Goal: Information Seeking & Learning: Get advice/opinions

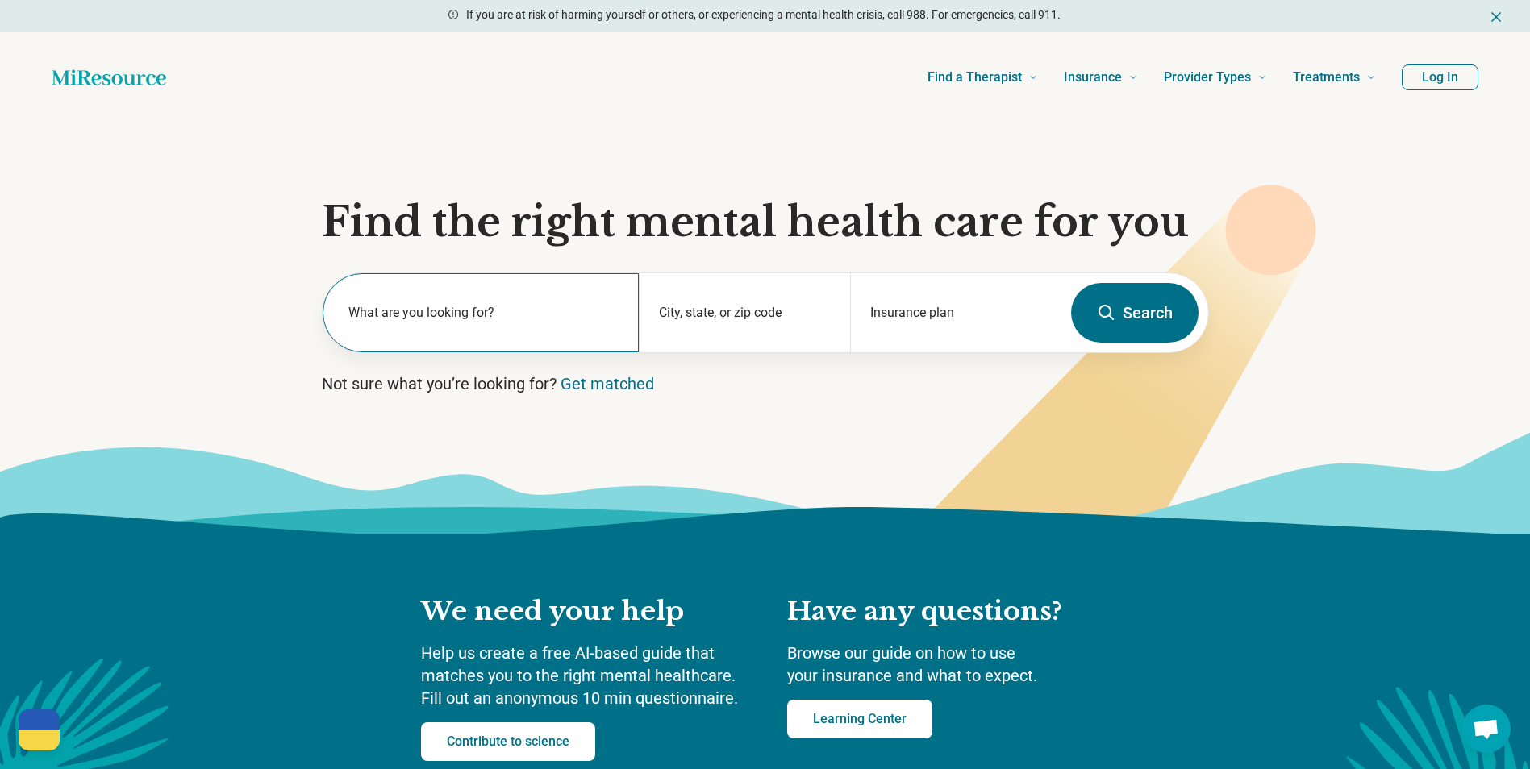
click at [427, 318] on label "What are you looking for?" at bounding box center [484, 312] width 272 height 19
click at [165, 337] on section "Find the right mental health care for you What are you looking for? City, state…" at bounding box center [765, 328] width 1530 height 411
click at [569, 327] on input "text" at bounding box center [484, 320] width 272 height 19
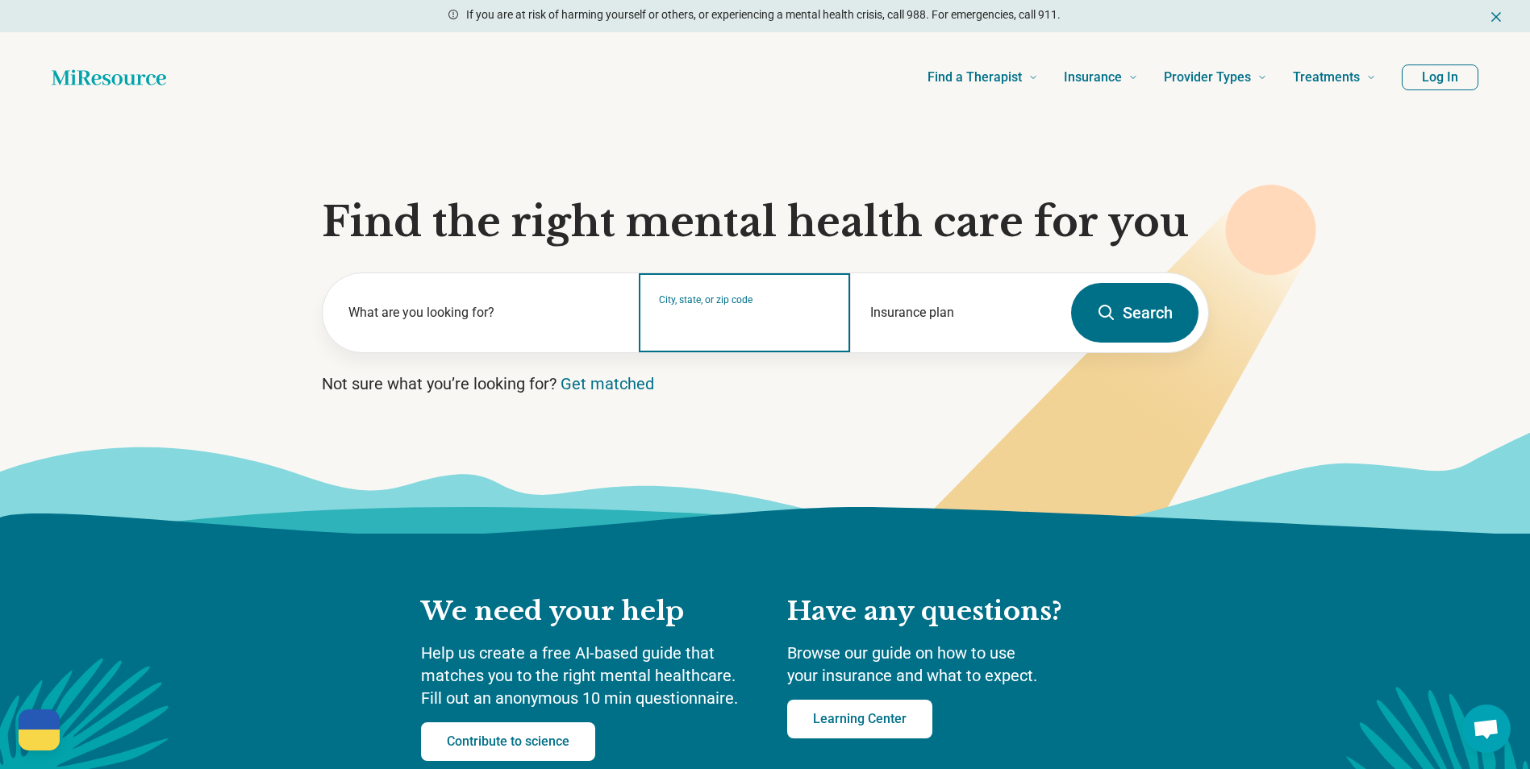
click at [736, 331] on input "City, state, or zip code" at bounding box center [745, 323] width 172 height 19
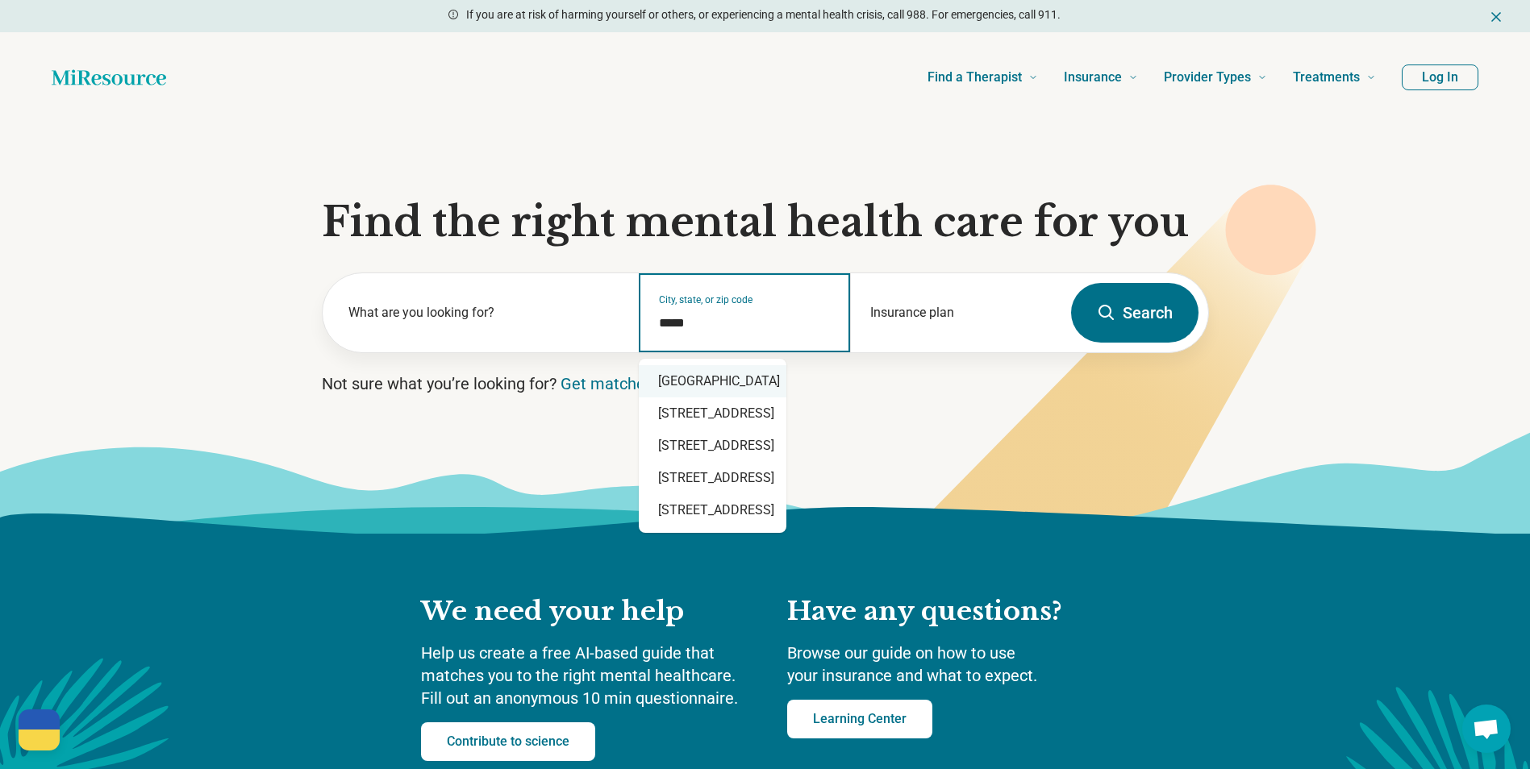
click at [748, 386] on div "Greensboro, NC 27403" at bounding box center [713, 381] width 148 height 32
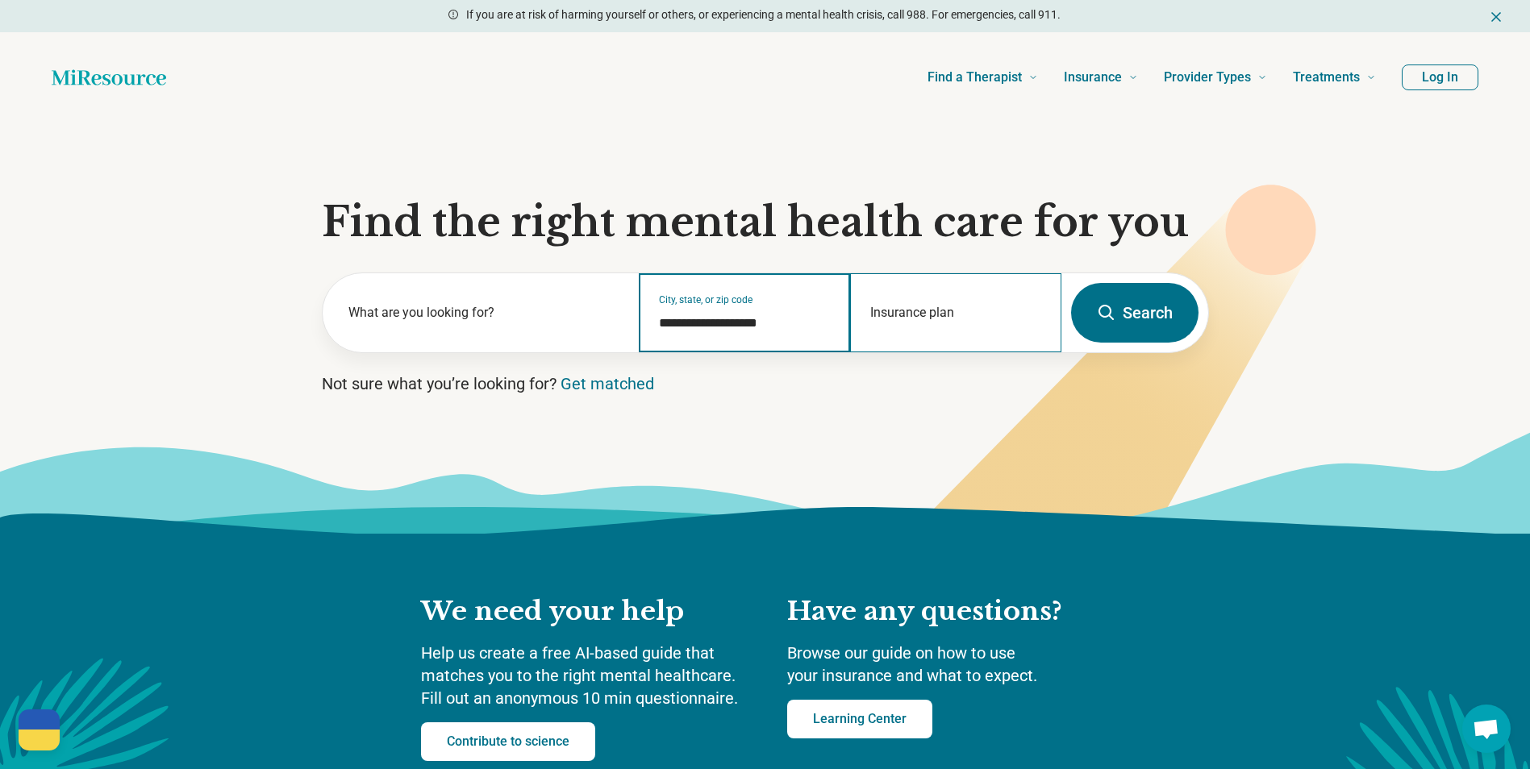
type input "**********"
click at [1007, 314] on div "Insurance plan" at bounding box center [955, 312] width 211 height 79
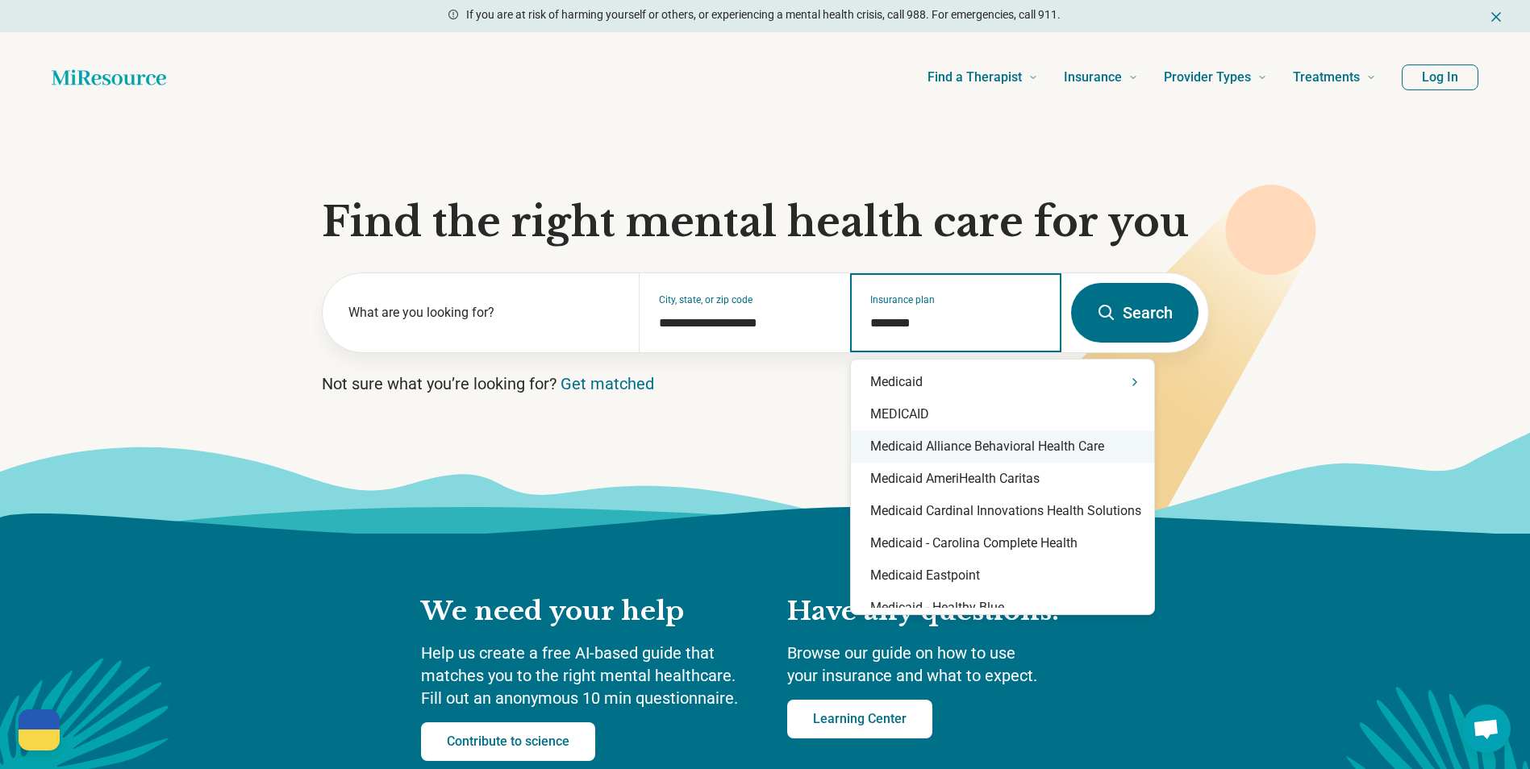
click at [1051, 447] on div "Medicaid Alliance Behavioral Health Care" at bounding box center [1002, 447] width 303 height 32
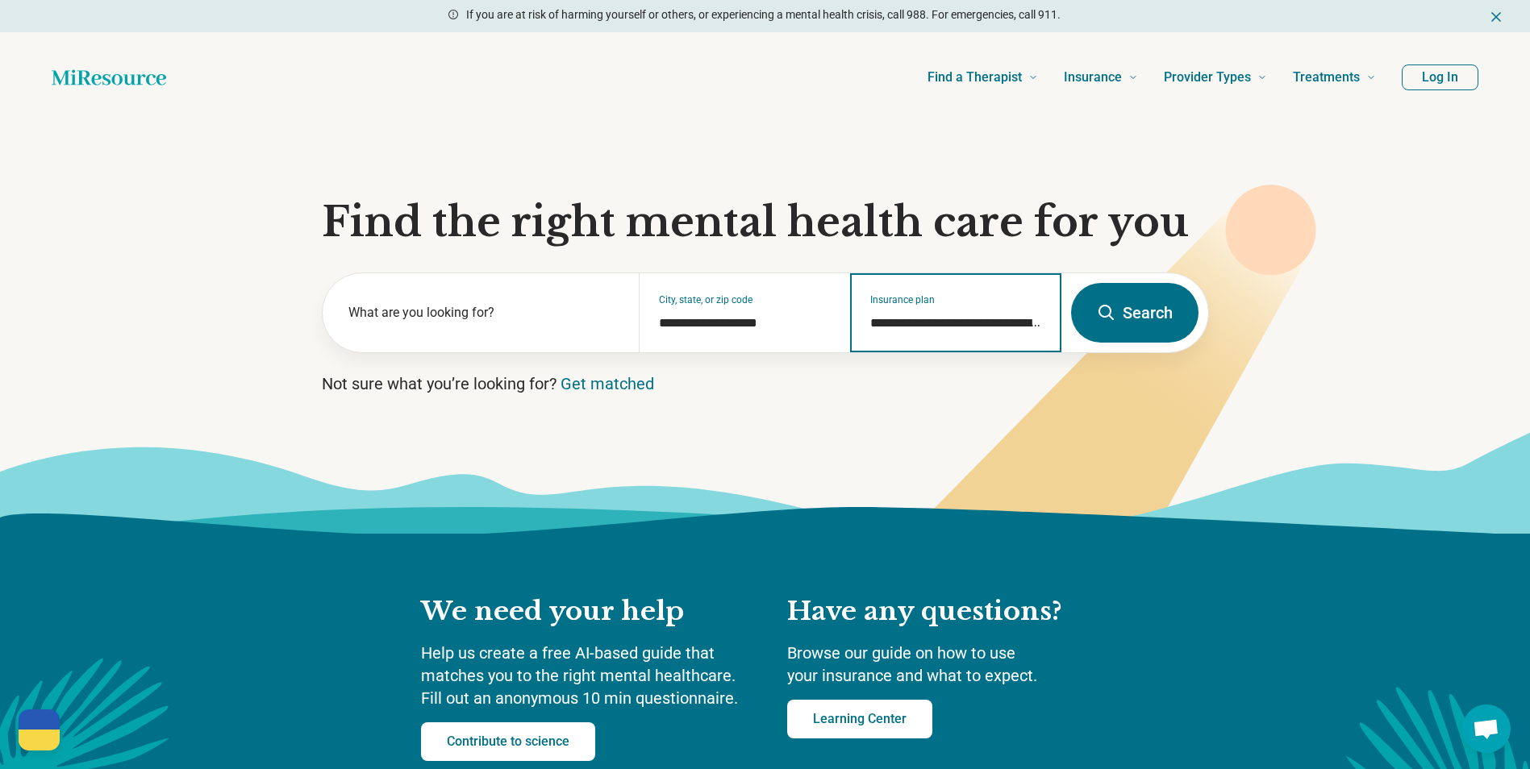
type input "**********"
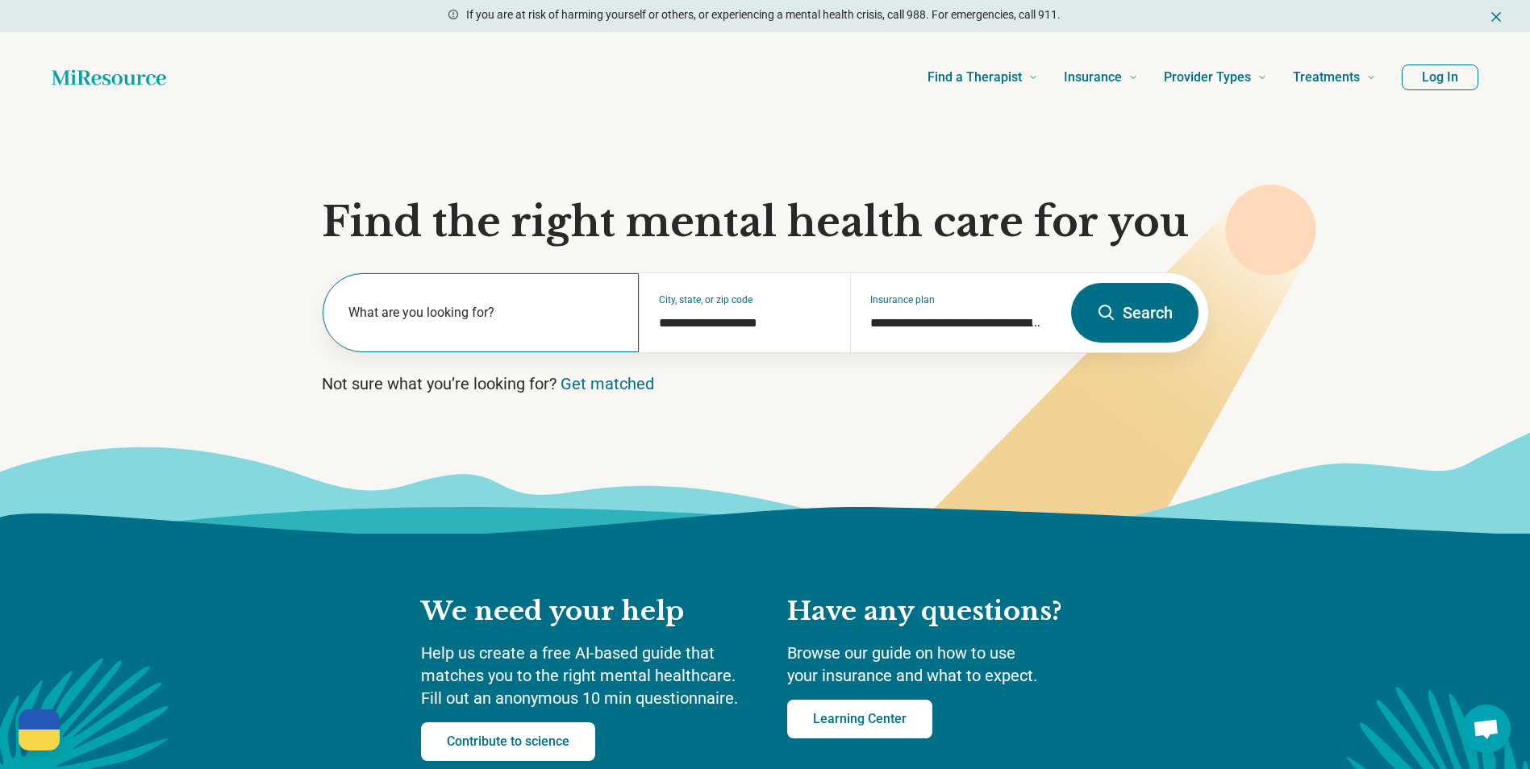
click at [409, 313] on label "What are you looking for?" at bounding box center [484, 312] width 272 height 19
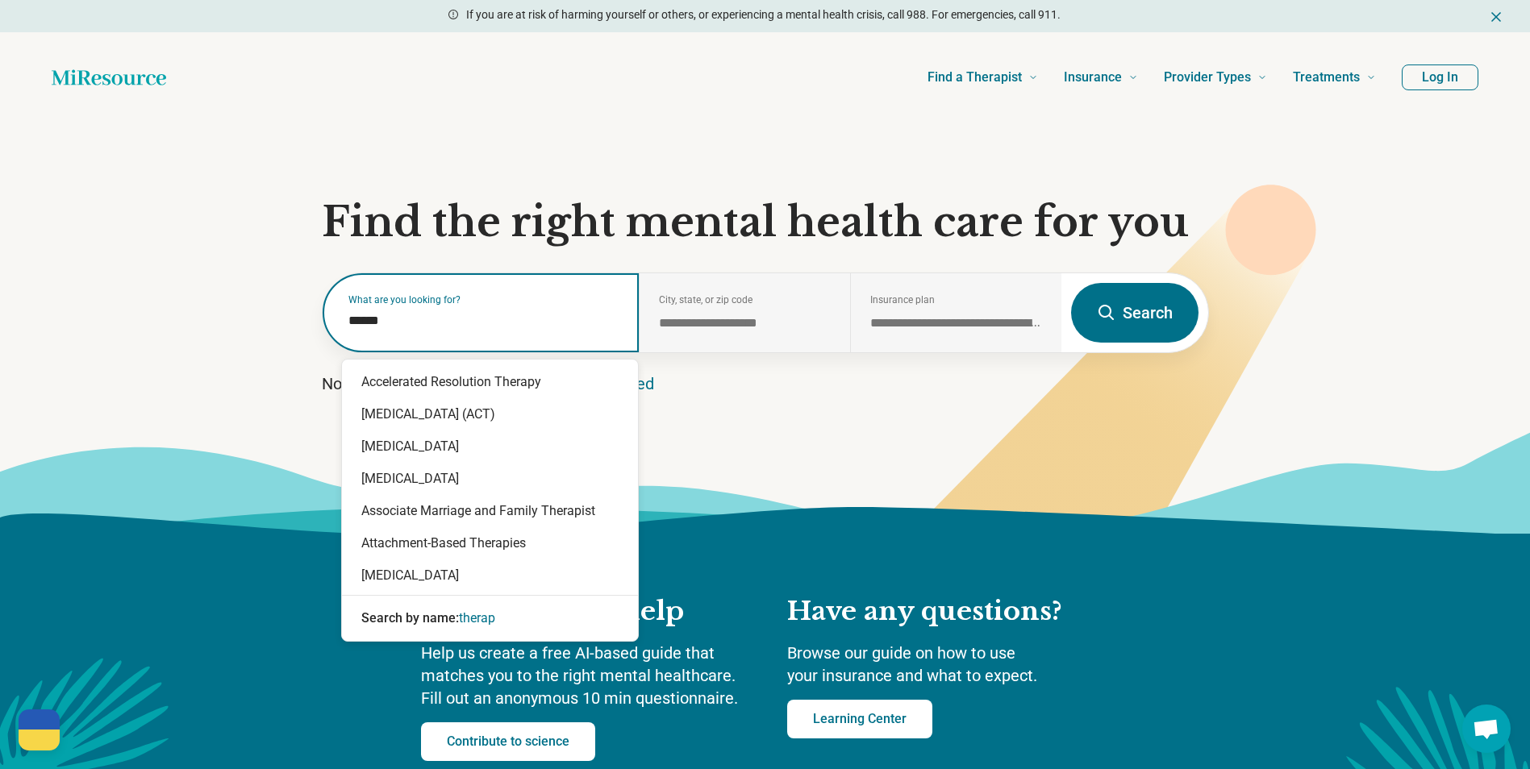
type input "*******"
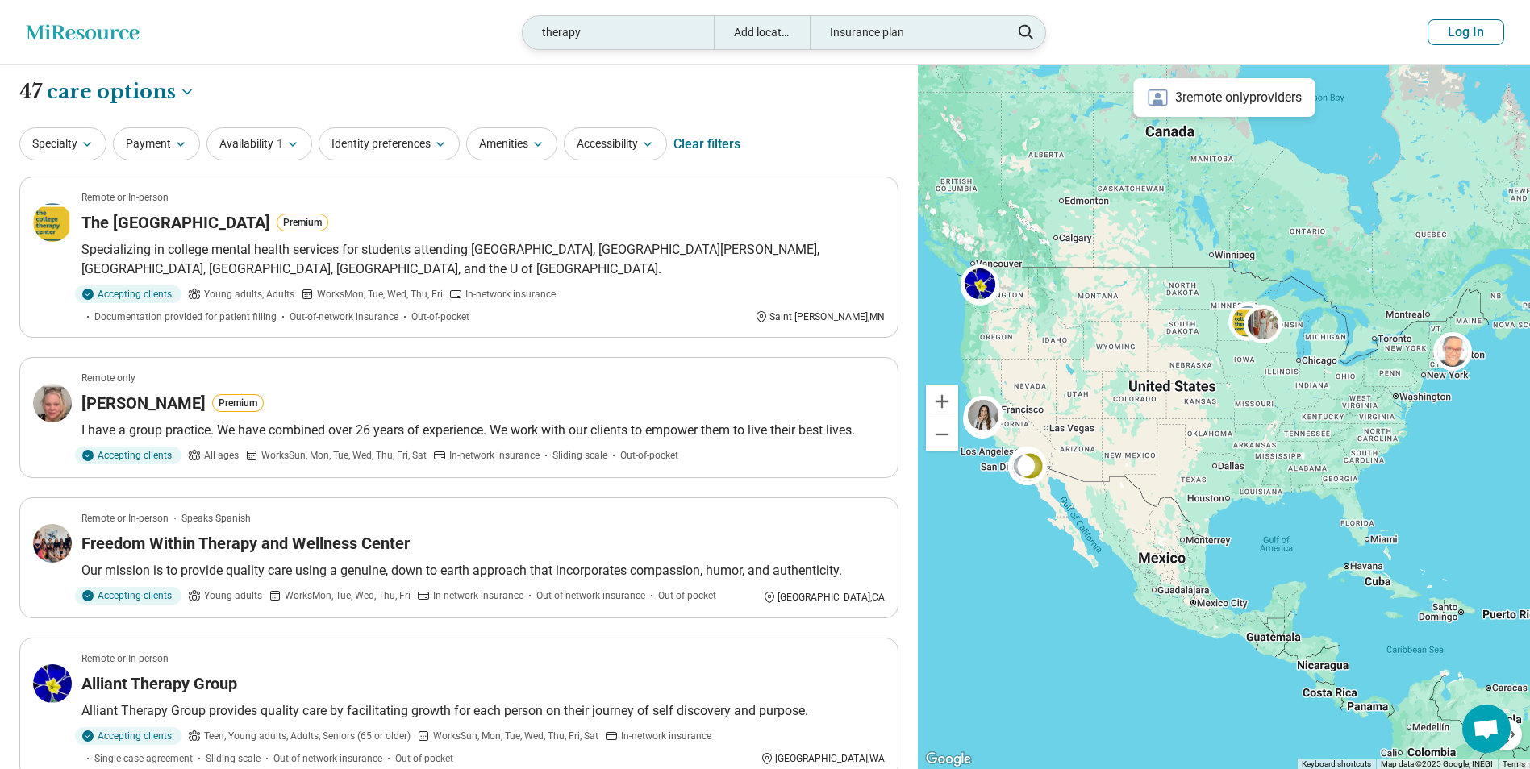
click at [778, 29] on div "Add location" at bounding box center [762, 32] width 96 height 33
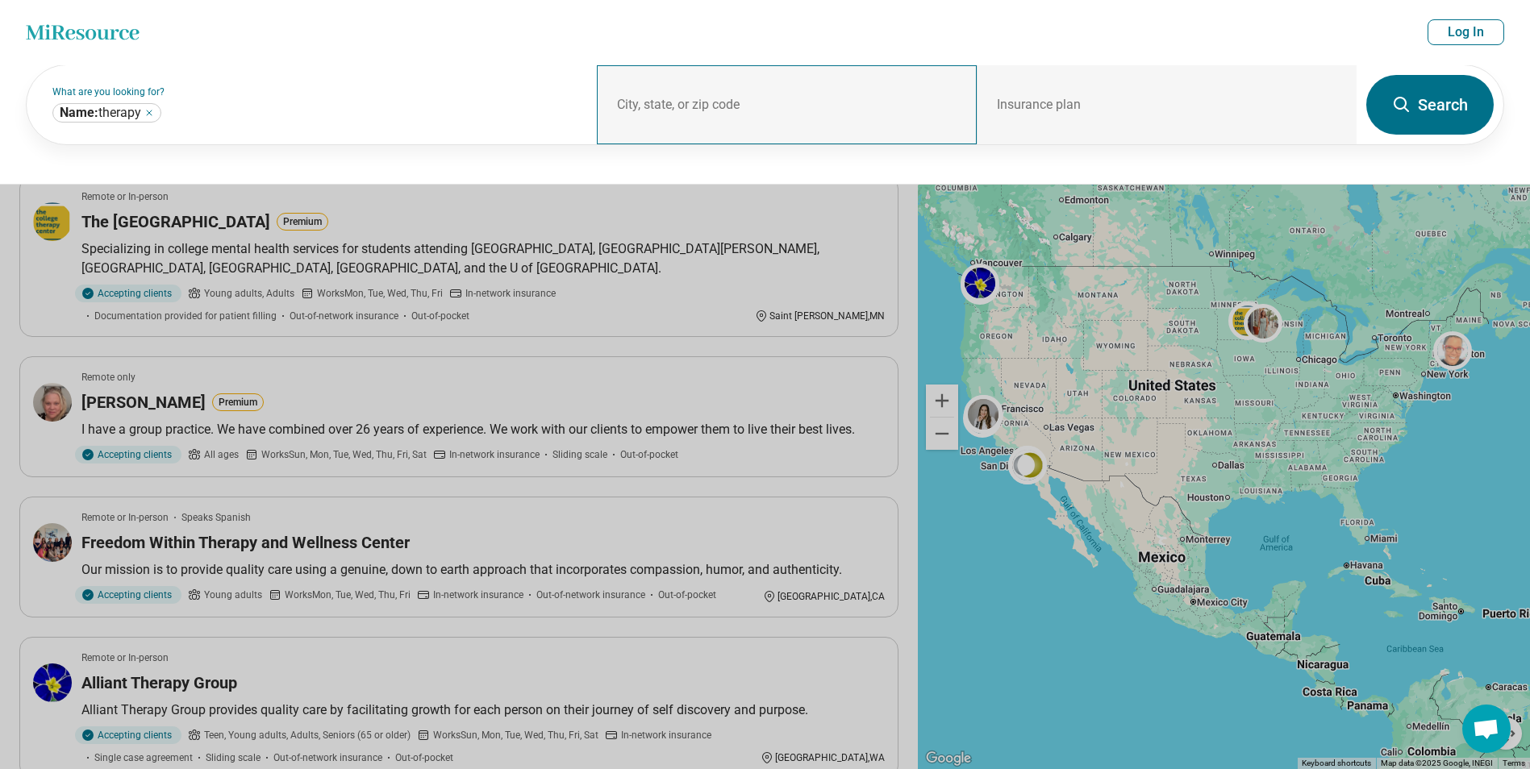
click at [734, 103] on div "City, state, or zip code" at bounding box center [787, 104] width 380 height 79
click at [786, 256] on button at bounding box center [765, 384] width 1530 height 769
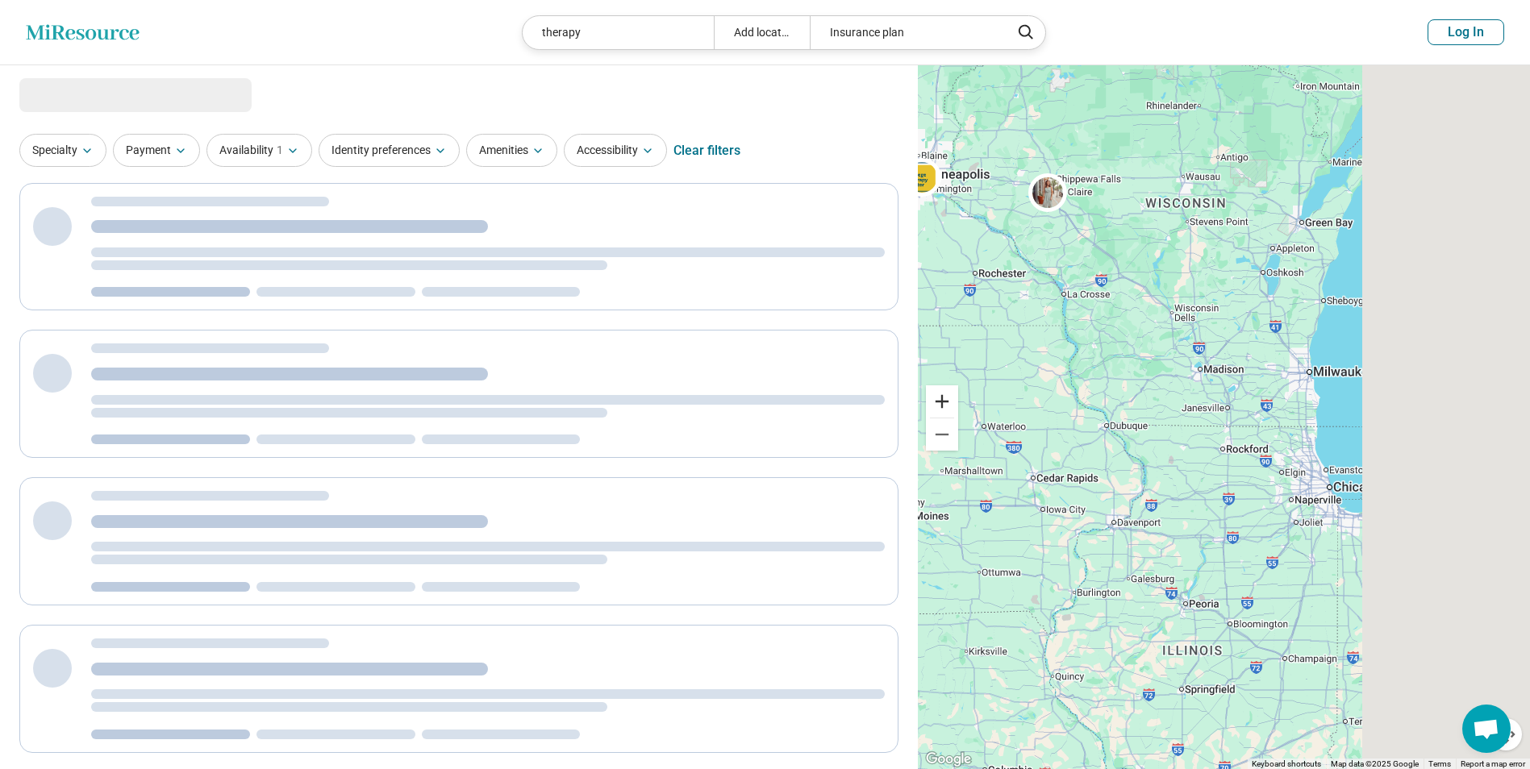
click at [957, 393] on div "Keyboard shortcuts Map Data Map data ©2025 Google Map data ©2025 Google 50 km C…" at bounding box center [1224, 417] width 612 height 705
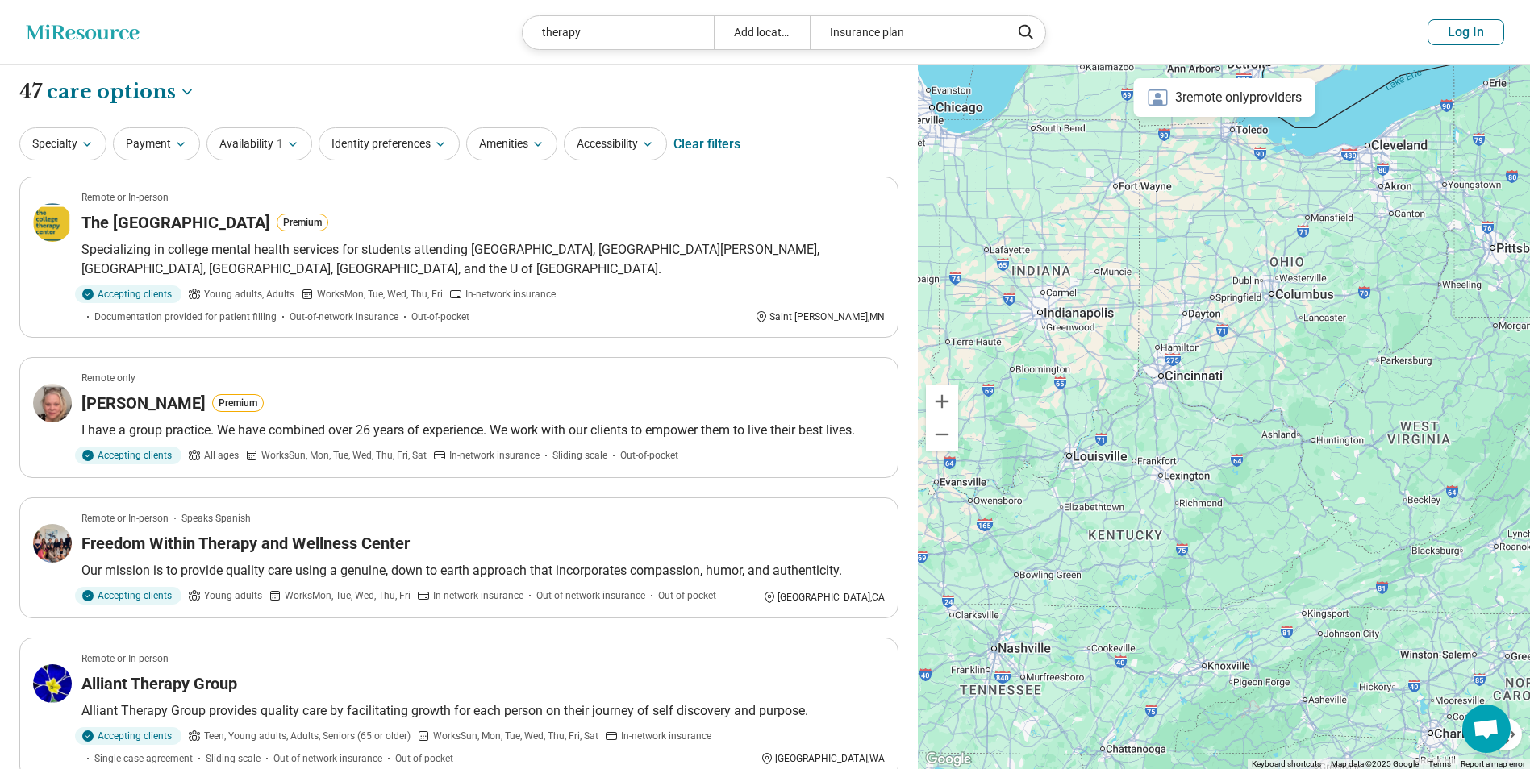
drag, startPoint x: 1389, startPoint y: 581, endPoint x: 1158, endPoint y: 274, distance: 383.6
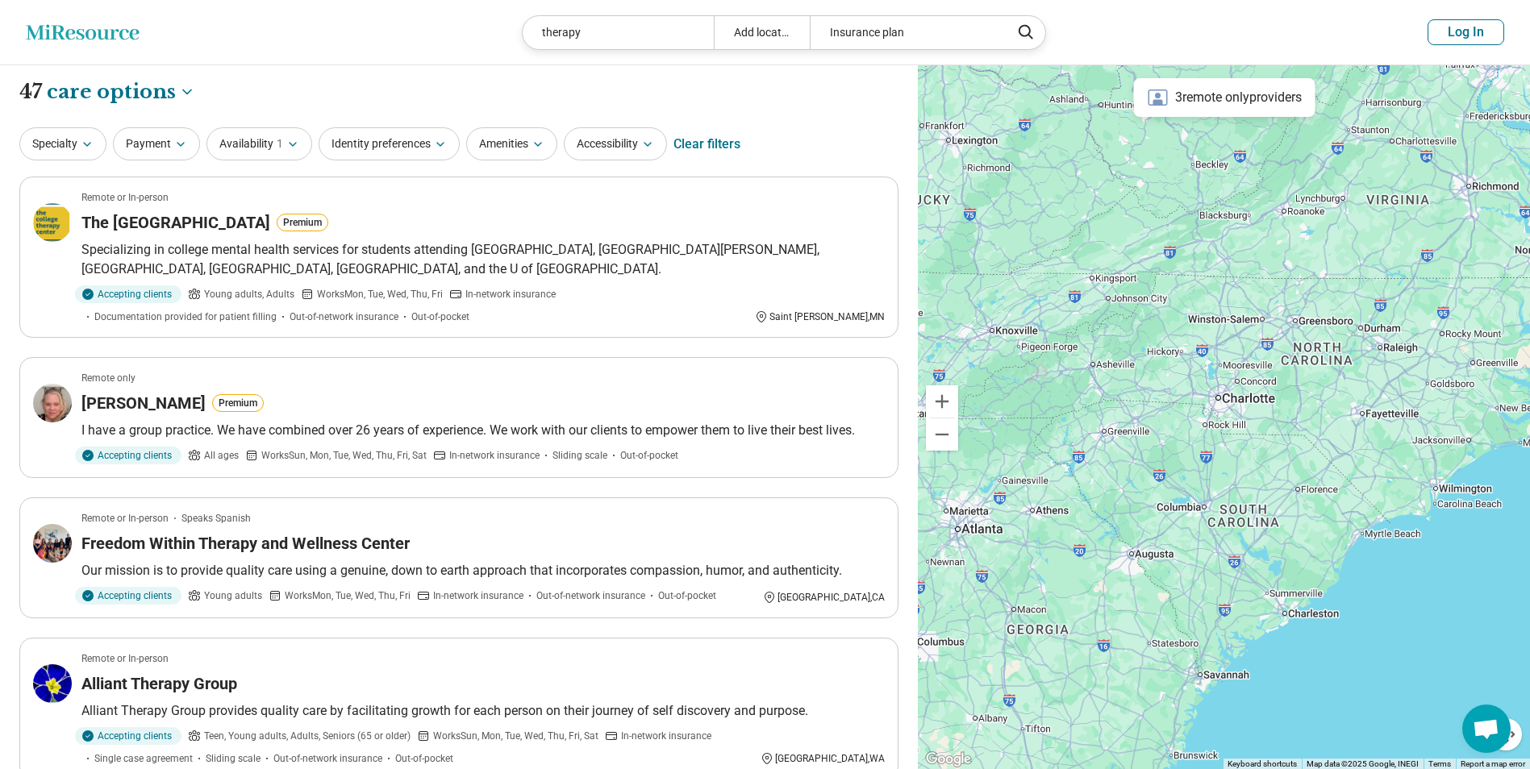
drag, startPoint x: 1246, startPoint y: 652, endPoint x: 1032, endPoint y: 320, distance: 394.8
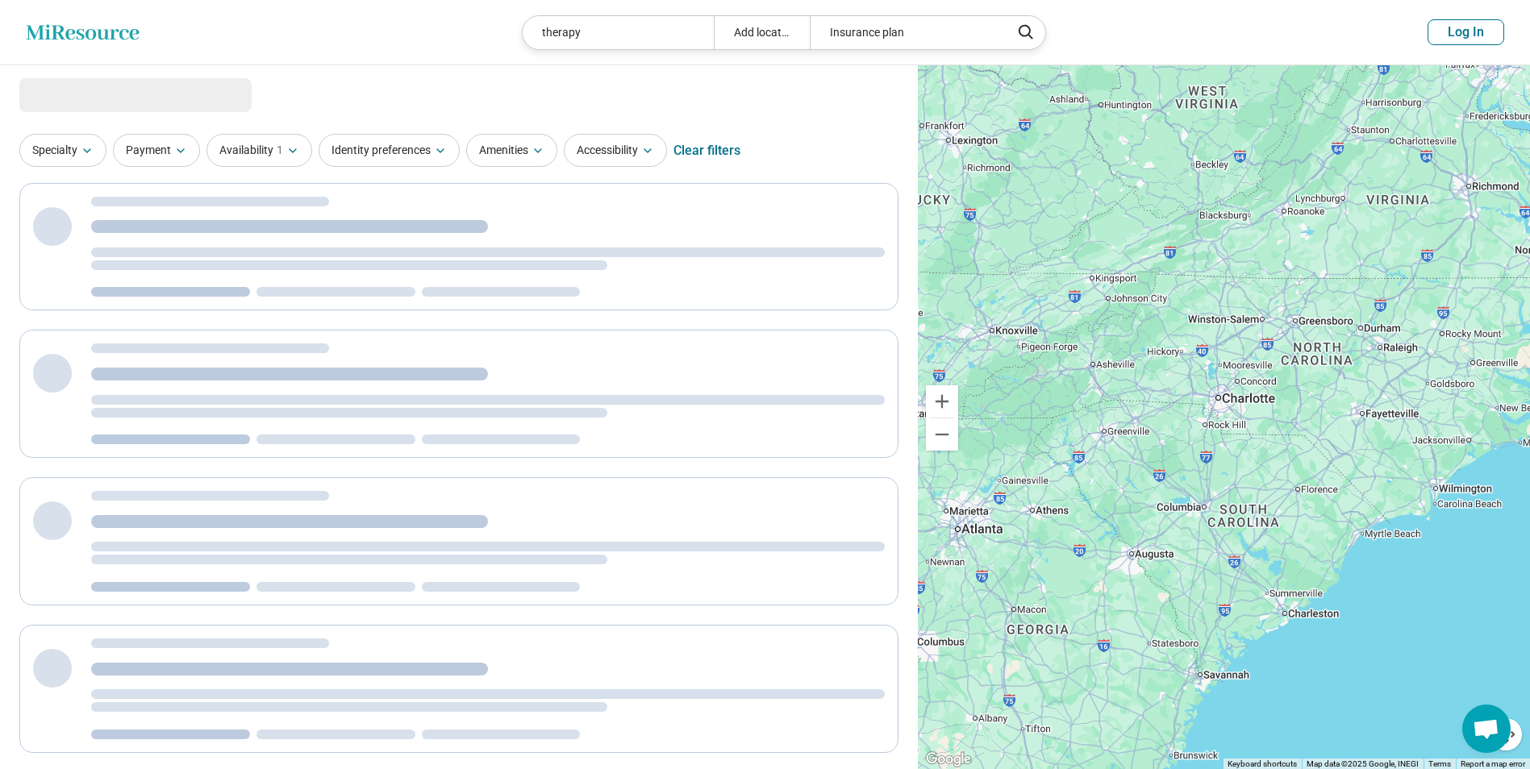
select select "***"
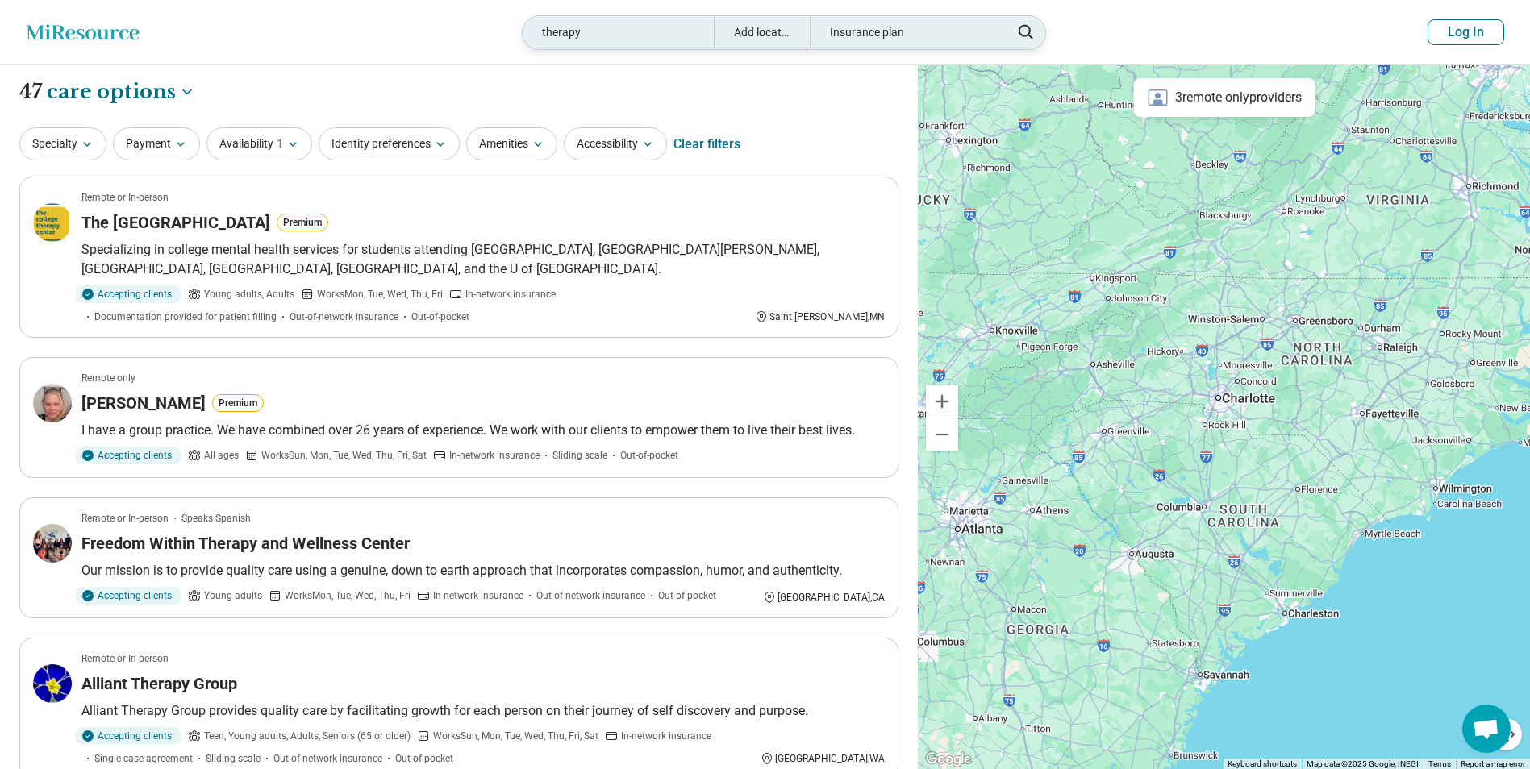
click at [868, 44] on div "Insurance plan" at bounding box center [905, 32] width 191 height 33
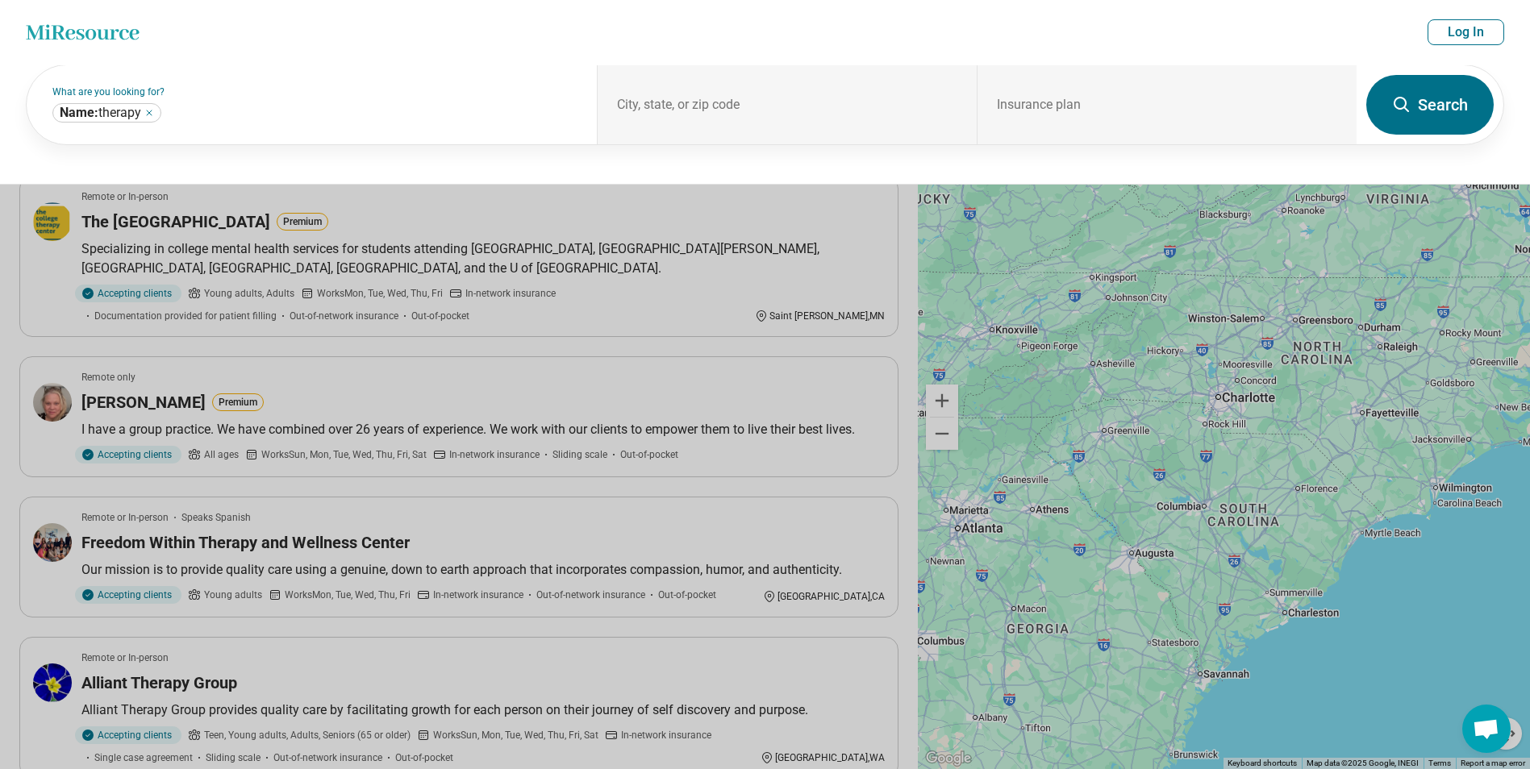
click at [1411, 106] on button "Search" at bounding box center [1429, 105] width 127 height 60
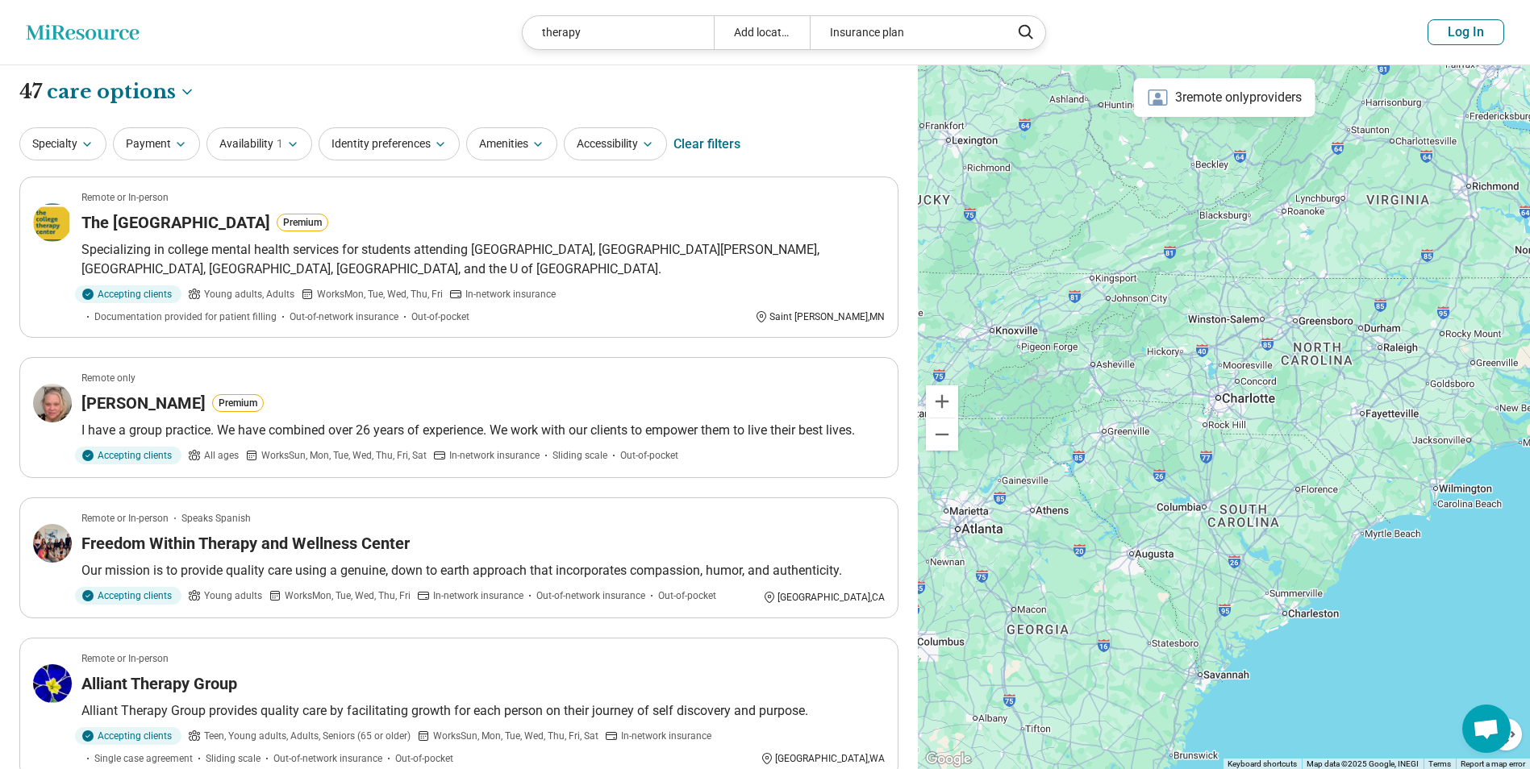
click at [50, 32] on icon "Miresource logo" at bounding box center [83, 32] width 114 height 16
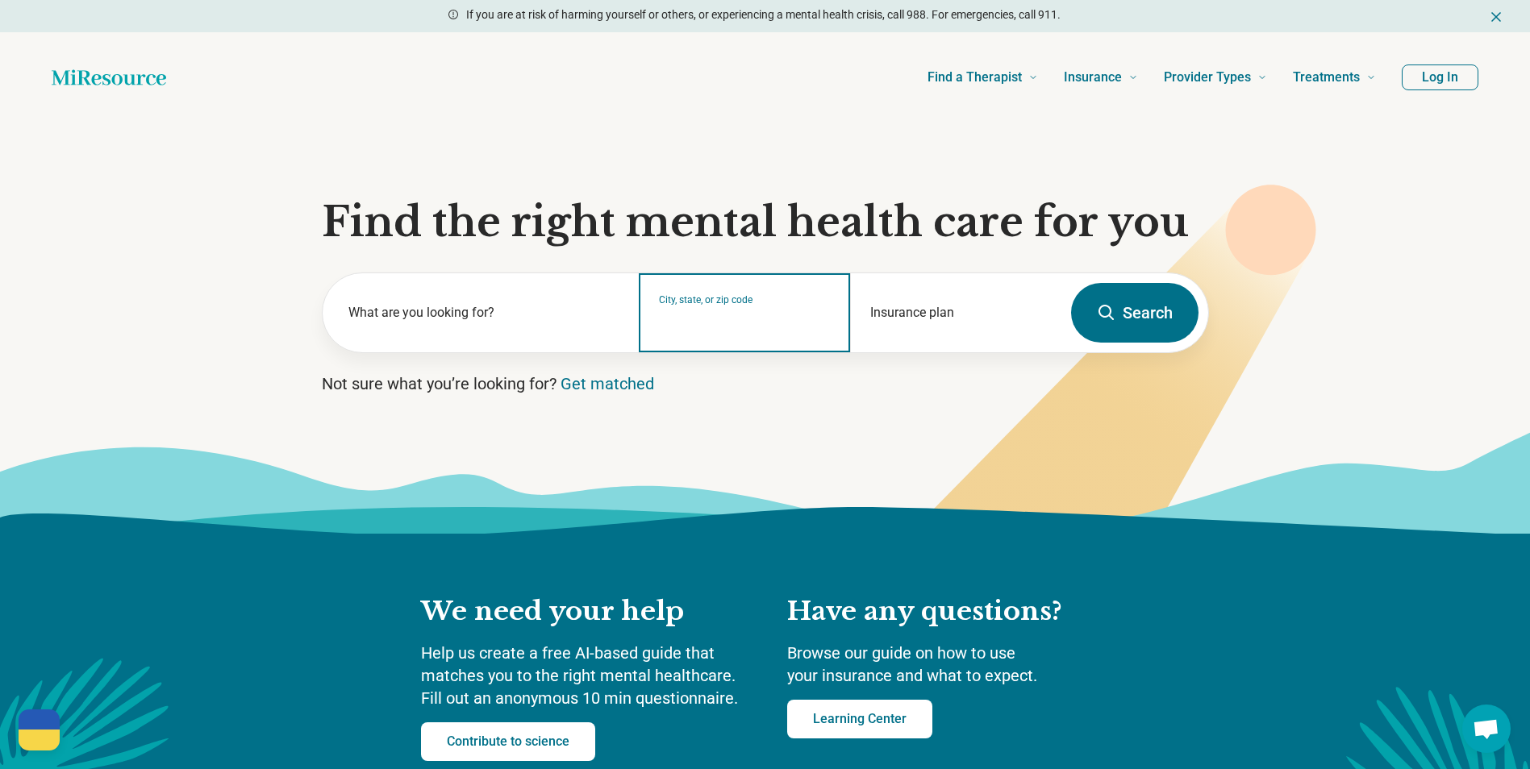
click at [718, 330] on input "City, state, or zip code" at bounding box center [745, 323] width 172 height 19
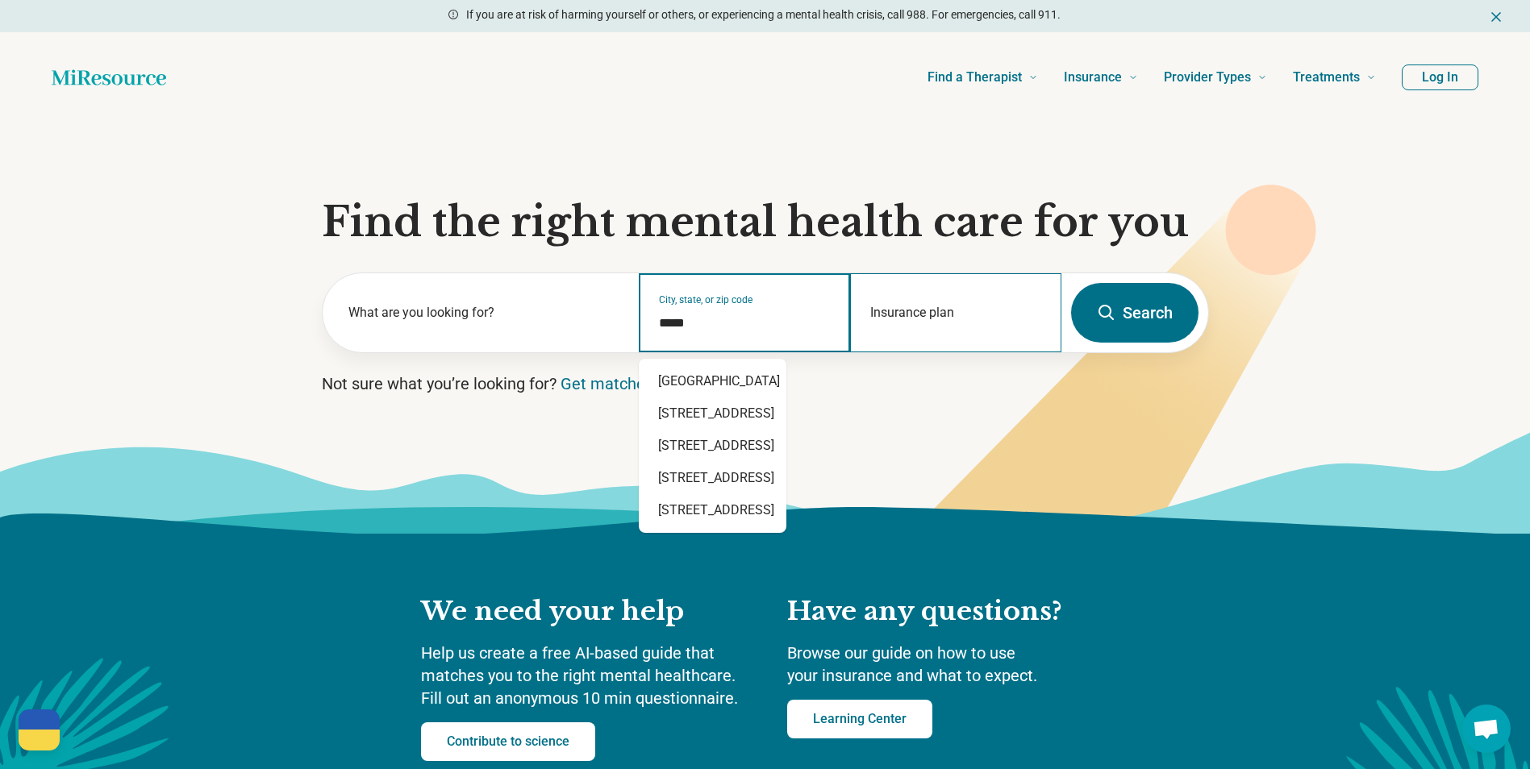
type input "*****"
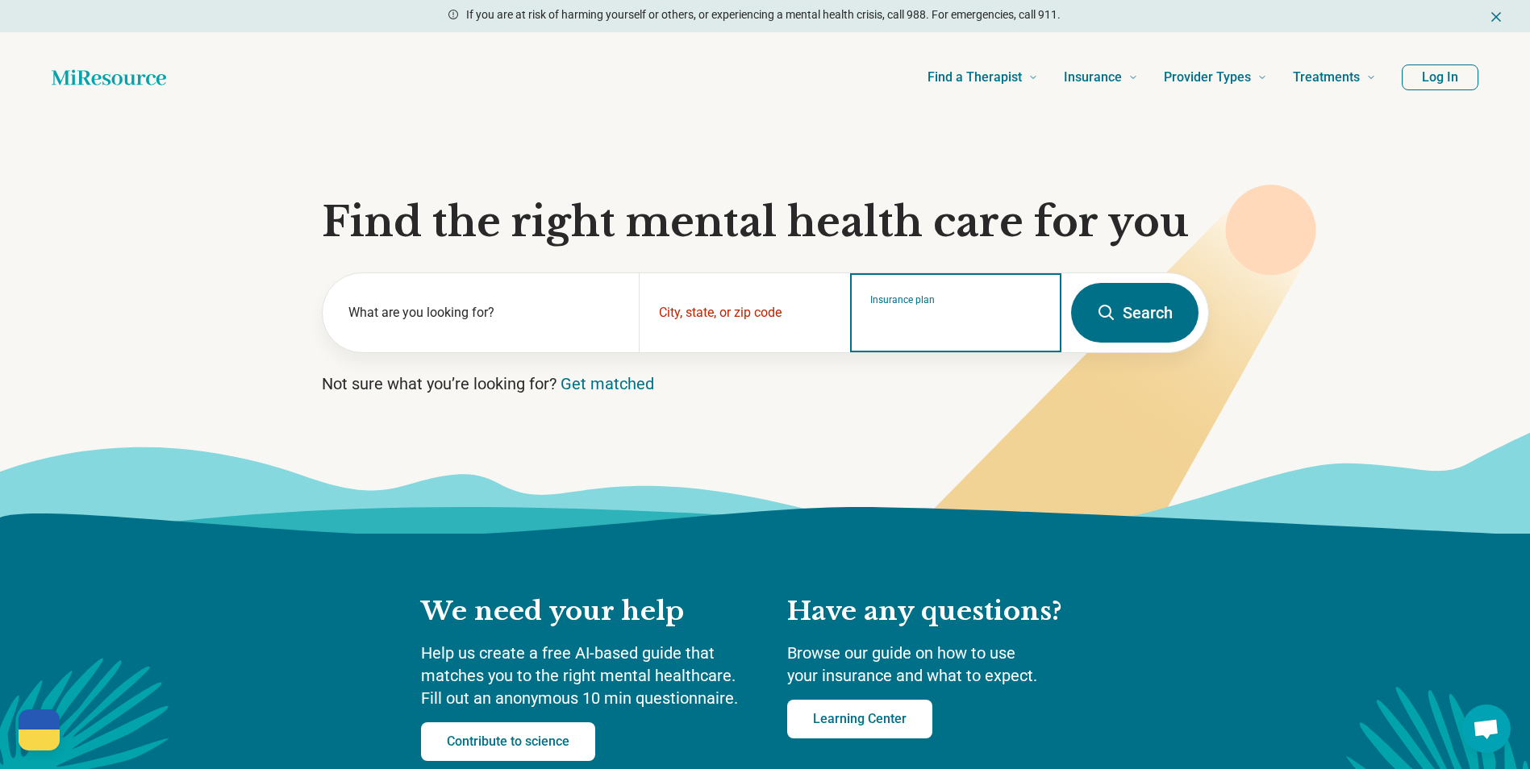
click at [905, 321] on input "Insurance plan" at bounding box center [956, 323] width 172 height 19
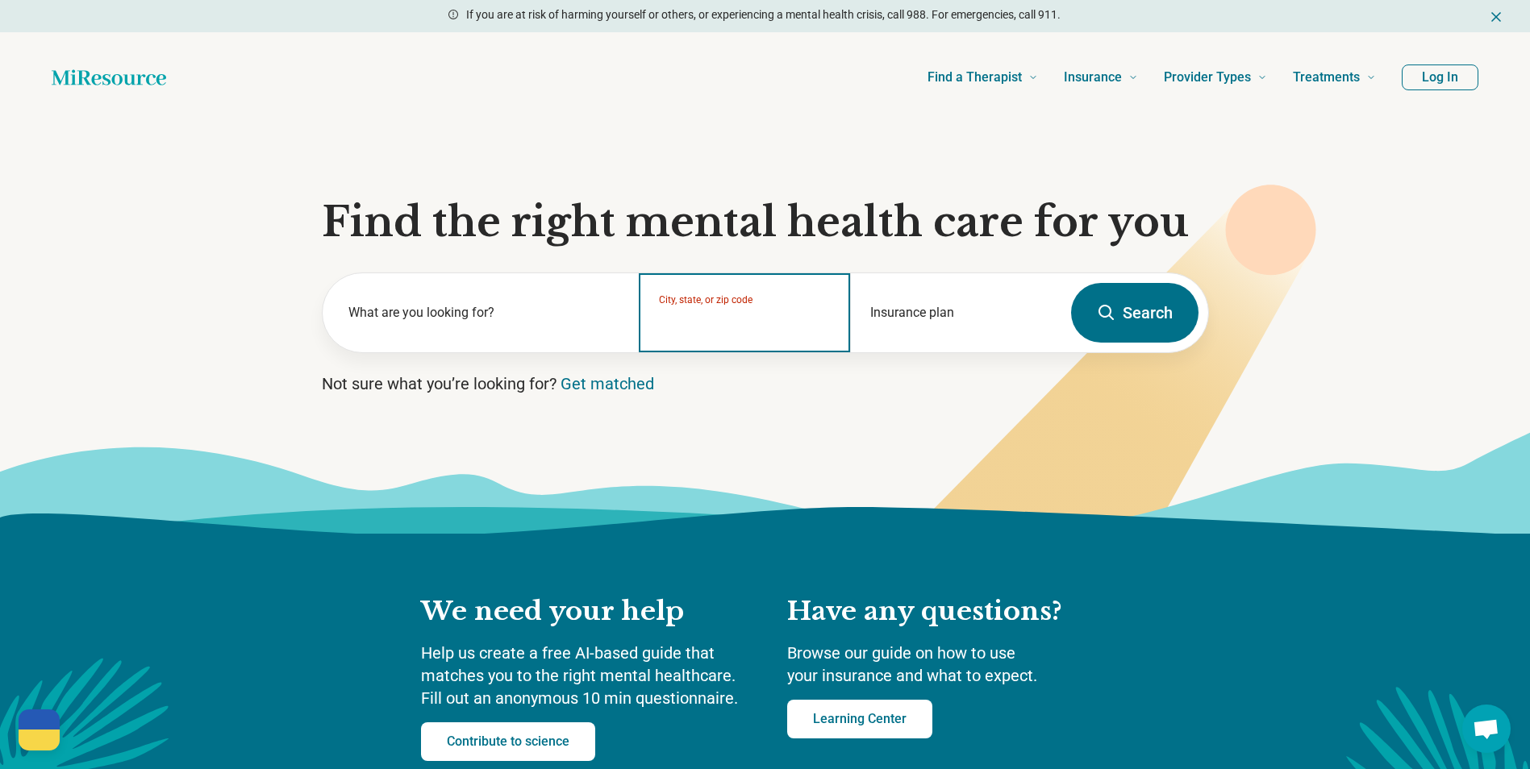
click at [805, 322] on input "City, state, or zip code" at bounding box center [745, 323] width 172 height 19
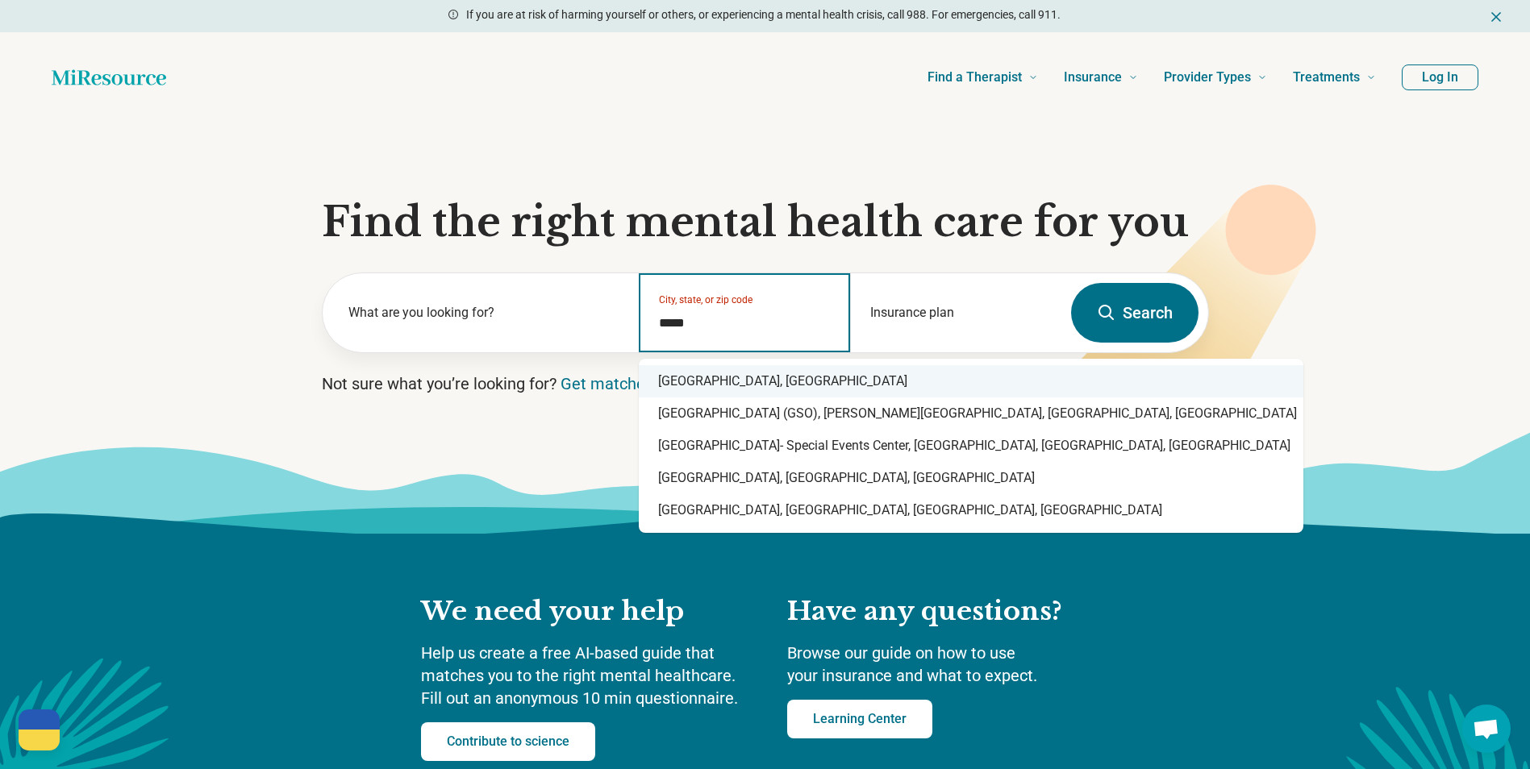
click at [807, 376] on div "Greensboro, NC" at bounding box center [971, 381] width 665 height 32
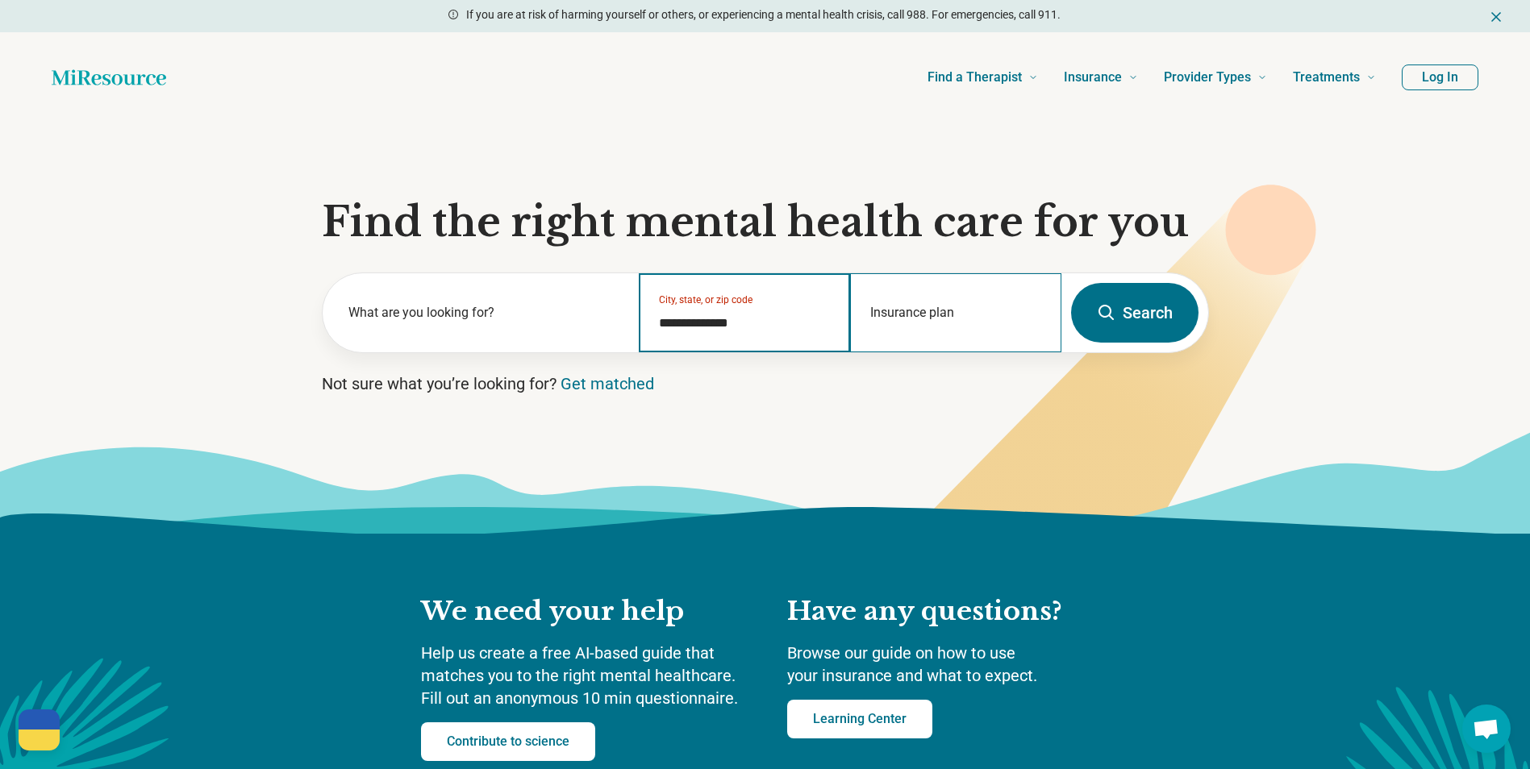
type input "**********"
click at [940, 302] on div "Insurance plan" at bounding box center [955, 312] width 211 height 79
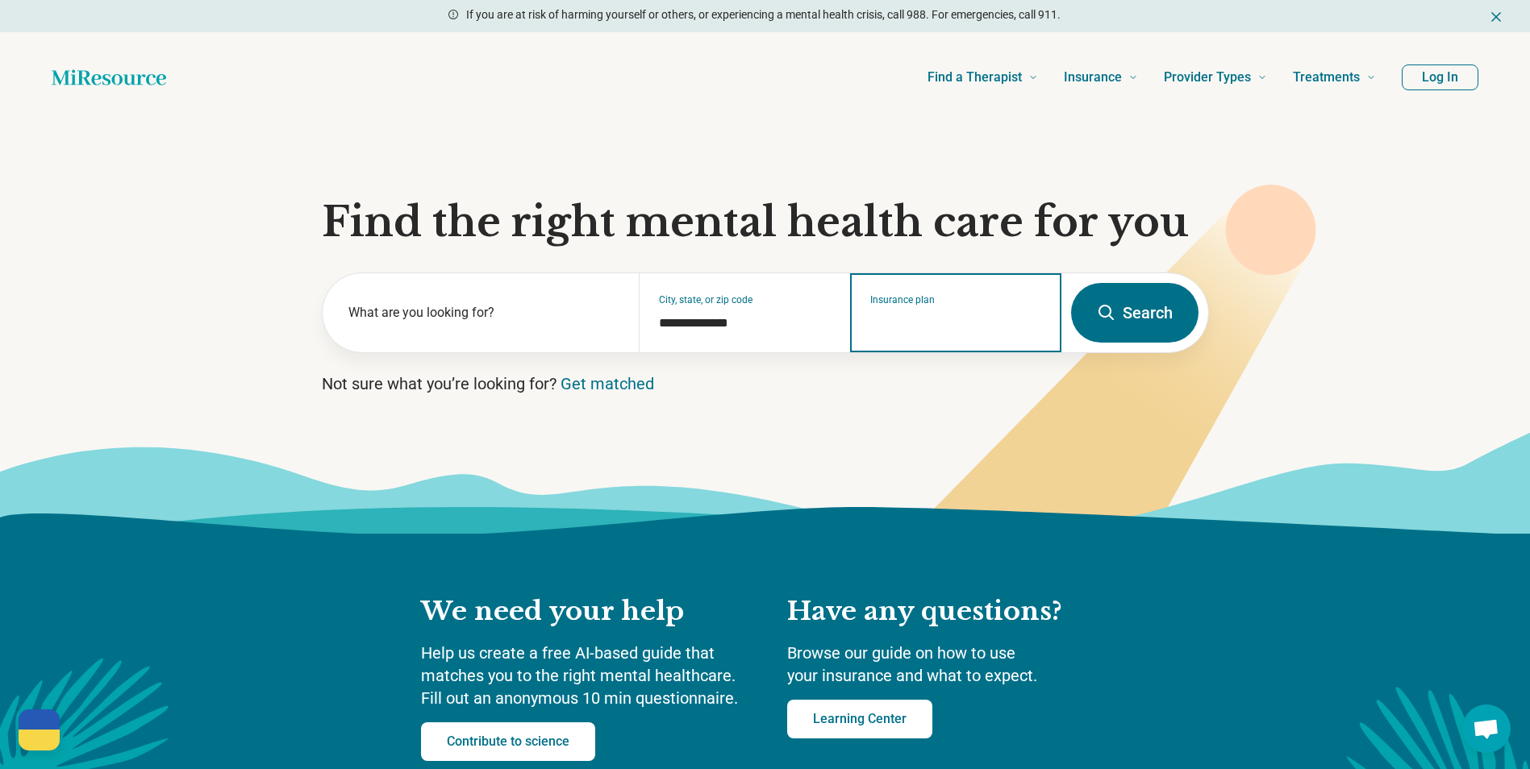
click at [1002, 327] on input "Insurance plan" at bounding box center [956, 323] width 172 height 19
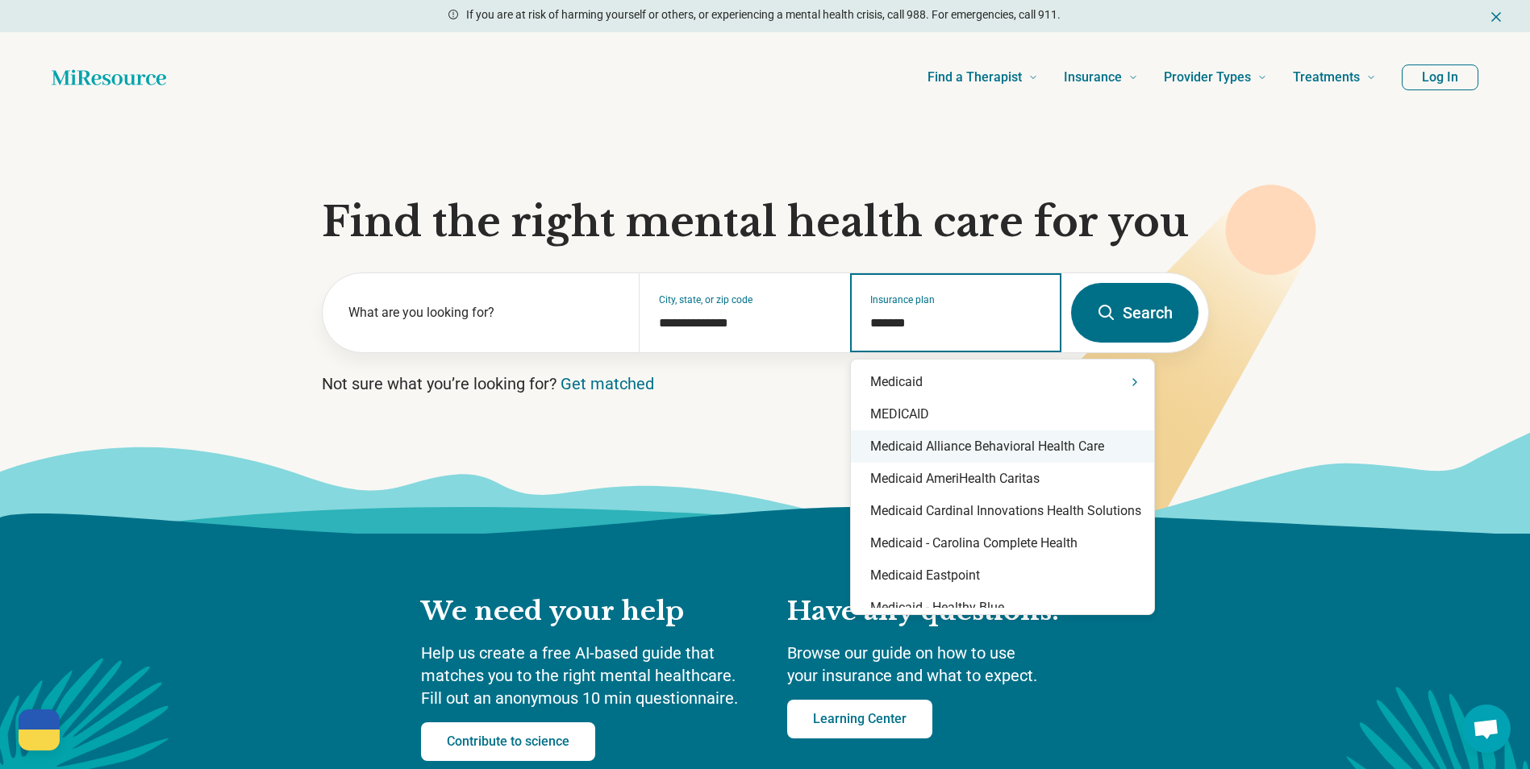
click at [1000, 450] on div "Medicaid Alliance Behavioral Health Care" at bounding box center [1002, 447] width 303 height 32
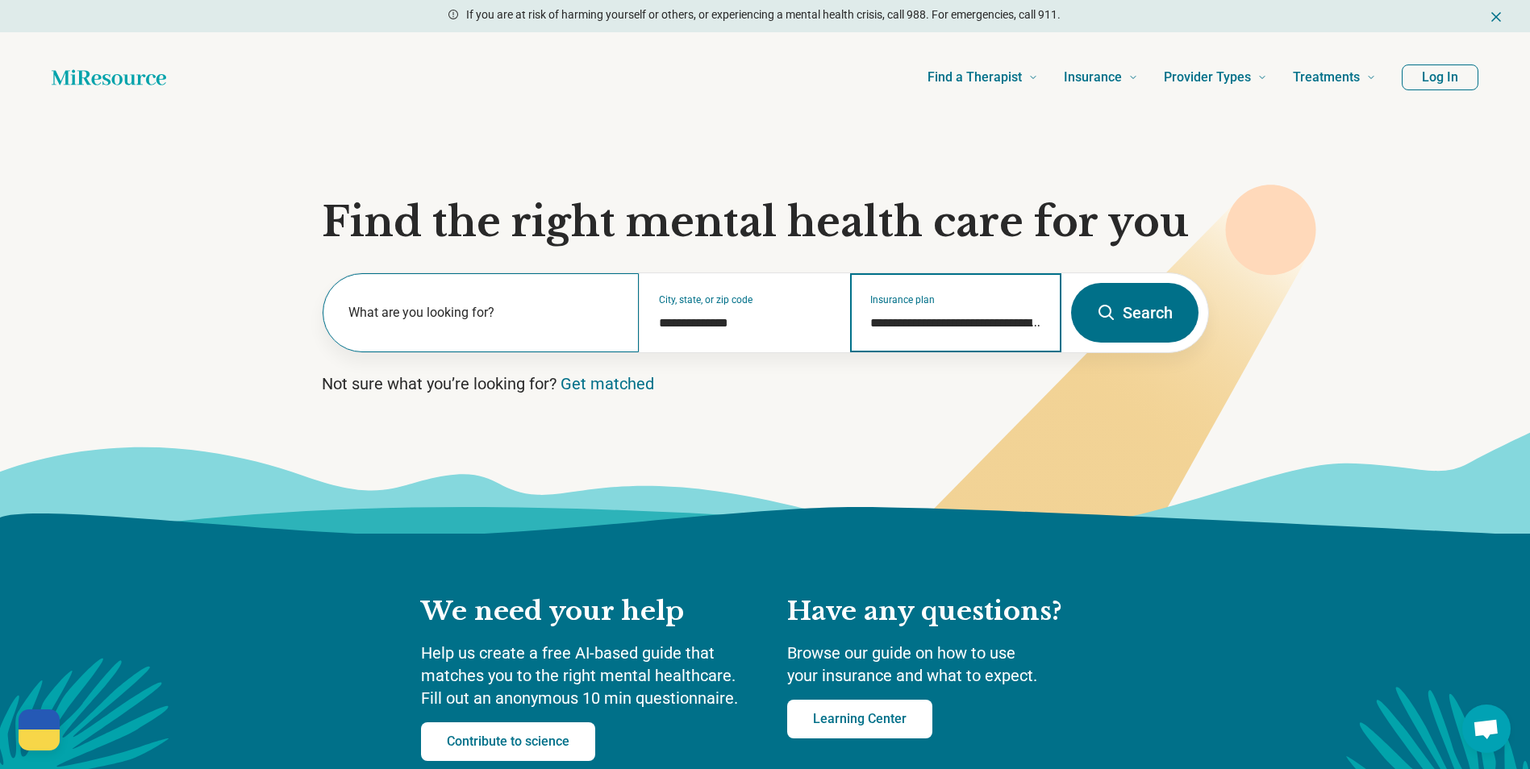
type input "**********"
click at [435, 318] on label "What are you looking for?" at bounding box center [484, 312] width 272 height 19
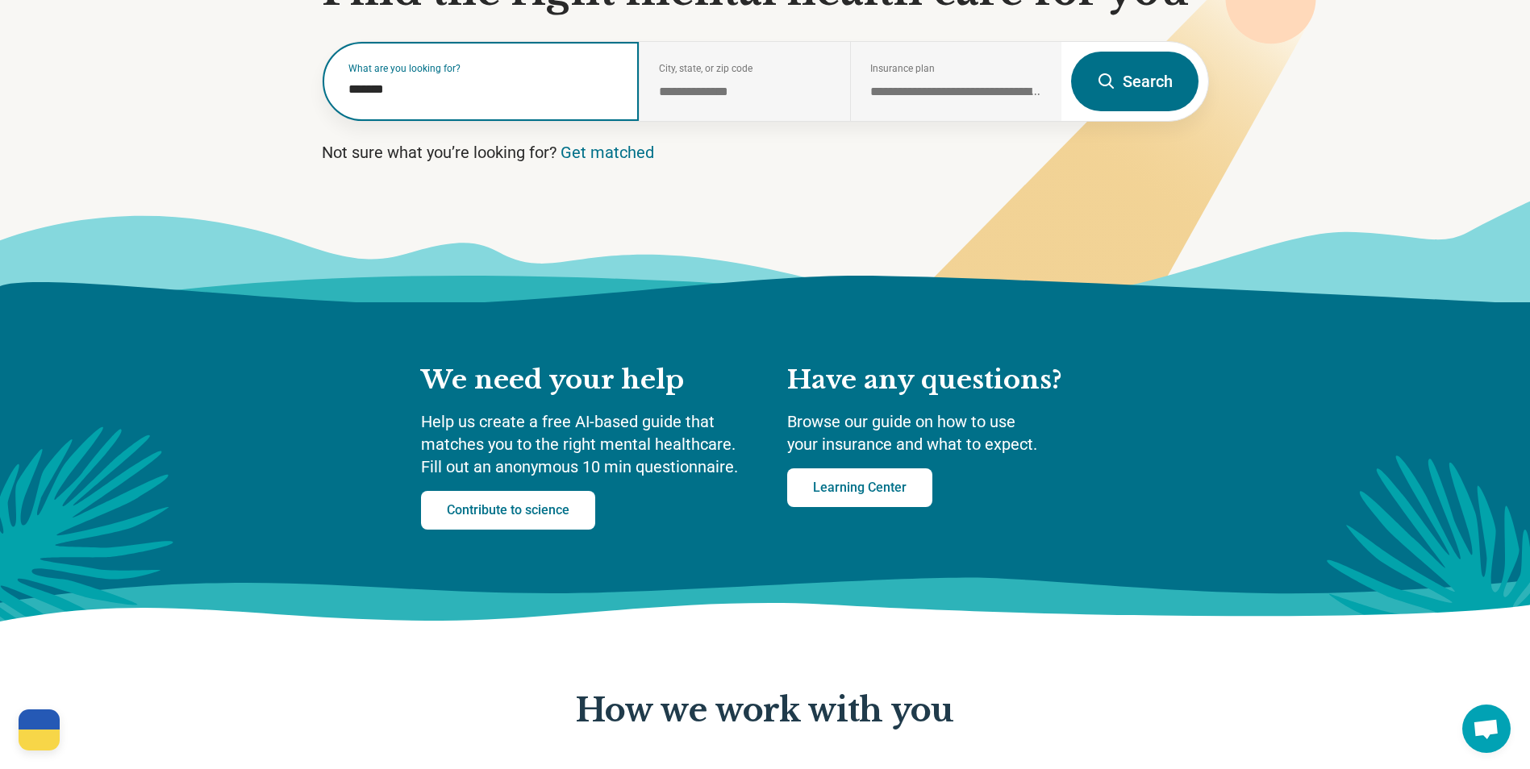
scroll to position [242, 0]
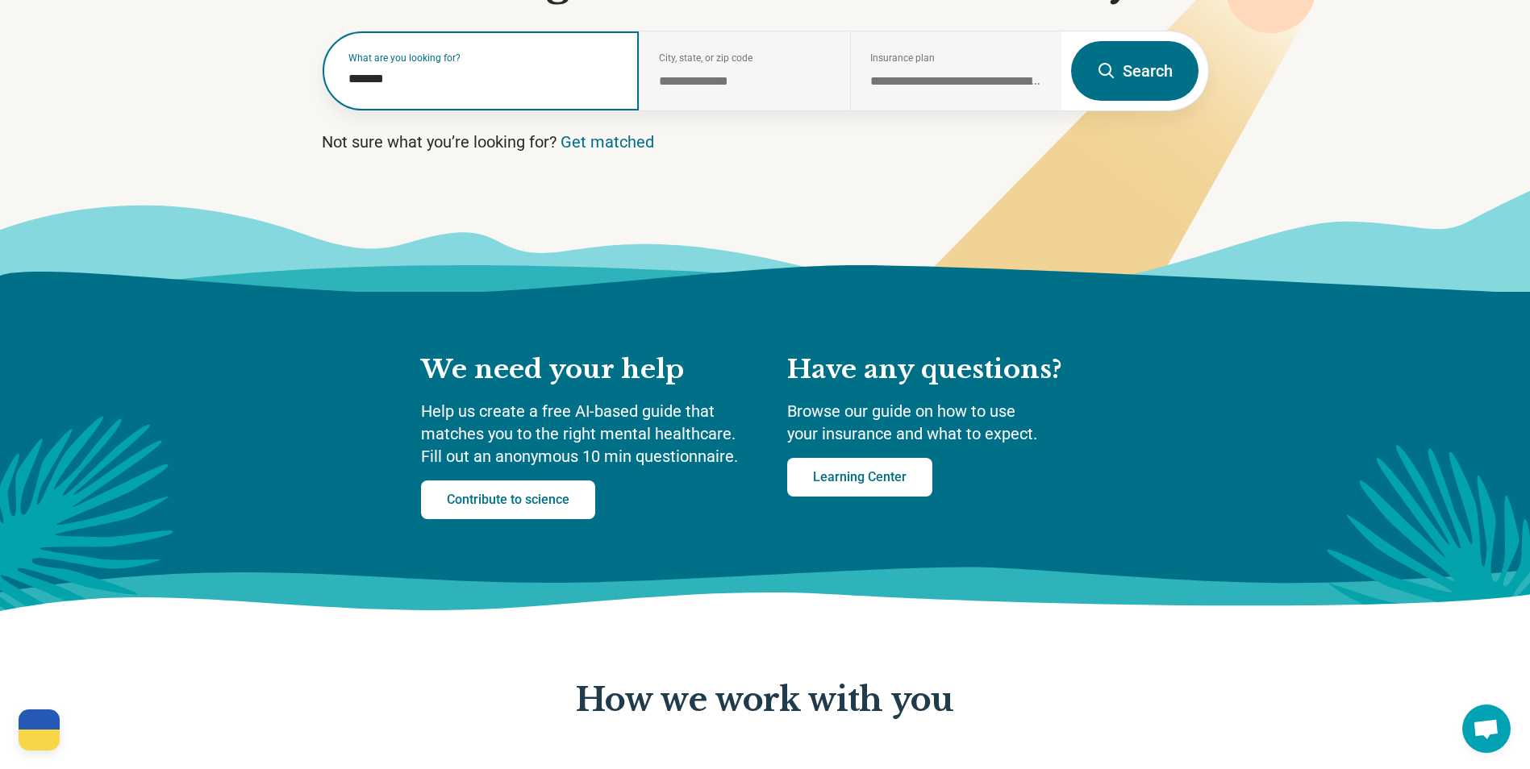
type input "*******"
click at [552, 94] on div "What are you looking for? *******" at bounding box center [481, 70] width 317 height 79
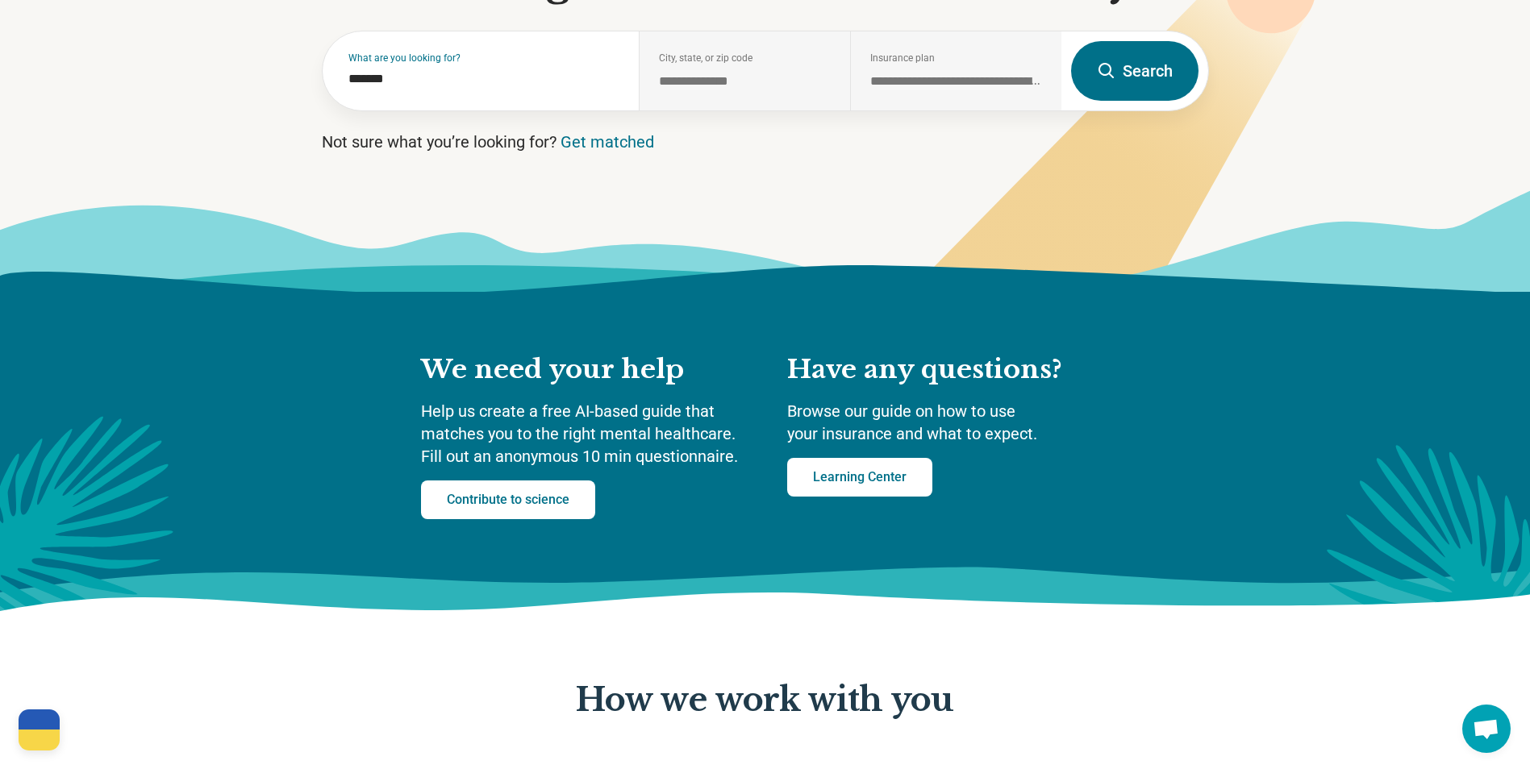
click at [1107, 67] on icon at bounding box center [1106, 70] width 19 height 19
select select "***"
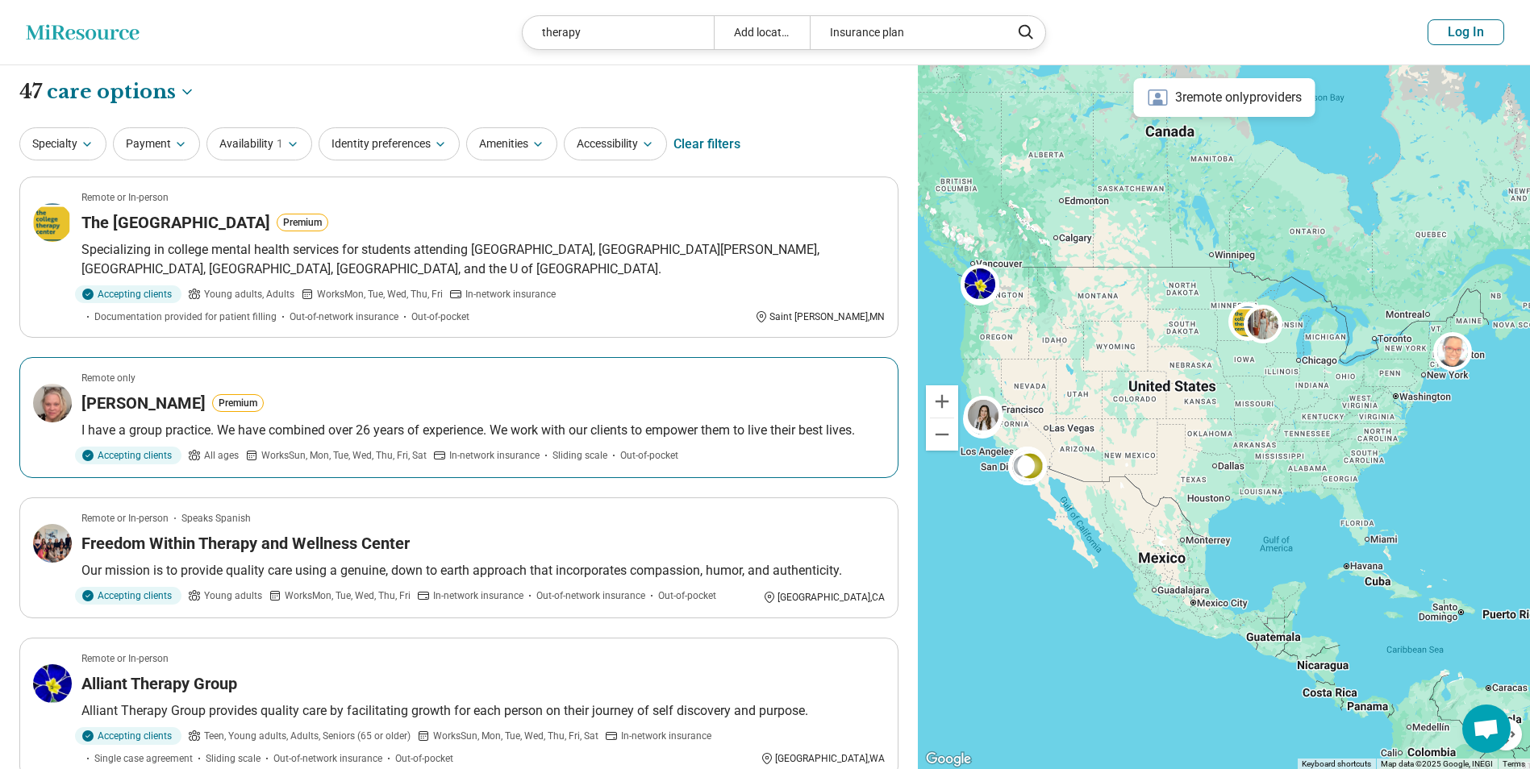
click at [403, 426] on p "I have a group practice. We have combined over 26 years of experience. We work …" at bounding box center [482, 430] width 803 height 19
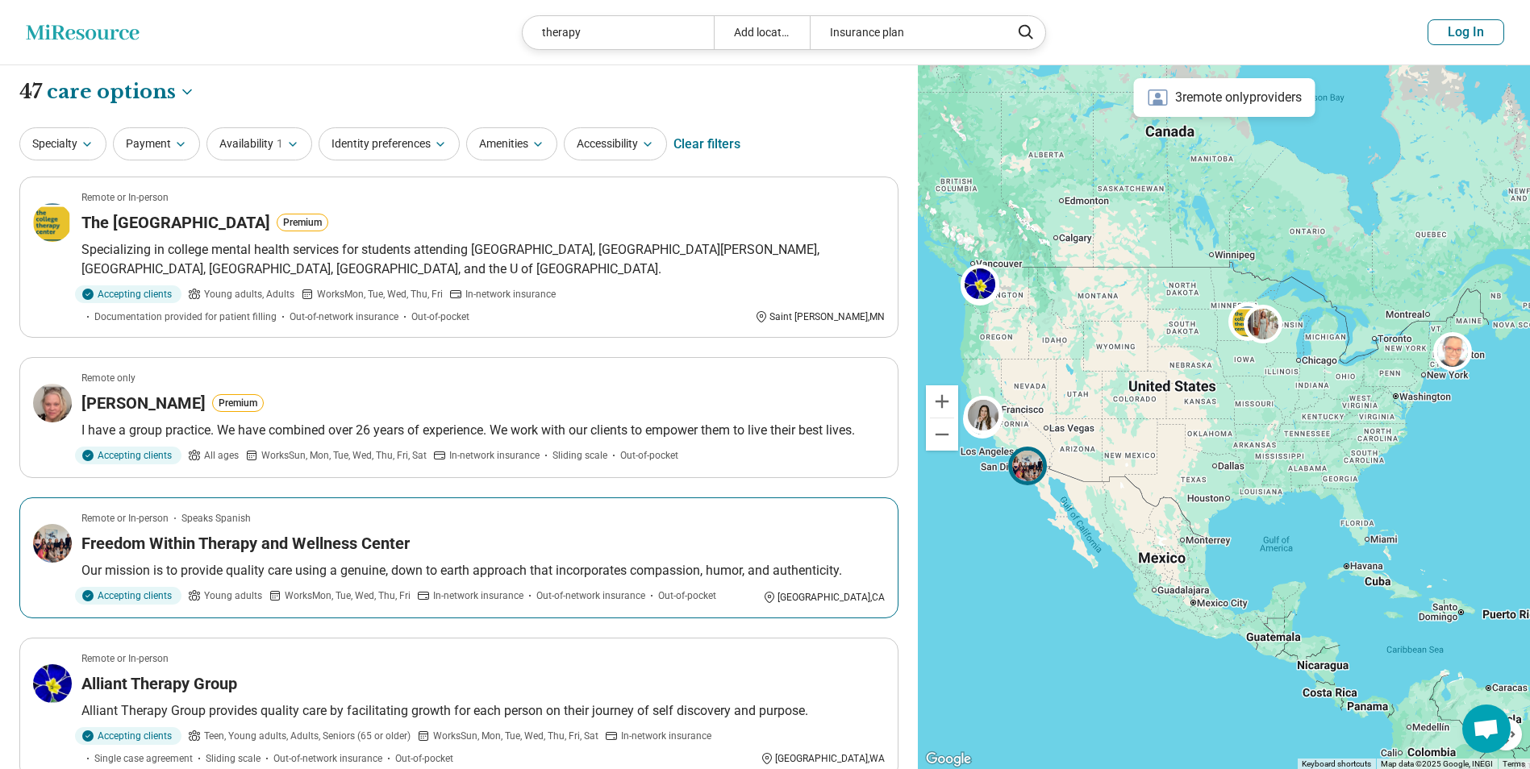
click at [252, 549] on h3 "Freedom Within Therapy and Wellness Center" at bounding box center [245, 543] width 328 height 23
click at [301, 290] on icon at bounding box center [307, 294] width 13 height 13
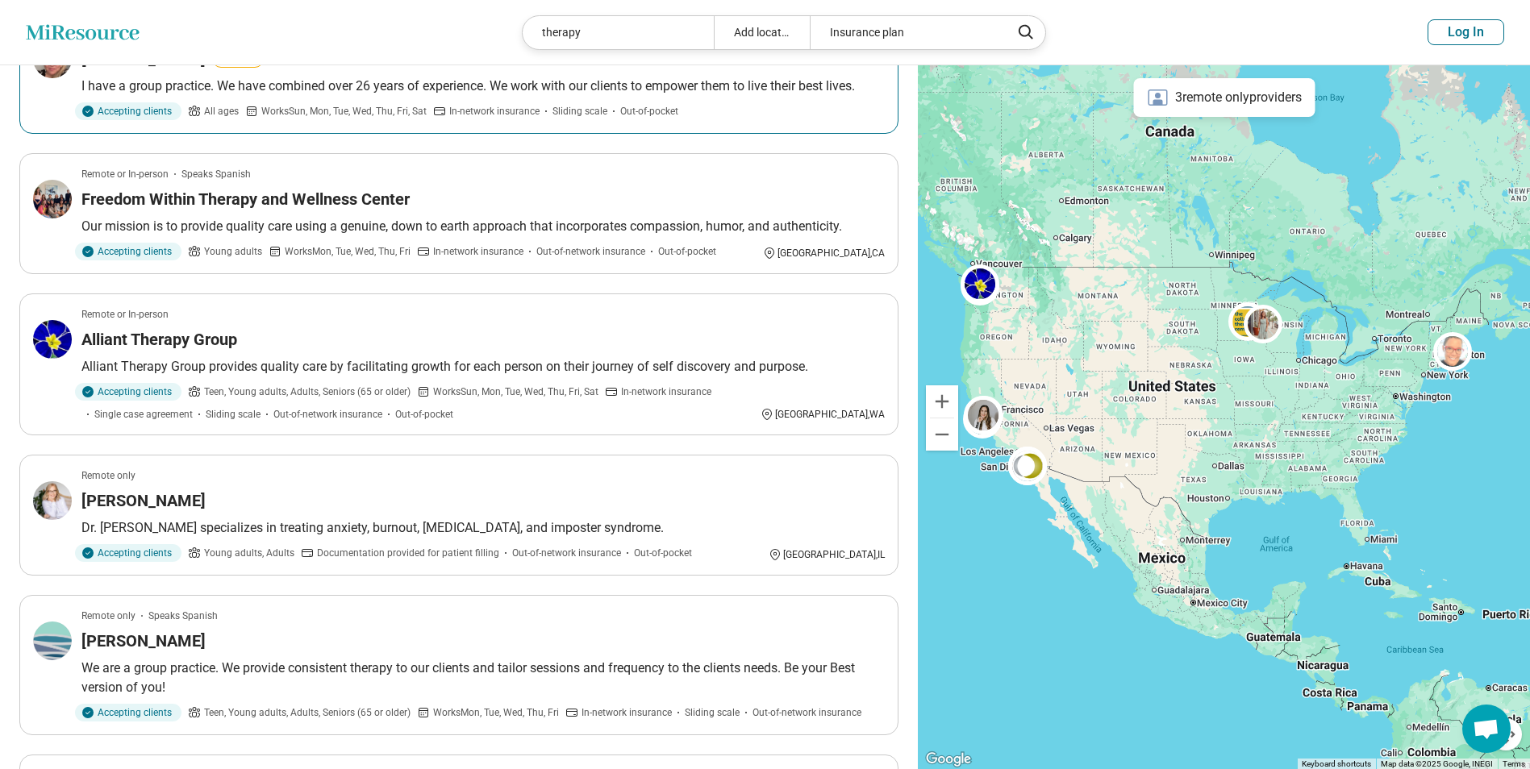
scroll to position [403, 0]
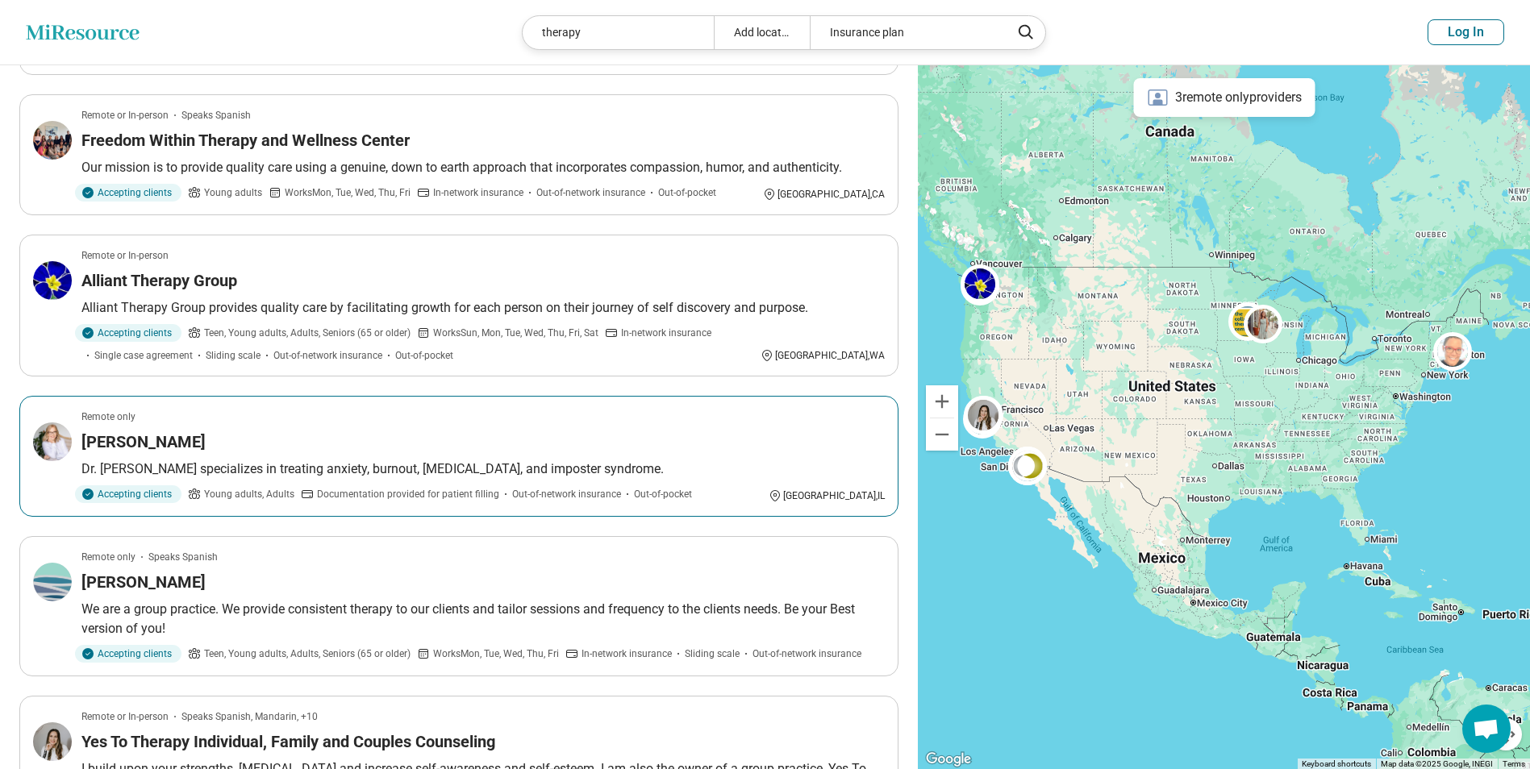
click at [372, 473] on p "Dr. Jen specializes in treating anxiety, burnout, perfectionism, and imposter s…" at bounding box center [482, 469] width 803 height 19
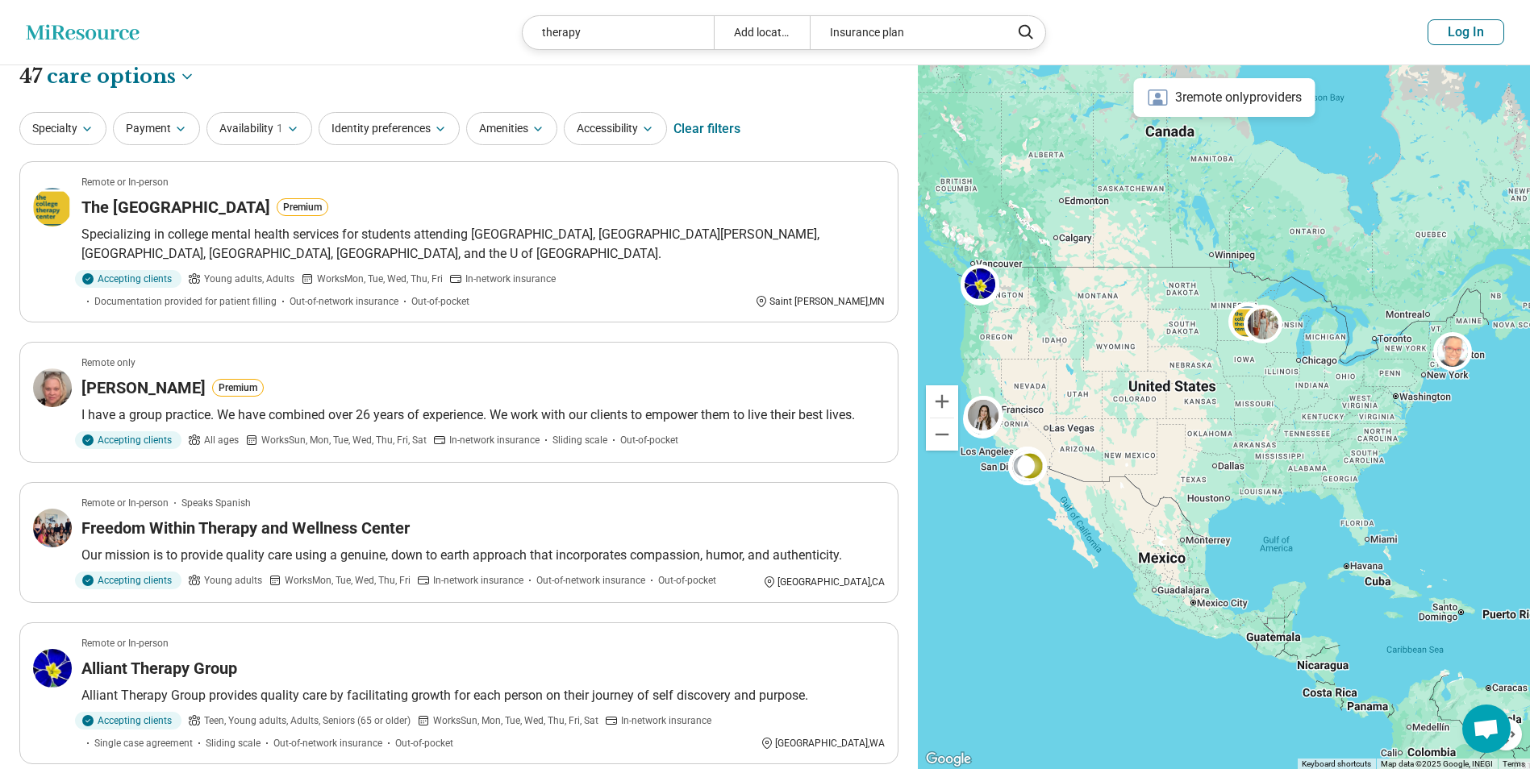
scroll to position [0, 0]
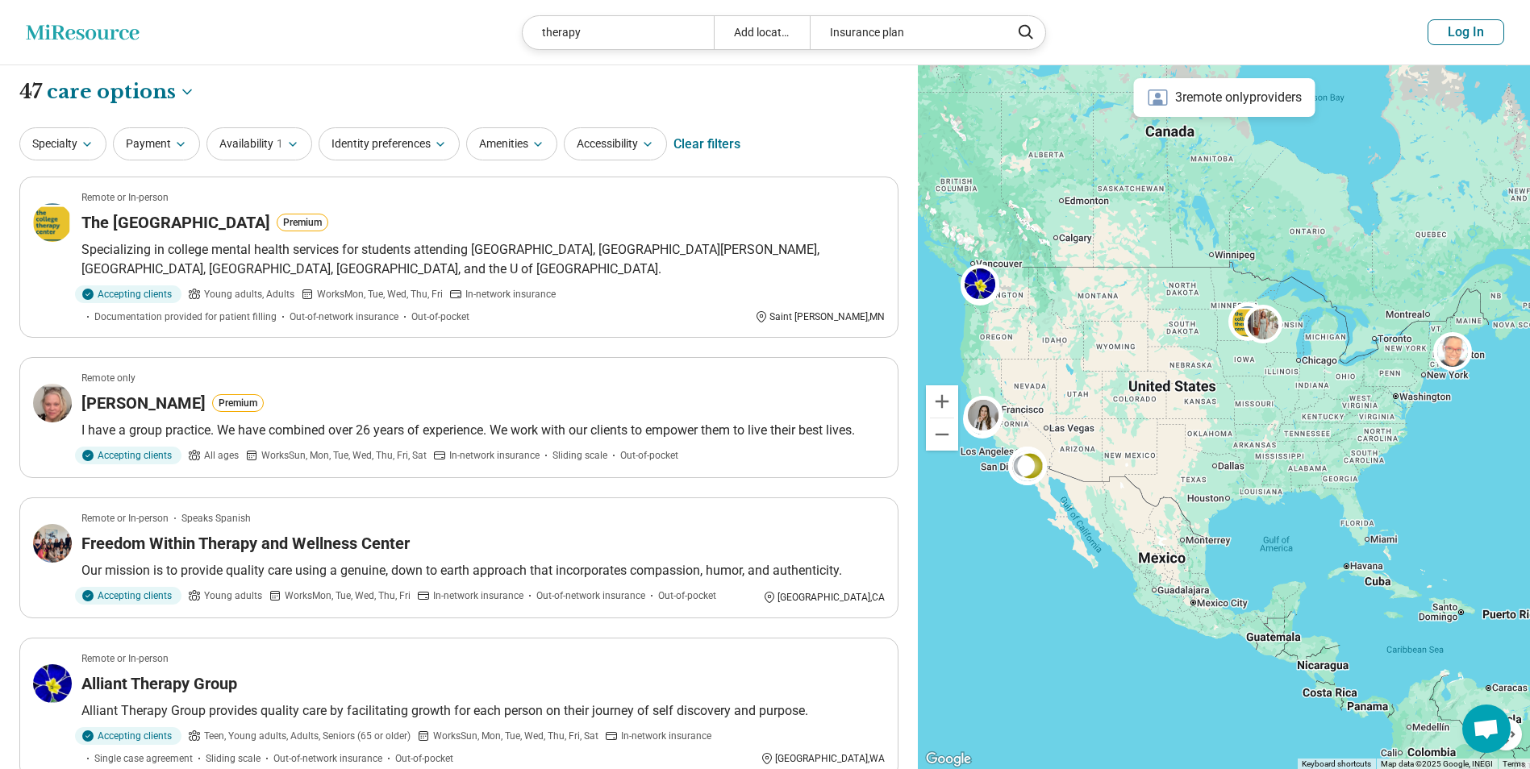
click at [71, 34] on icon at bounding box center [82, 31] width 113 height 15
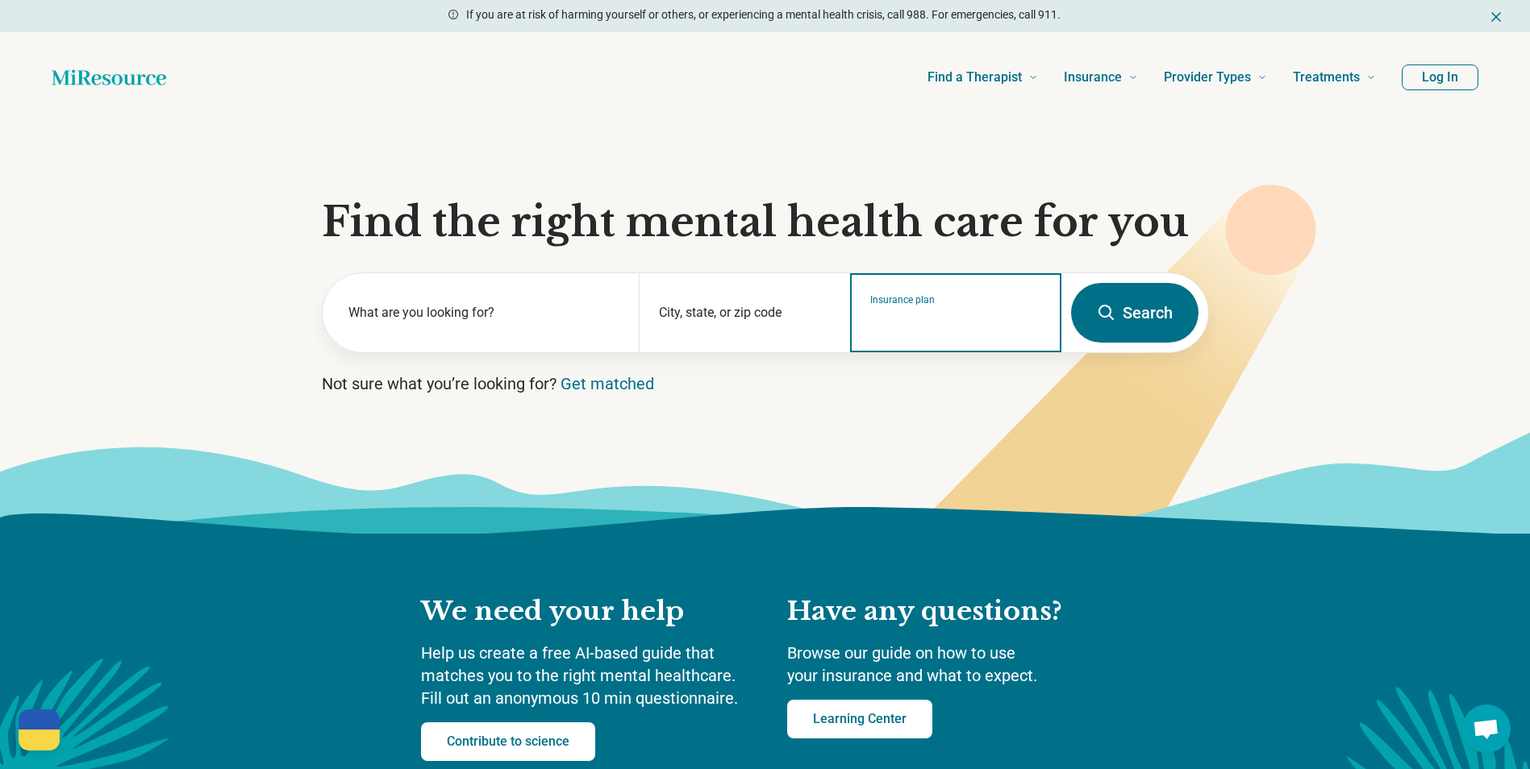
click at [927, 323] on input "Insurance plan" at bounding box center [956, 323] width 172 height 19
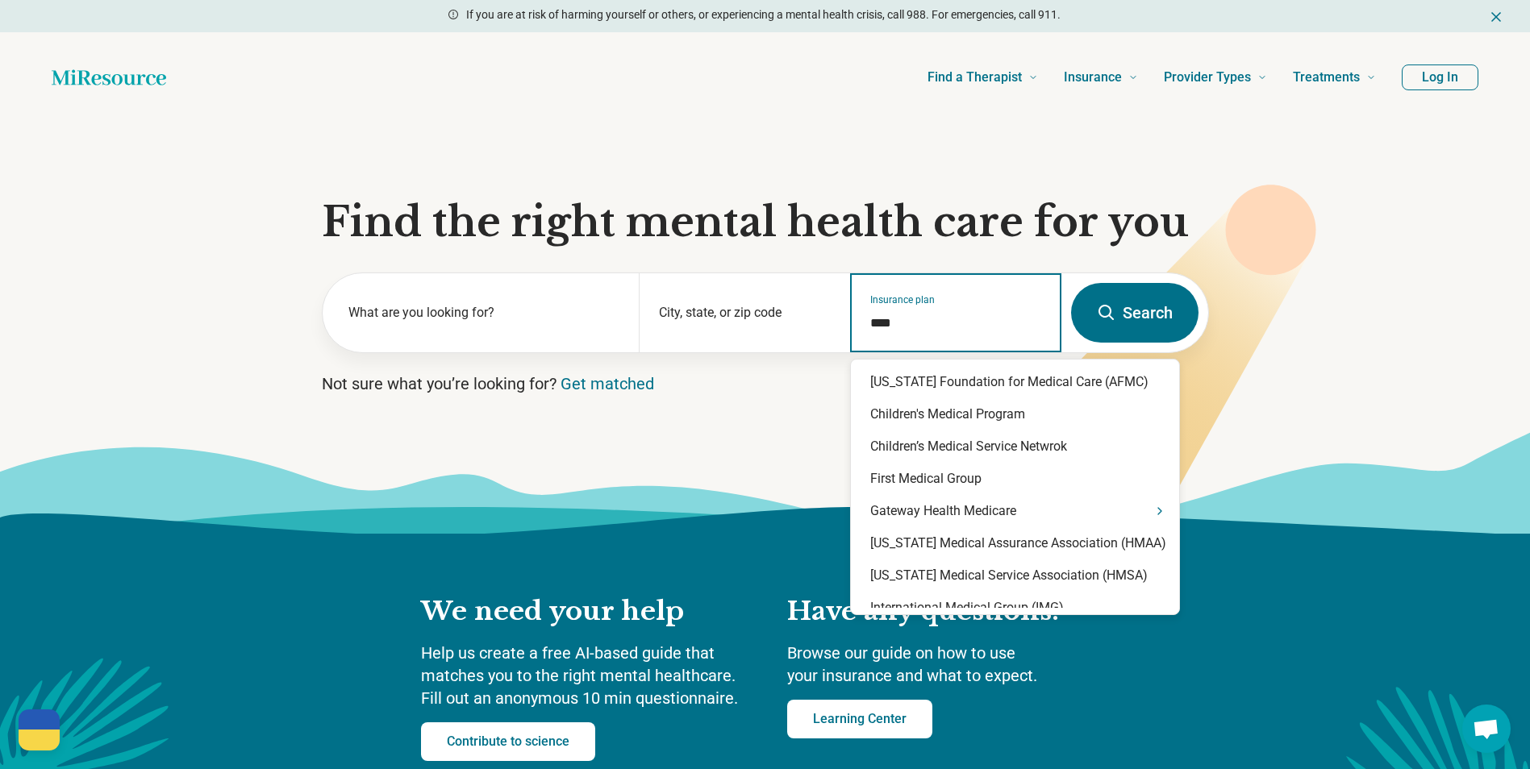
type input "****"
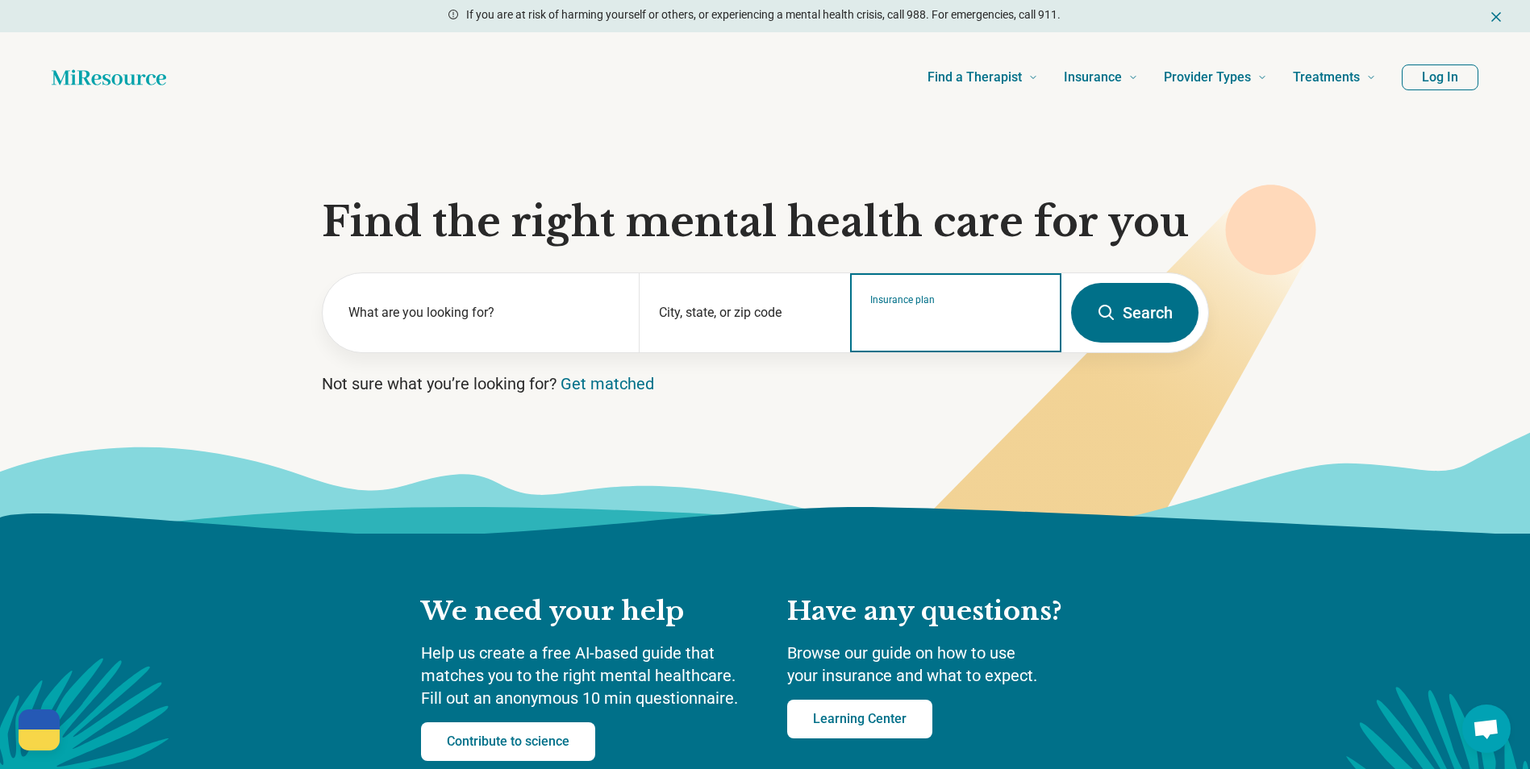
click at [881, 314] on input "Insurance plan" at bounding box center [956, 323] width 172 height 19
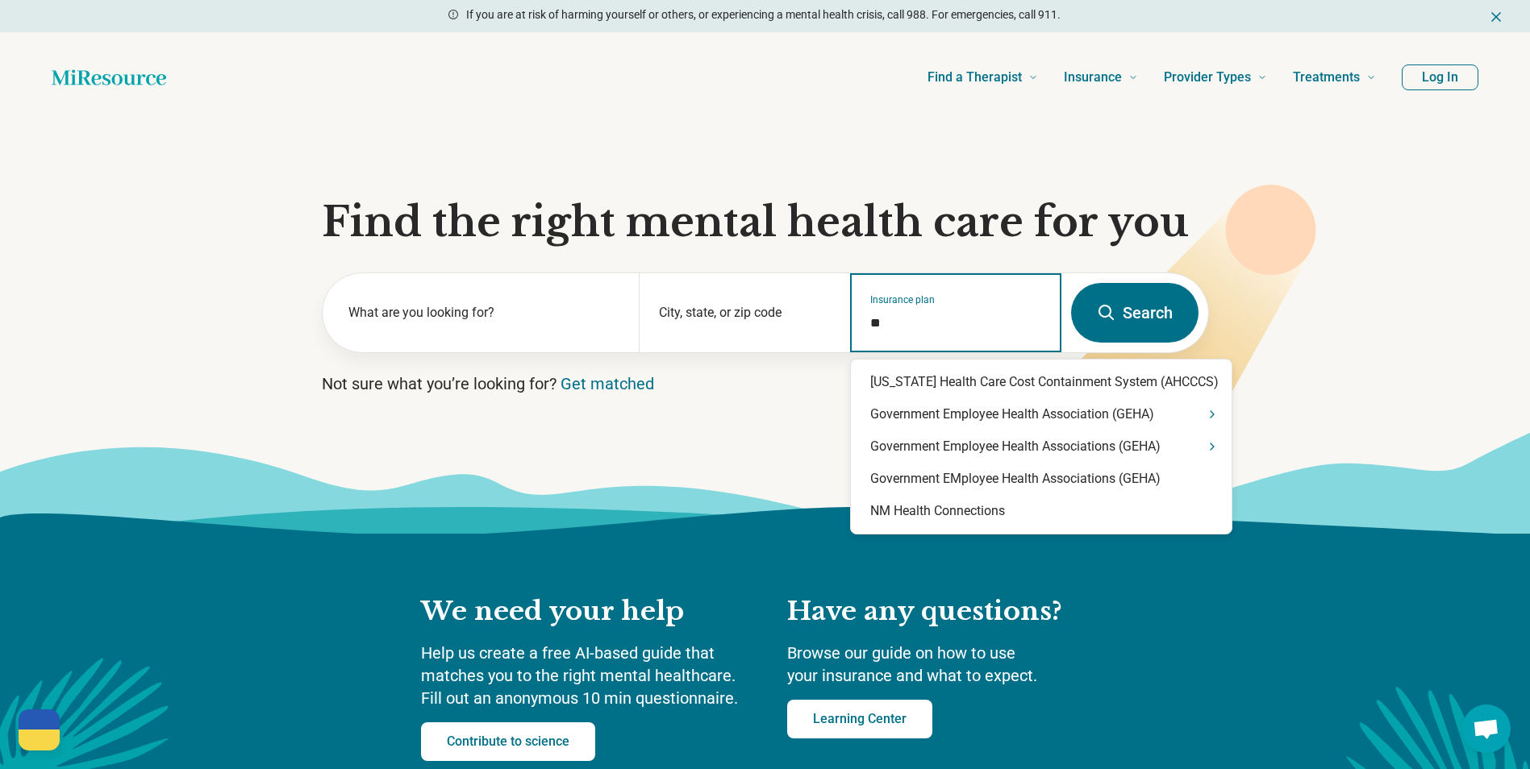
type input "*"
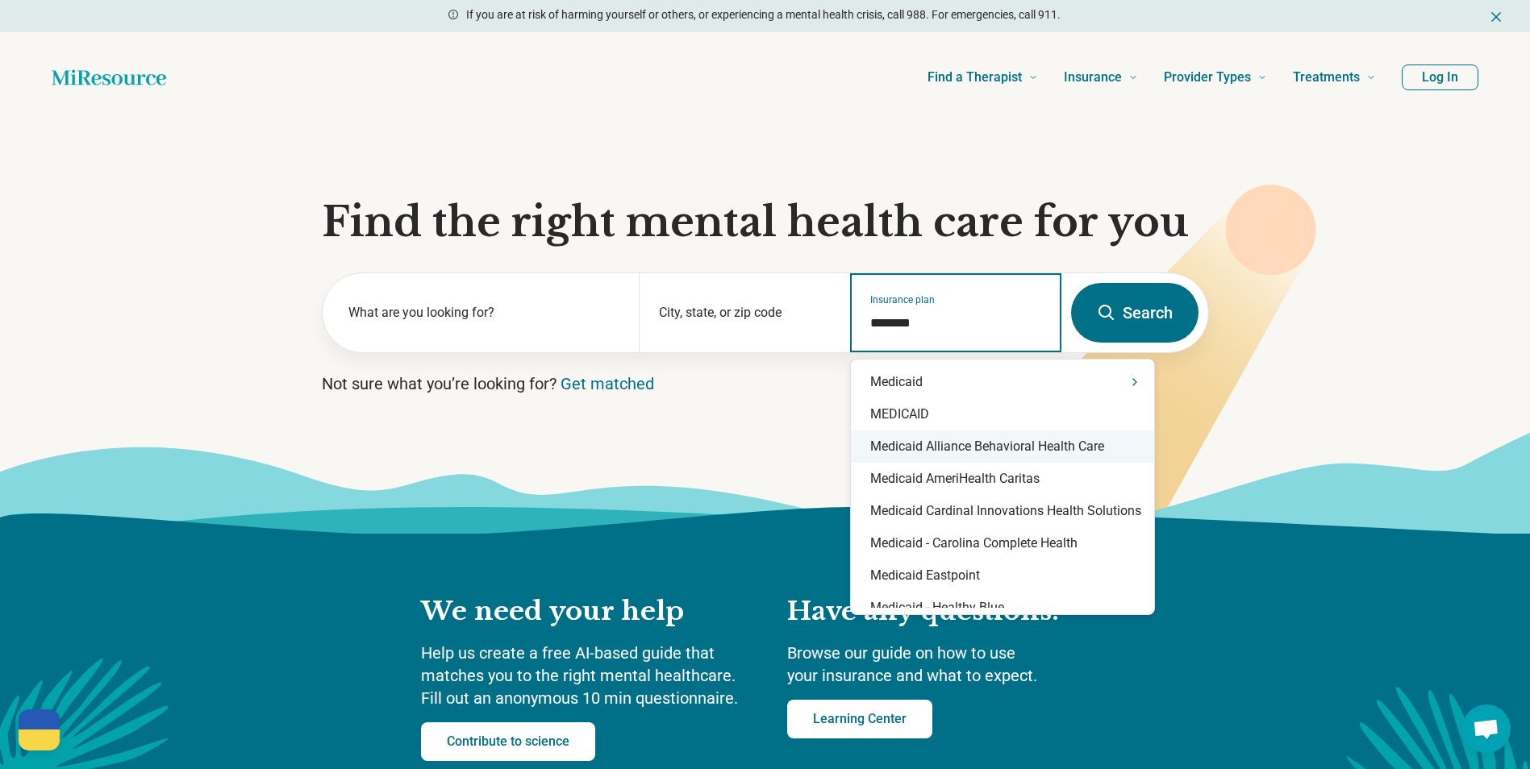
click at [990, 454] on div "Medicaid Alliance Behavioral Health Care" at bounding box center [1002, 447] width 303 height 32
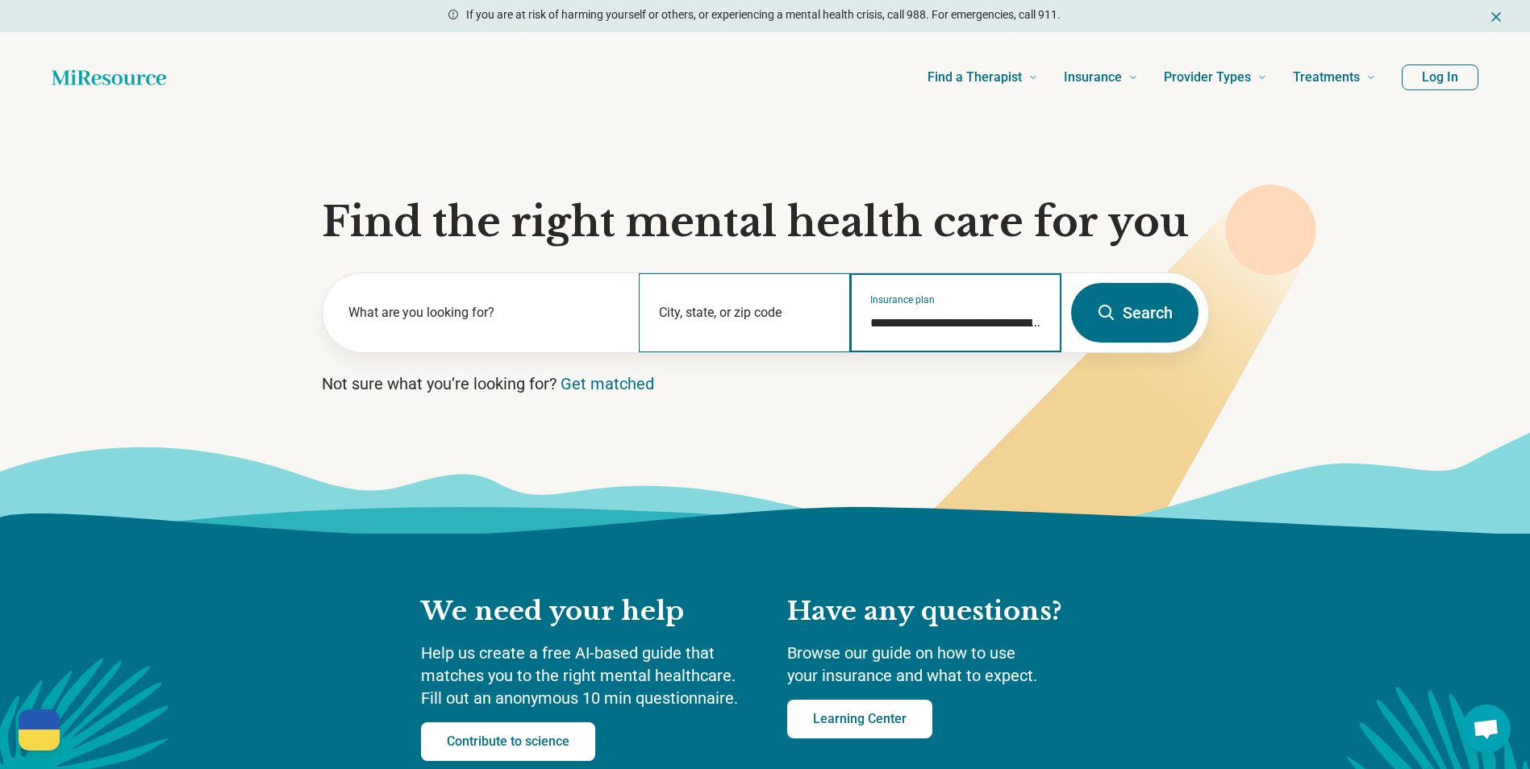
type input "**********"
click at [702, 313] on div "City, state, or zip code" at bounding box center [744, 312] width 211 height 79
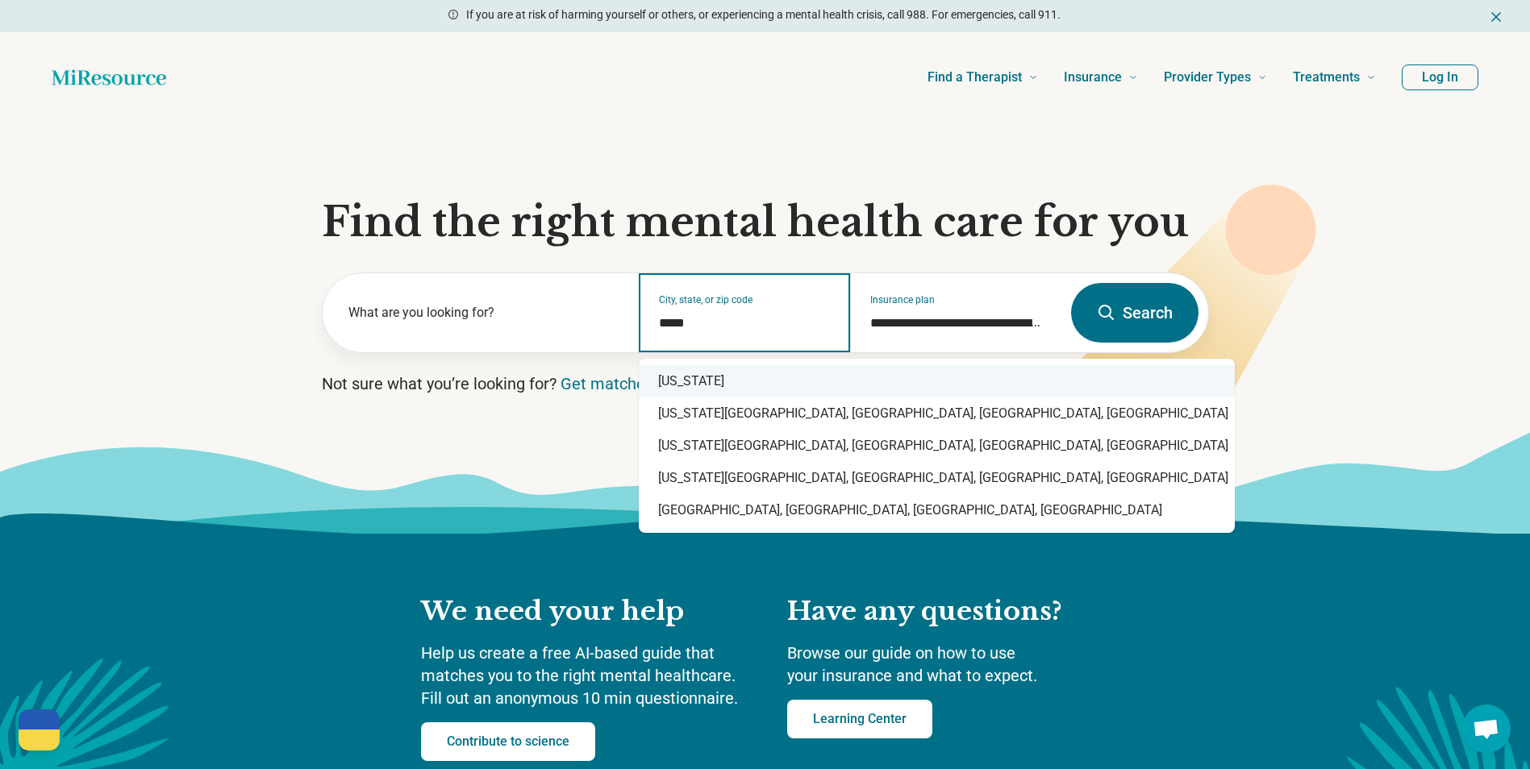
click at [736, 381] on div "[US_STATE]" at bounding box center [937, 381] width 596 height 32
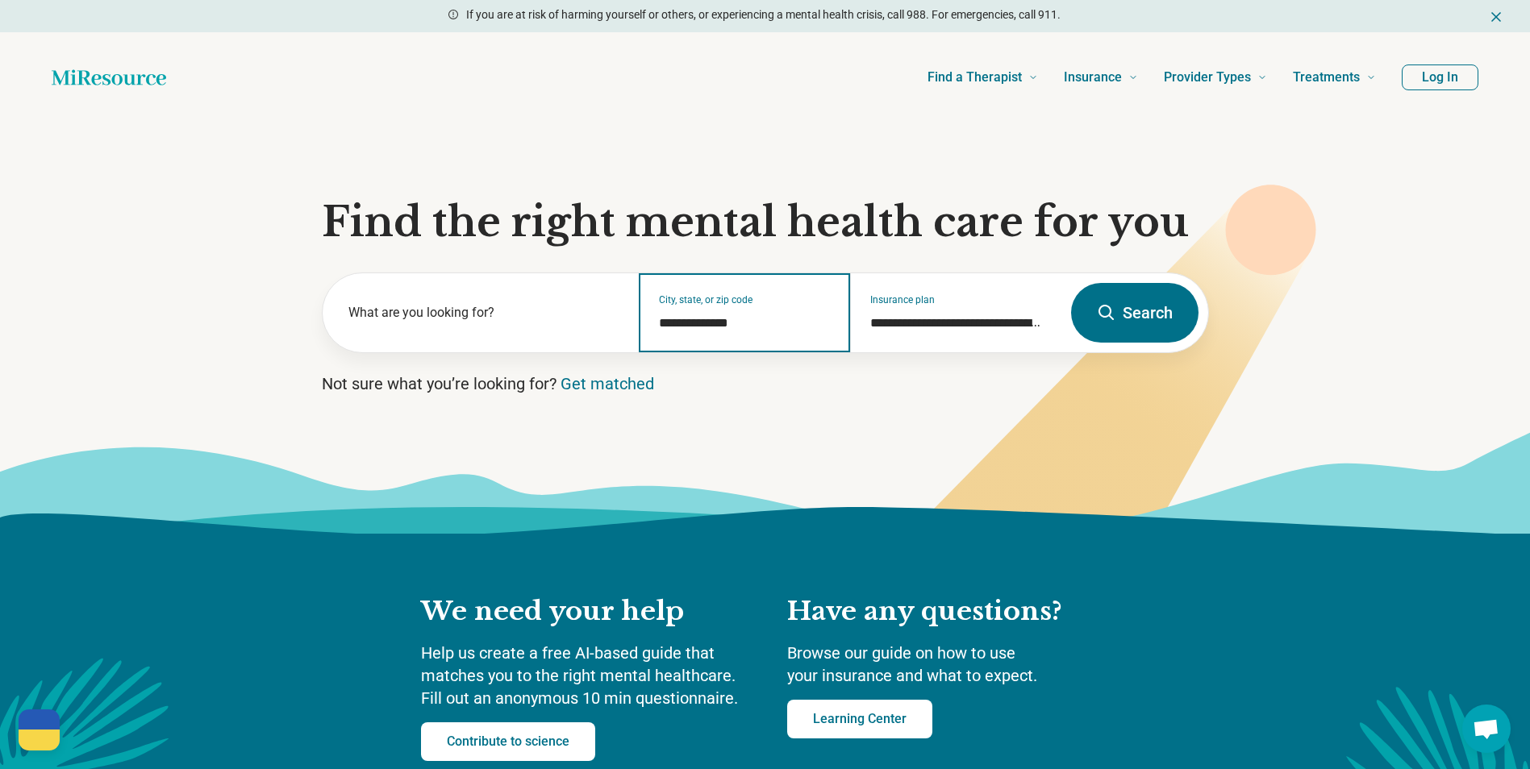
type input "**********"
click at [1107, 324] on button "Search" at bounding box center [1134, 313] width 127 height 60
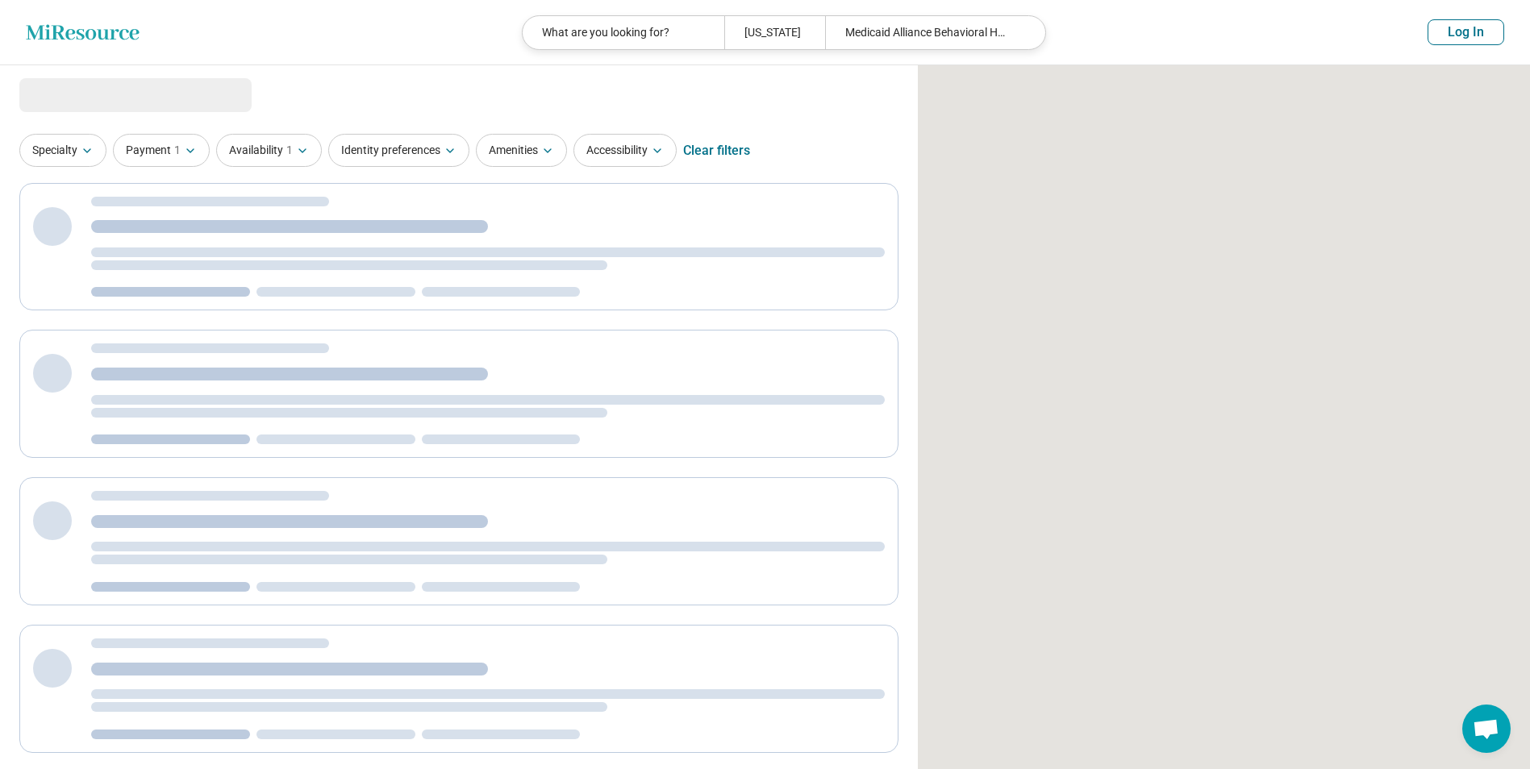
select select "***"
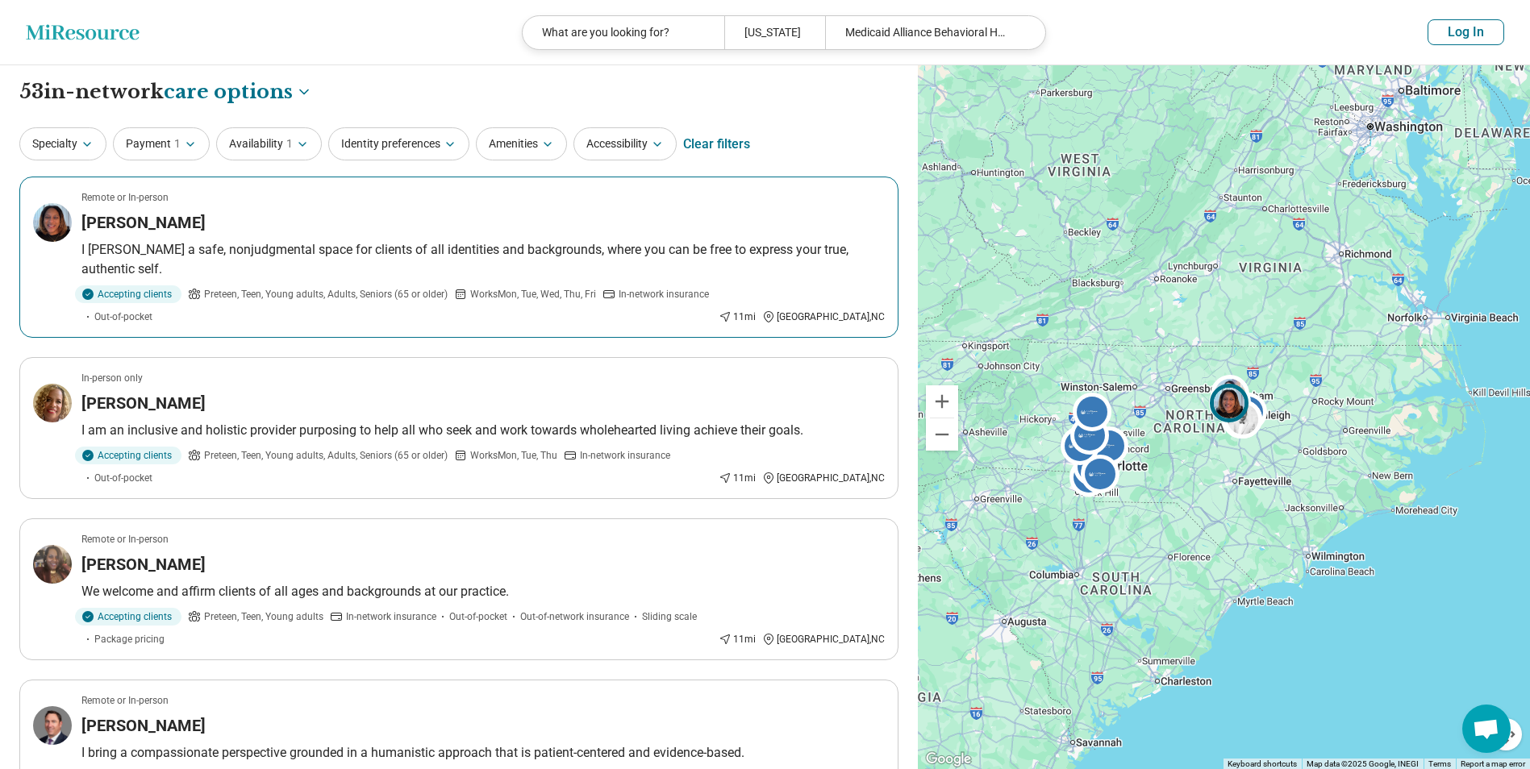
click at [171, 286] on div "Accepting clients" at bounding box center [128, 295] width 106 height 18
click at [228, 392] on div "Angela Hopkins" at bounding box center [482, 403] width 803 height 23
click at [394, 582] on p "We welcome and affirm clients of all ages and backgrounds at our practice." at bounding box center [482, 591] width 803 height 19
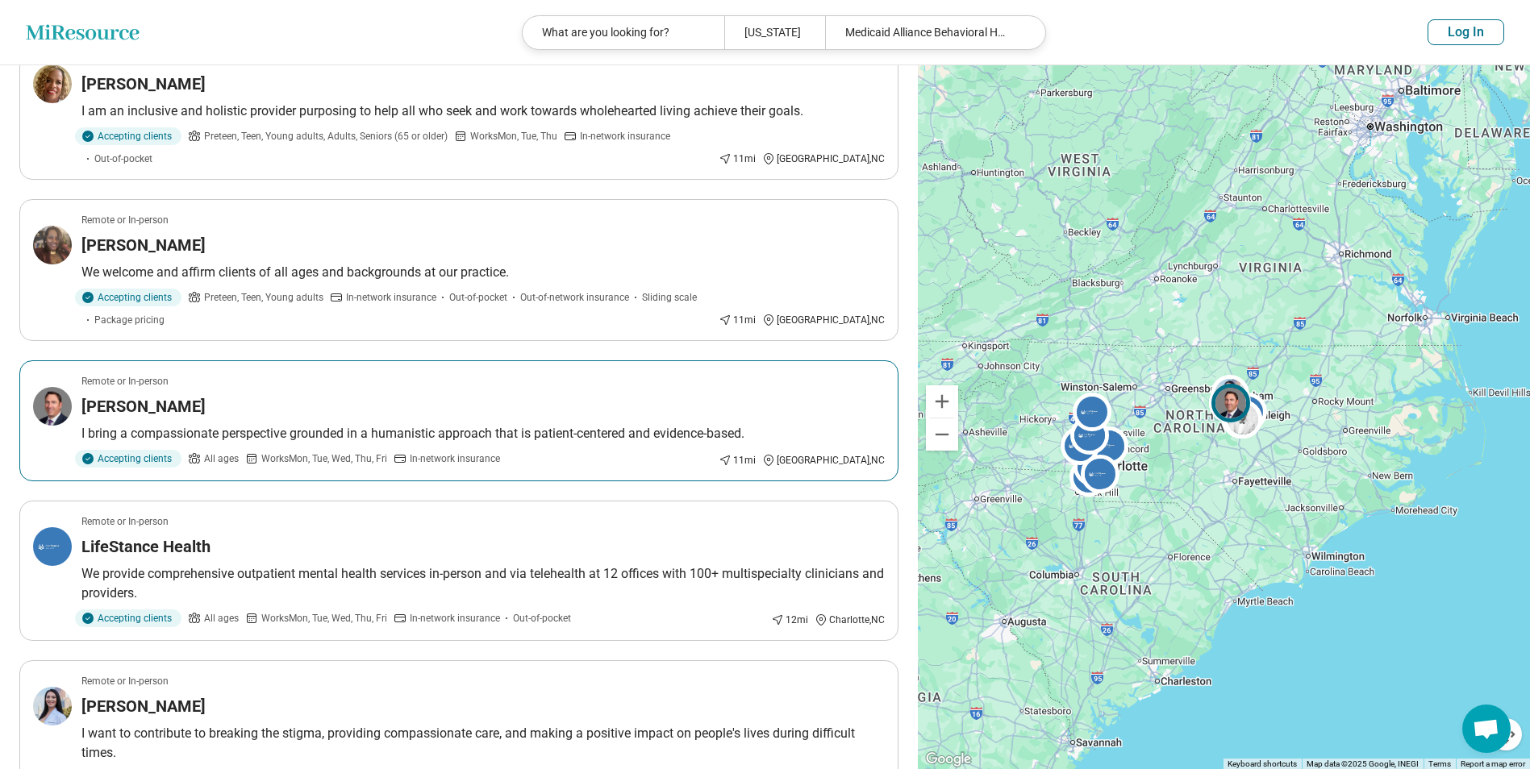
scroll to position [323, 0]
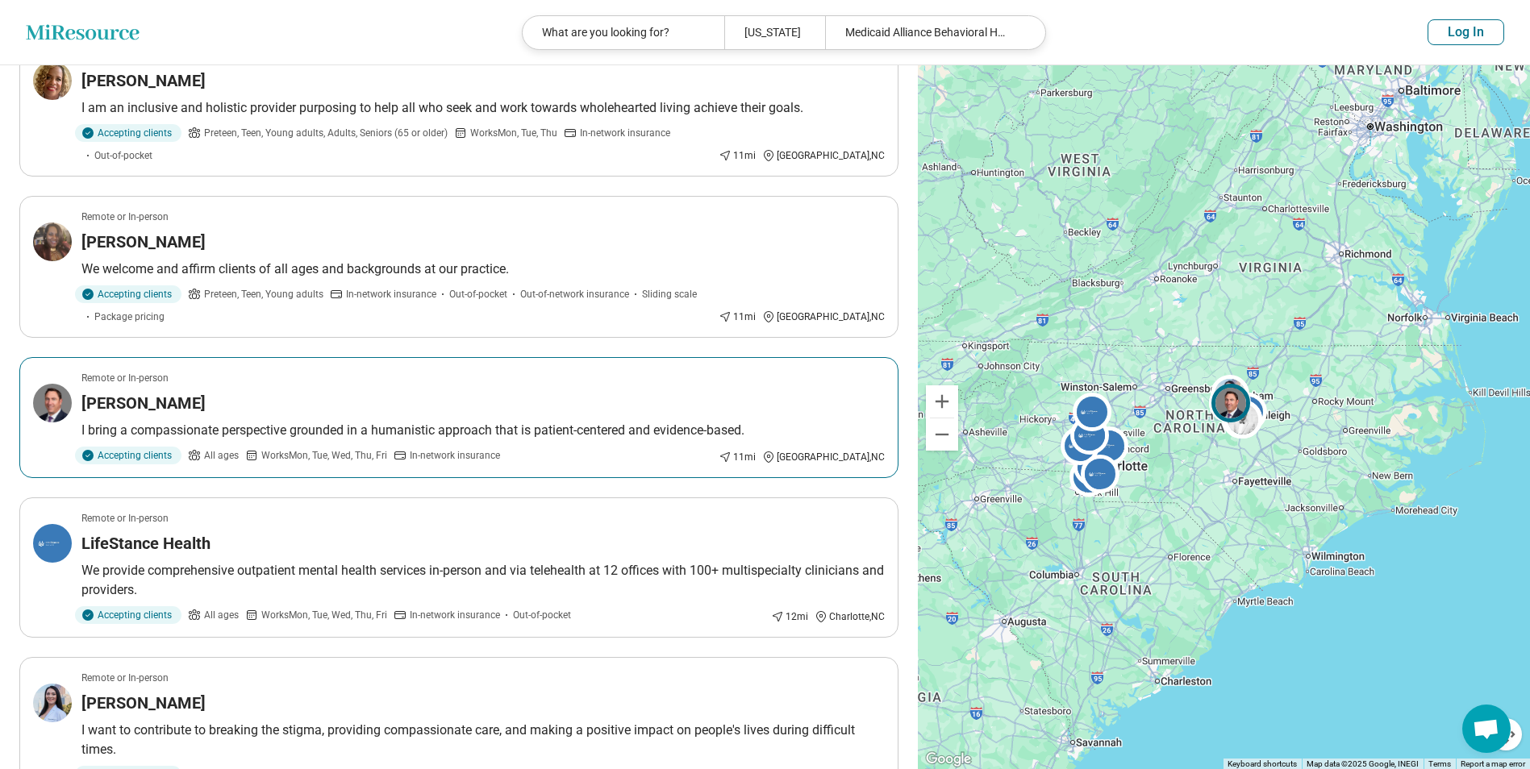
click at [458, 421] on p "I bring a compassionate perspective grounded in a humanistic approach that is p…" at bounding box center [482, 430] width 803 height 19
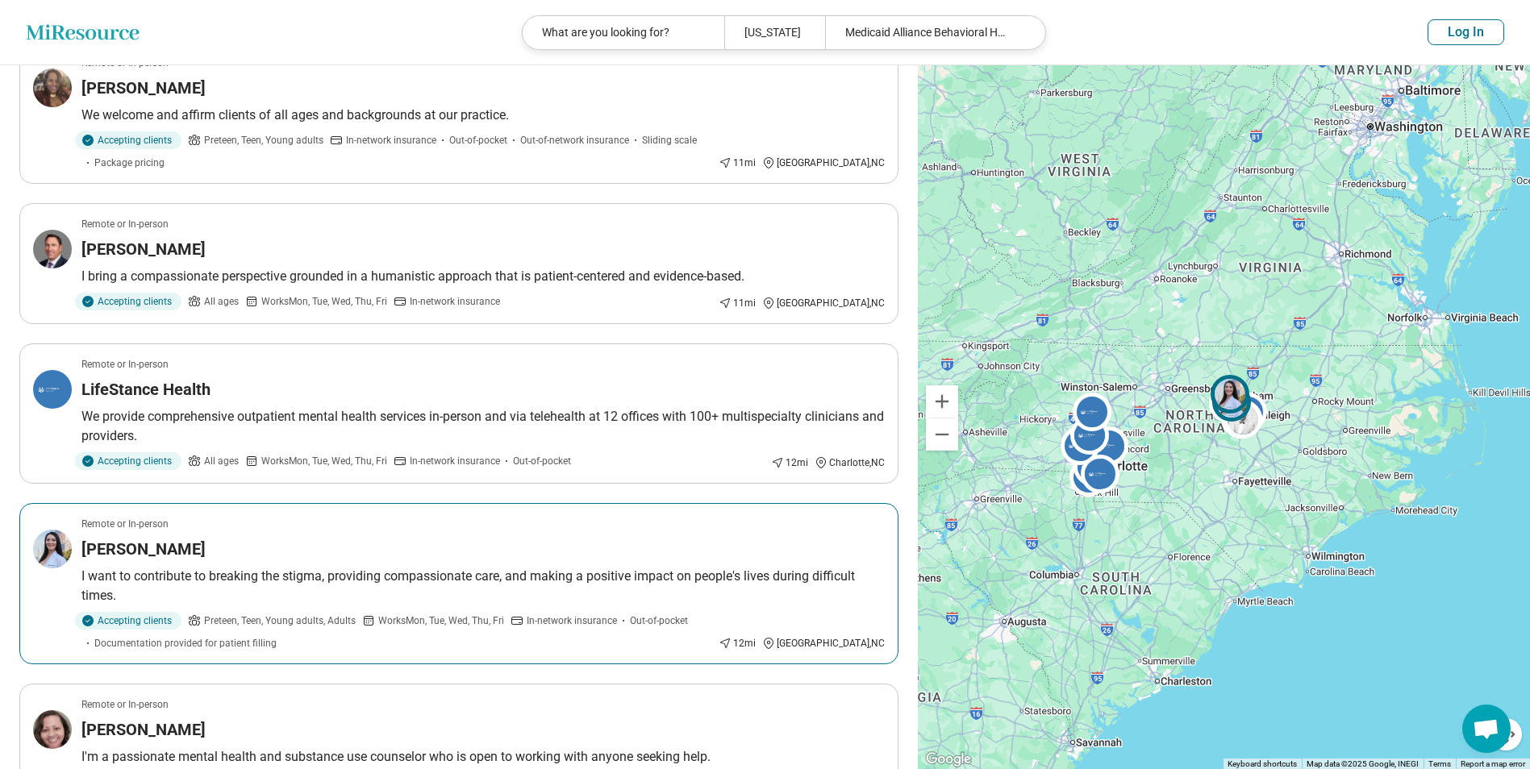
scroll to position [484, 0]
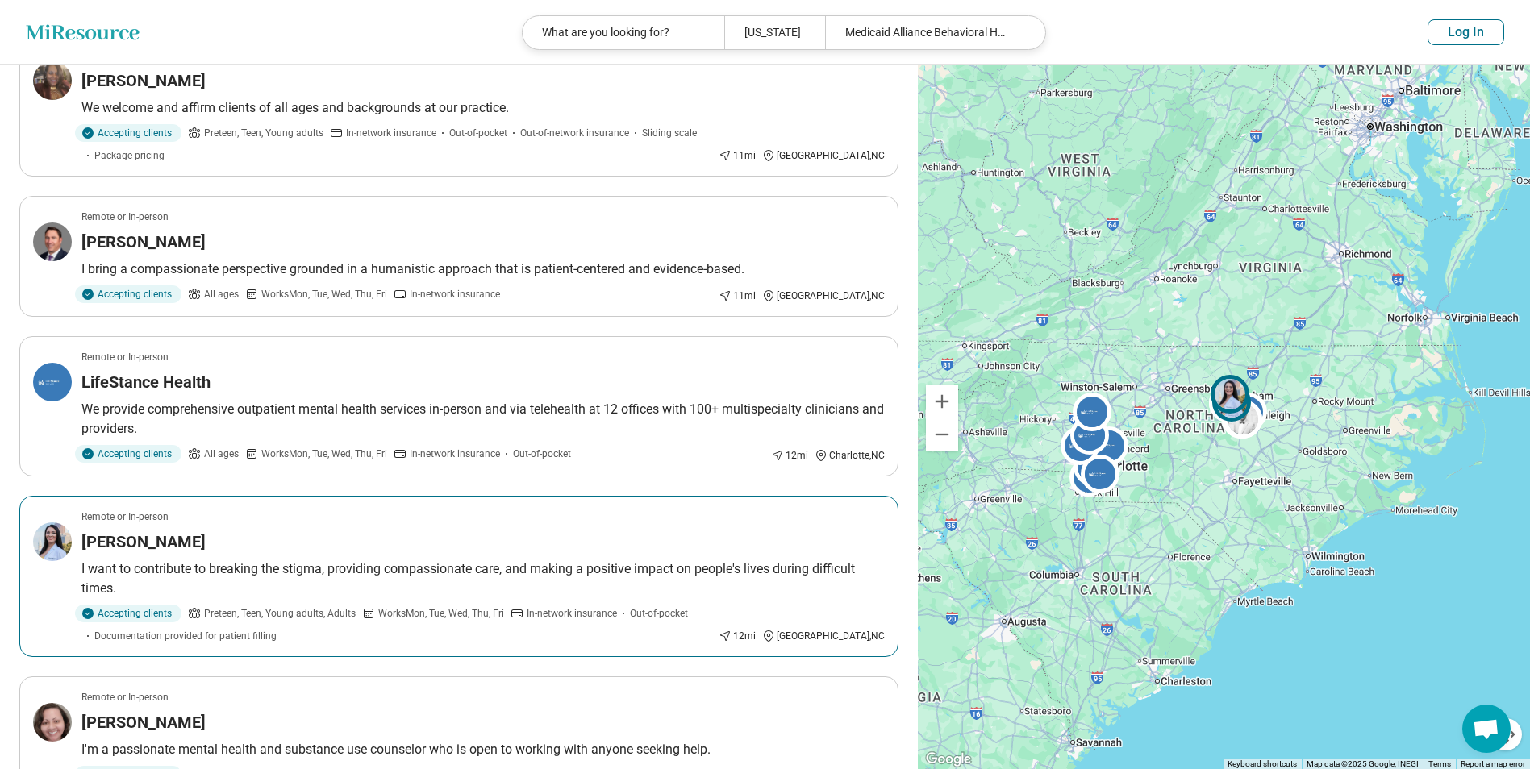
click at [350, 560] on p "I want to contribute to breaking the stigma, providing compassionate care, and …" at bounding box center [482, 579] width 803 height 39
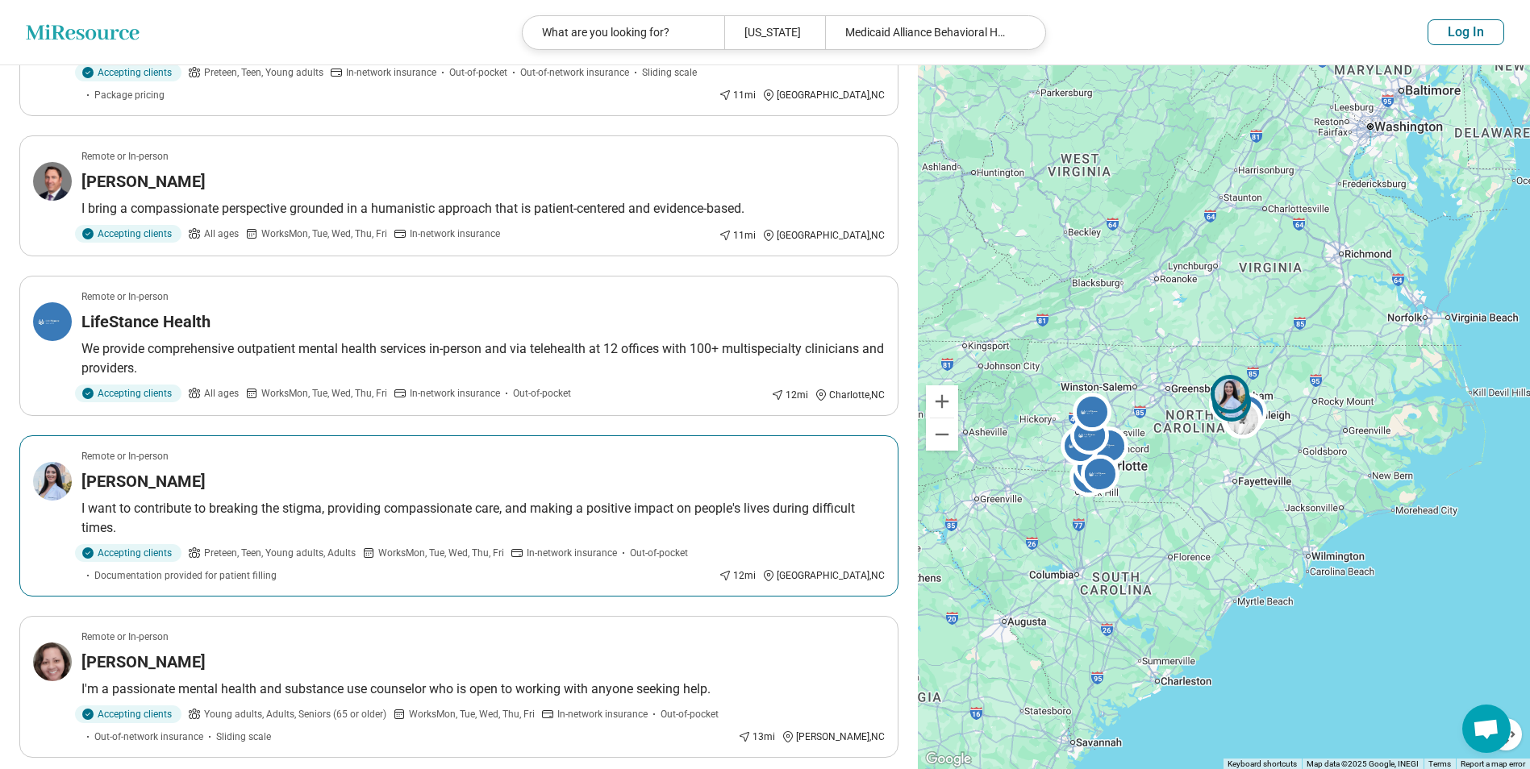
scroll to position [726, 0]
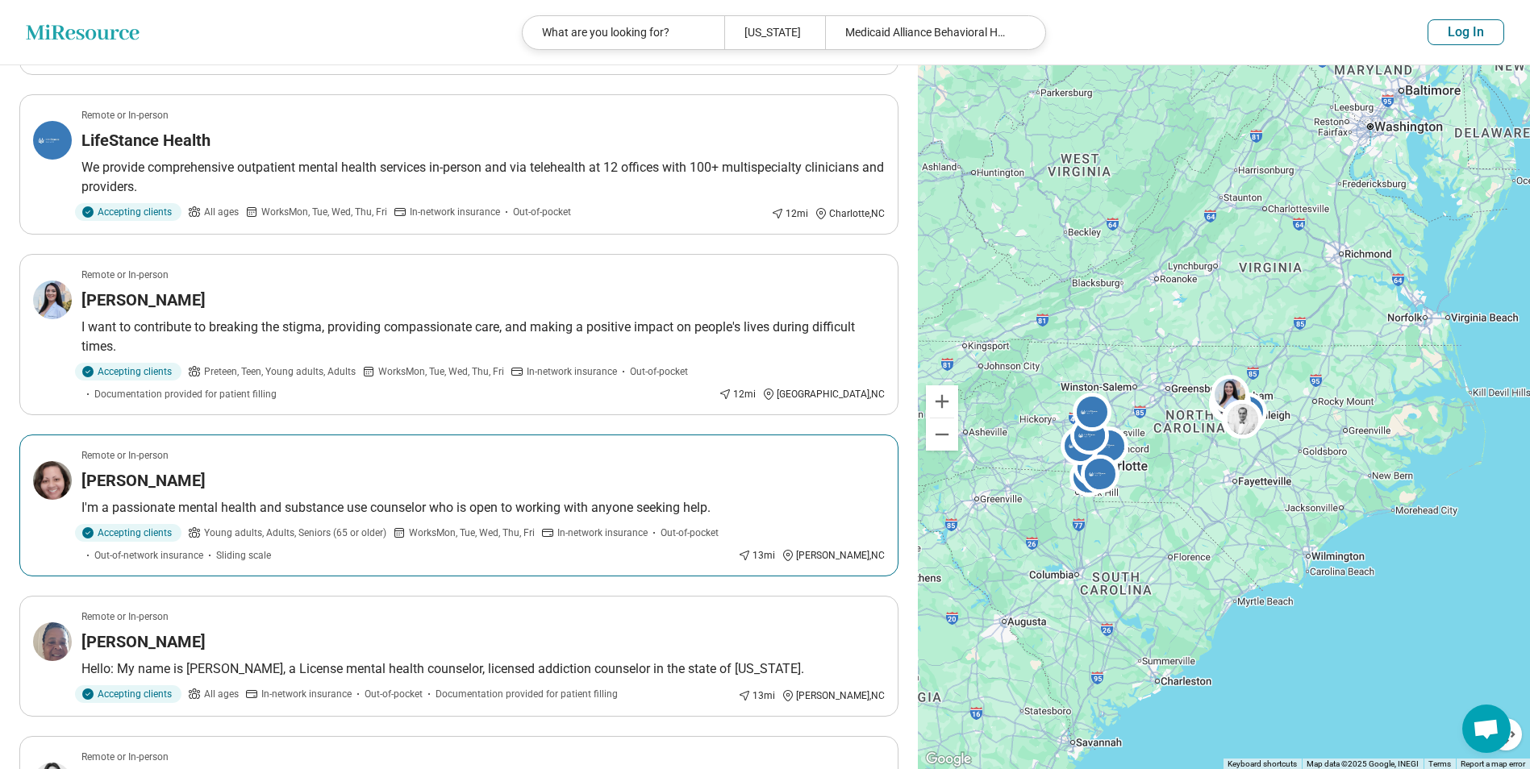
click at [390, 498] on p "I'm a passionate mental health and substance use counselor who is open to worki…" at bounding box center [482, 507] width 803 height 19
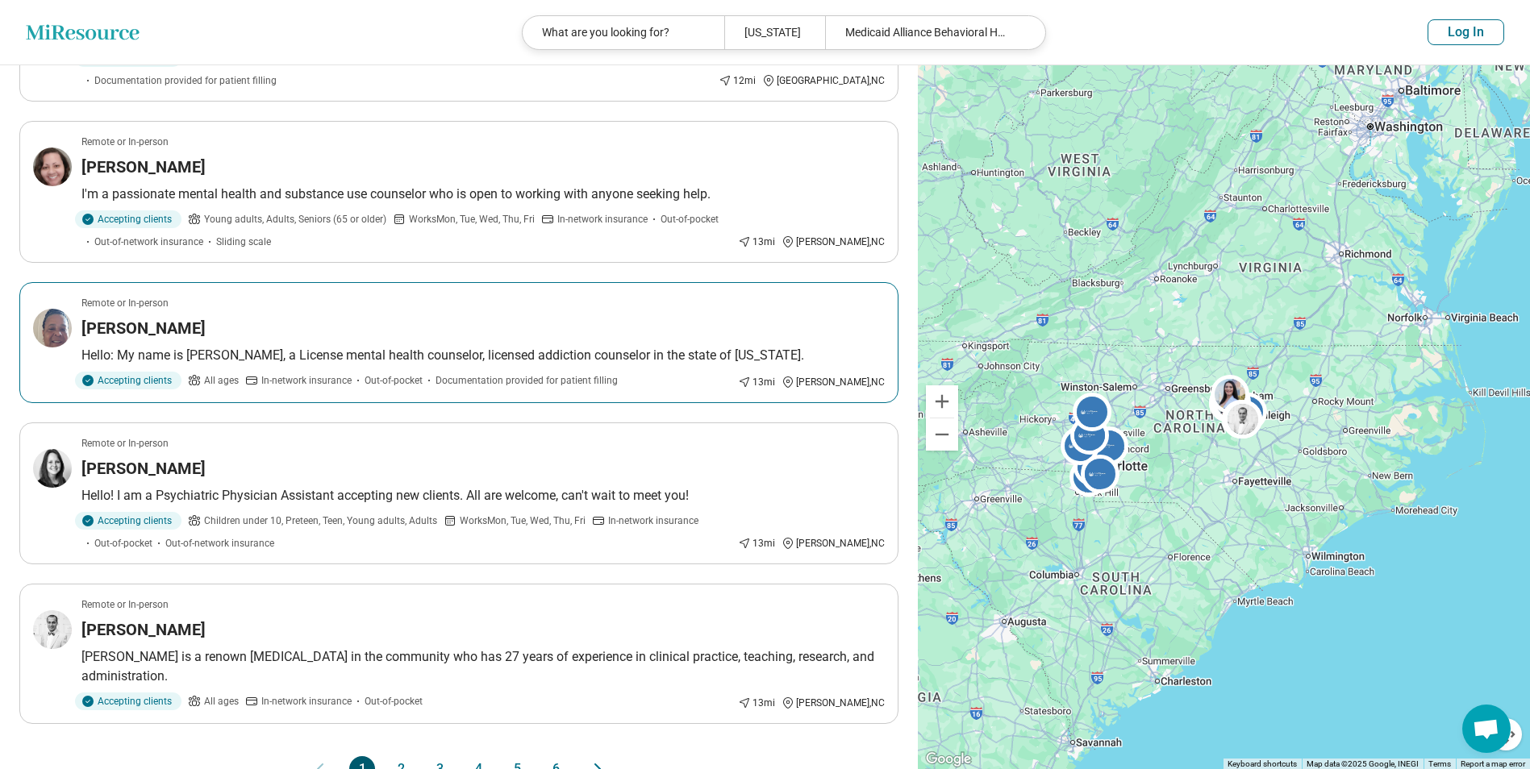
scroll to position [1048, 0]
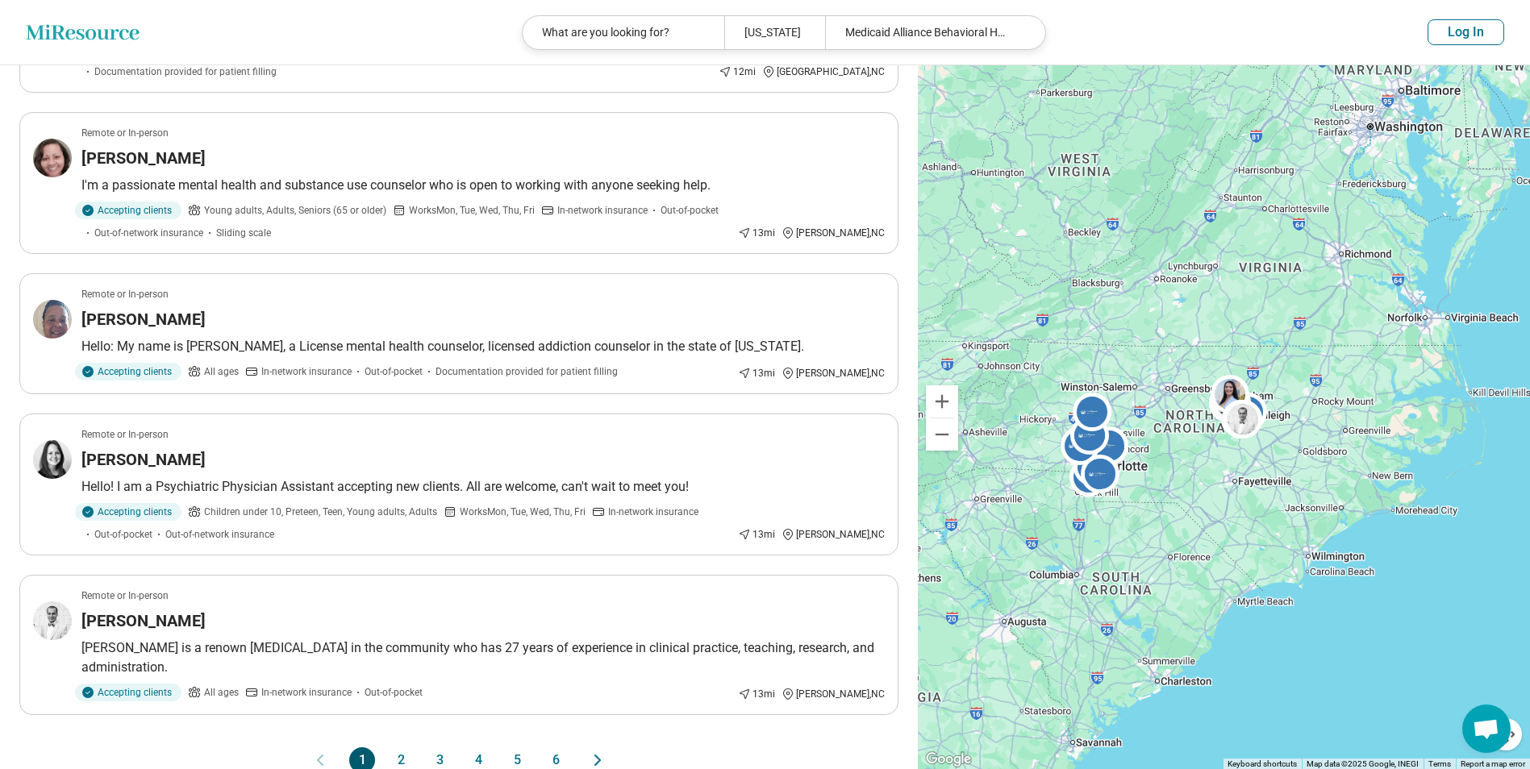
click at [400, 748] on button "2" at bounding box center [401, 761] width 26 height 26
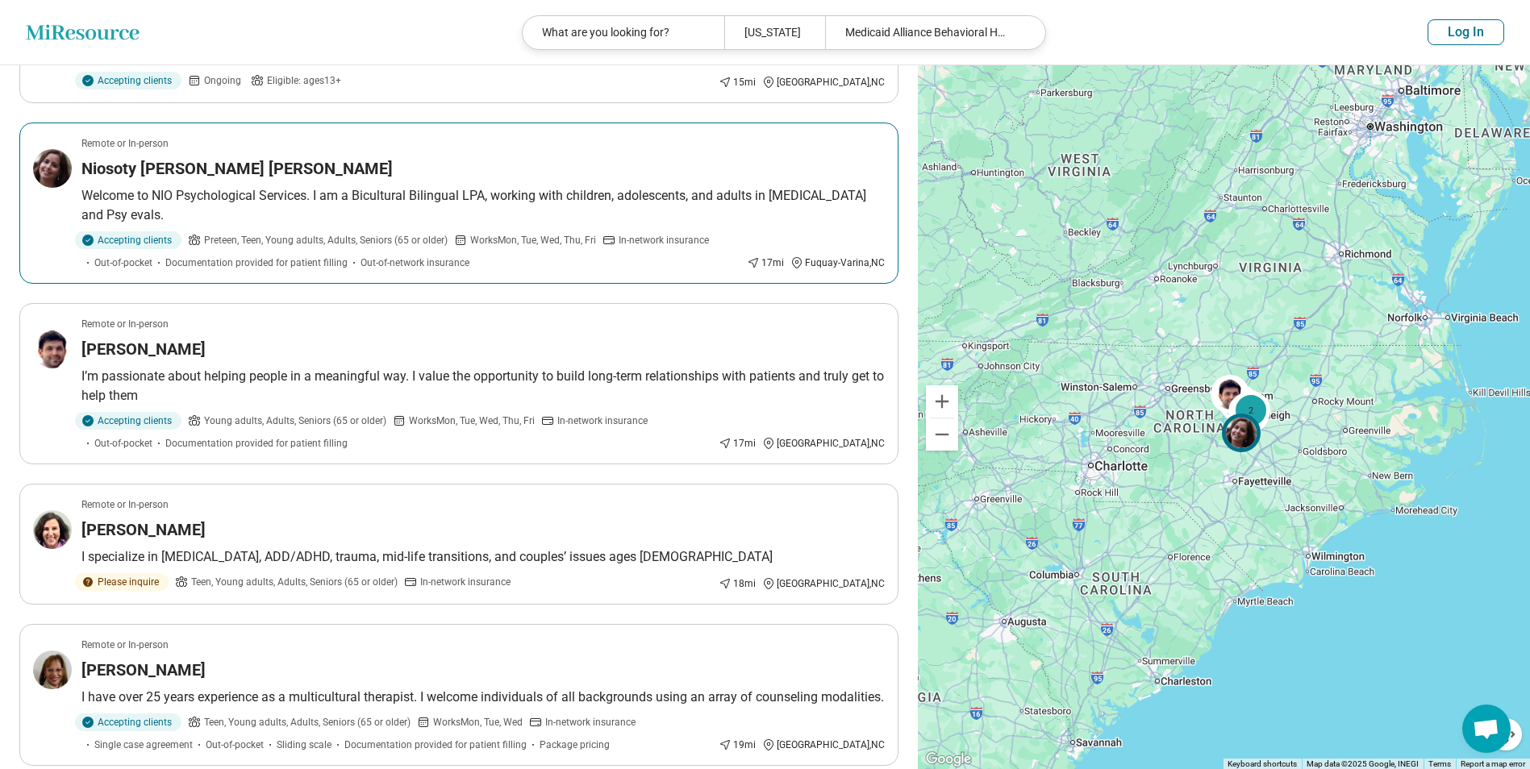
scroll to position [726, 0]
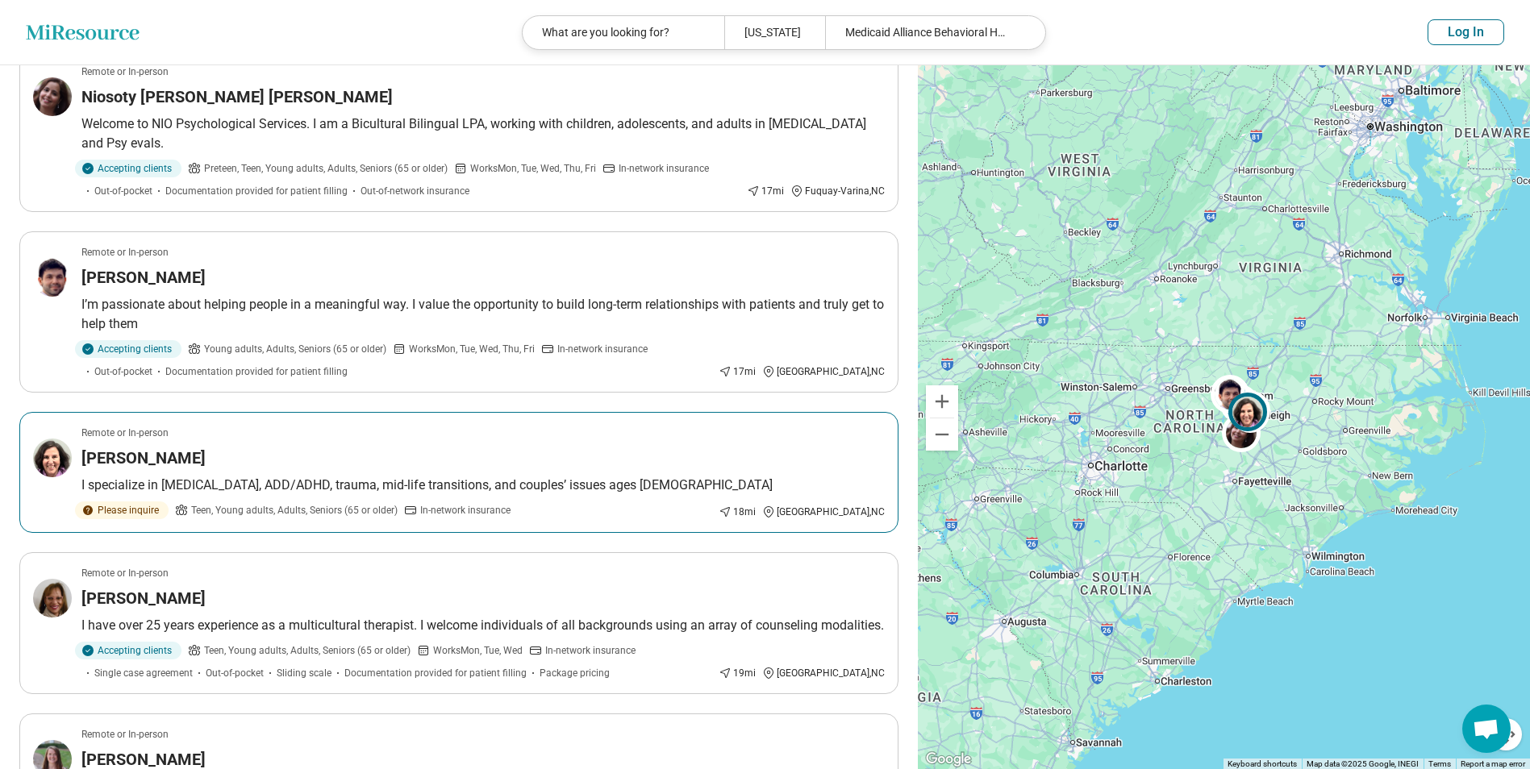
click at [225, 447] on div "Patricia Lytwyn" at bounding box center [482, 458] width 803 height 23
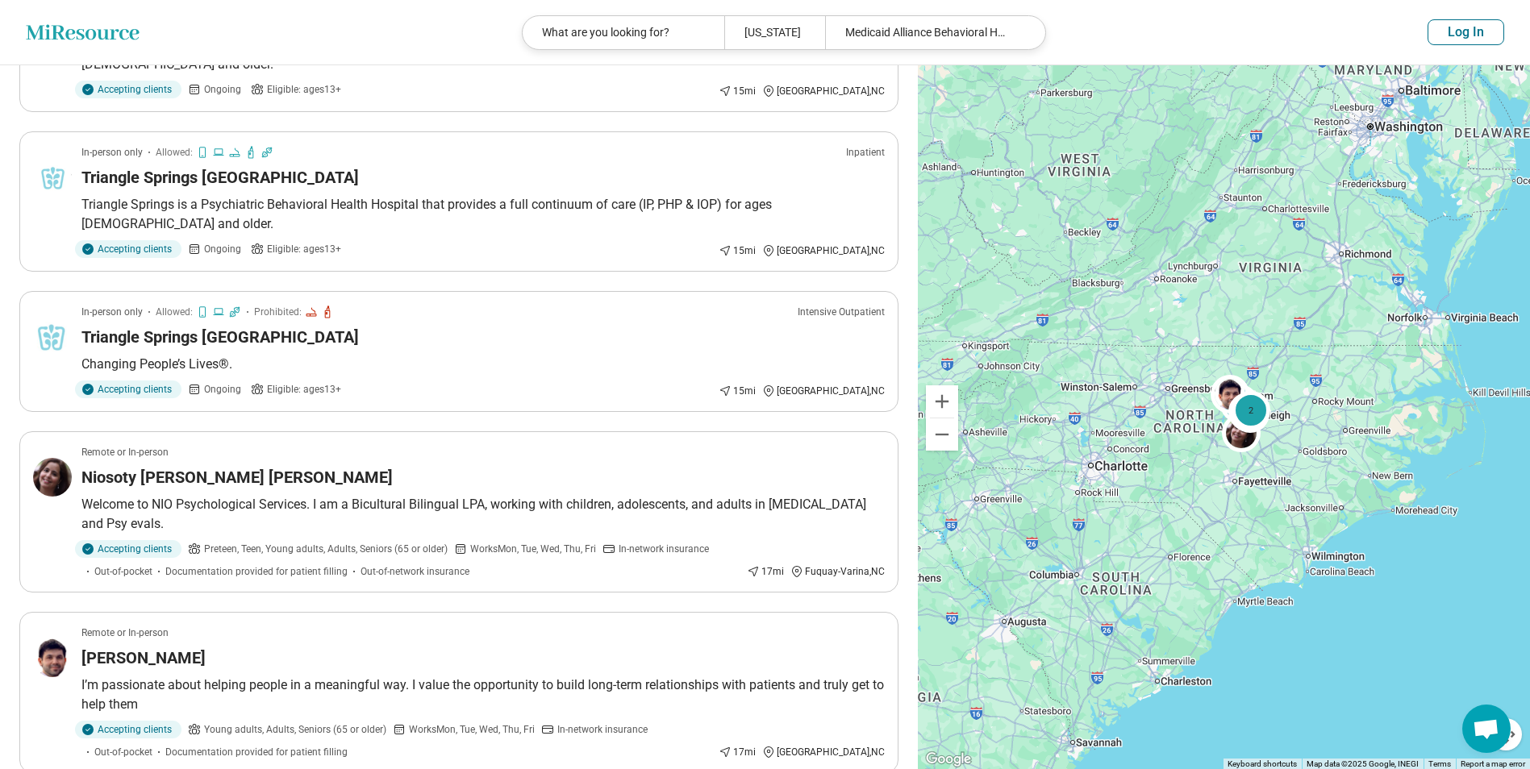
scroll to position [81, 0]
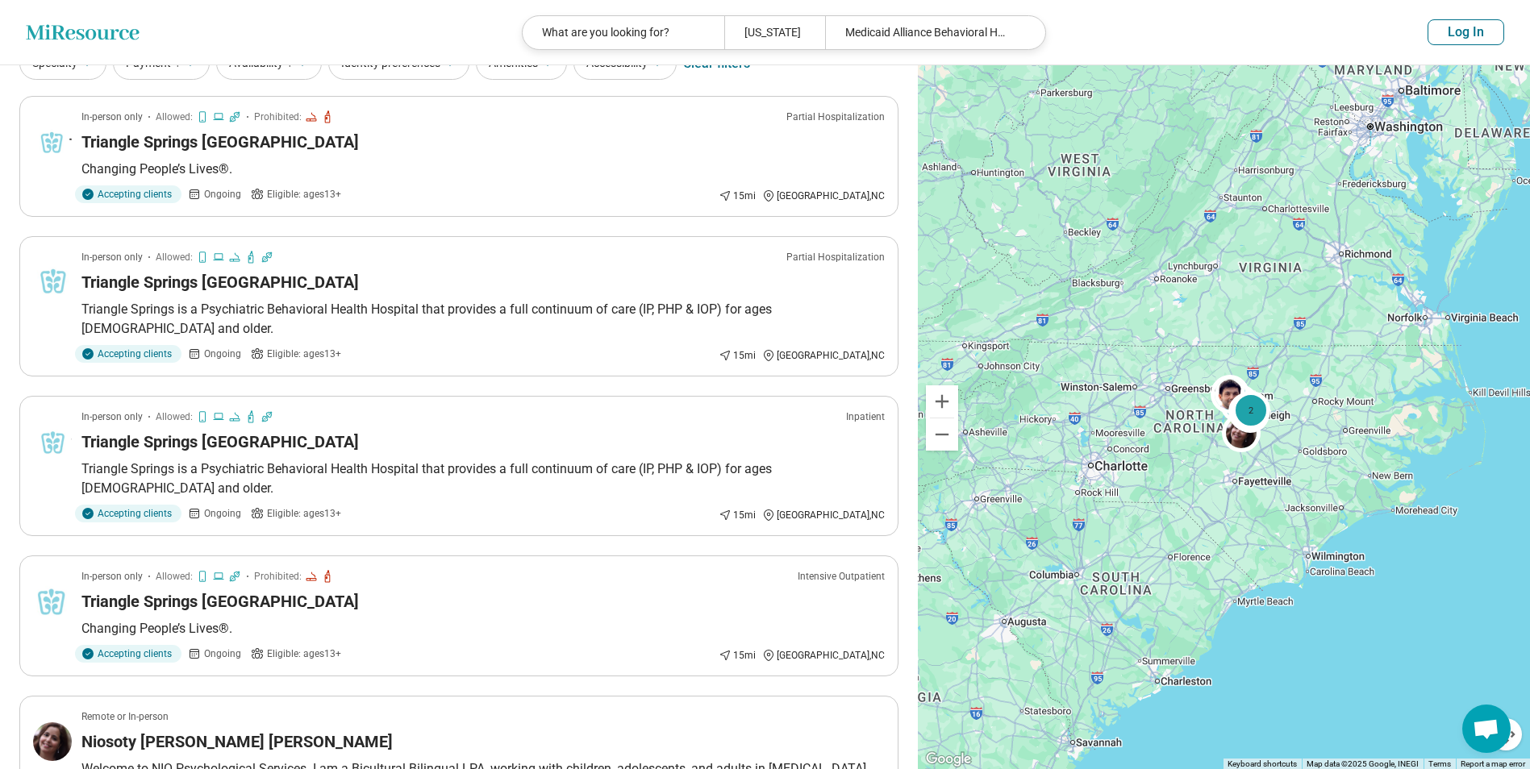
click at [88, 33] on icon at bounding box center [82, 31] width 113 height 15
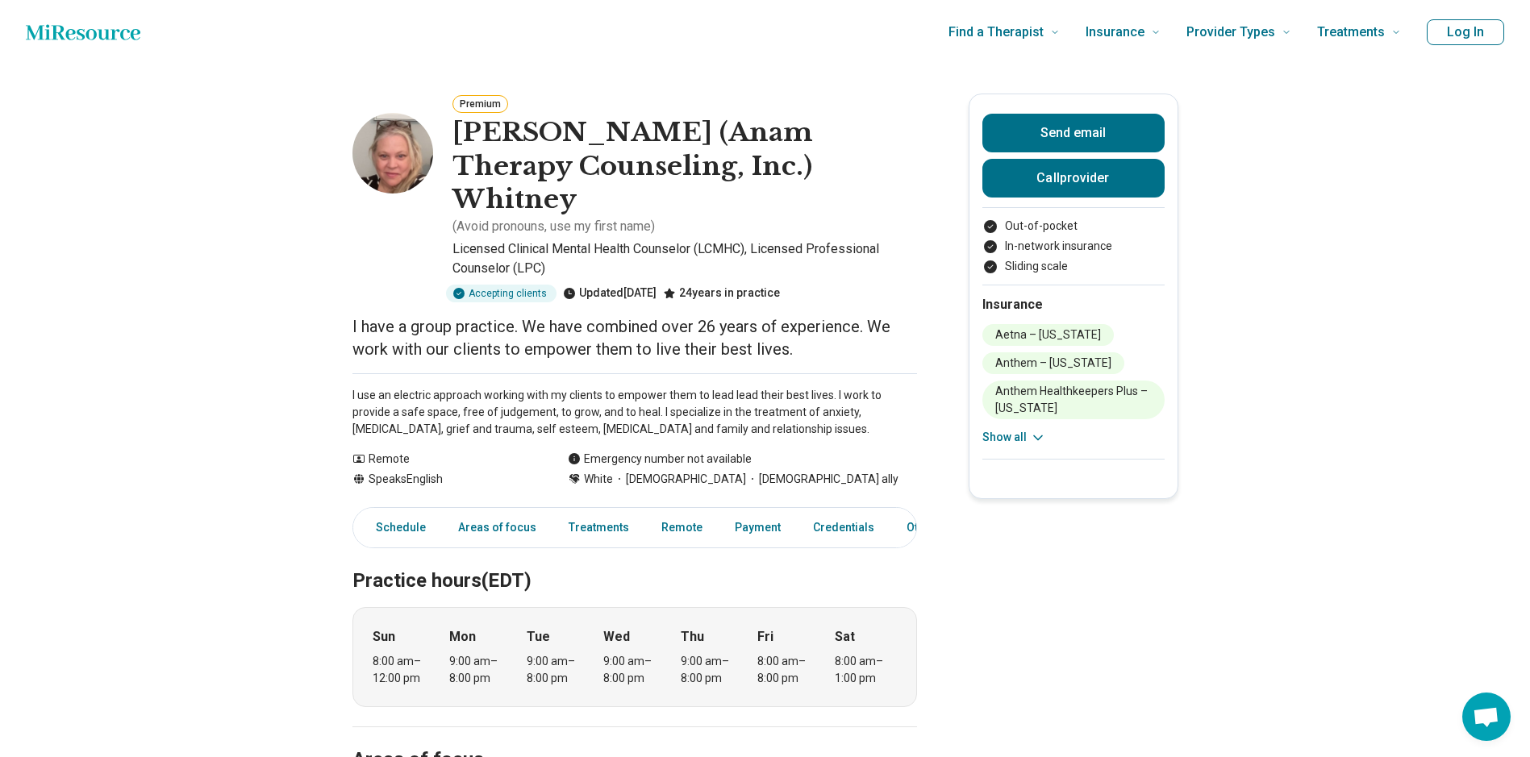
click at [1024, 438] on button "Show all" at bounding box center [1014, 437] width 64 height 17
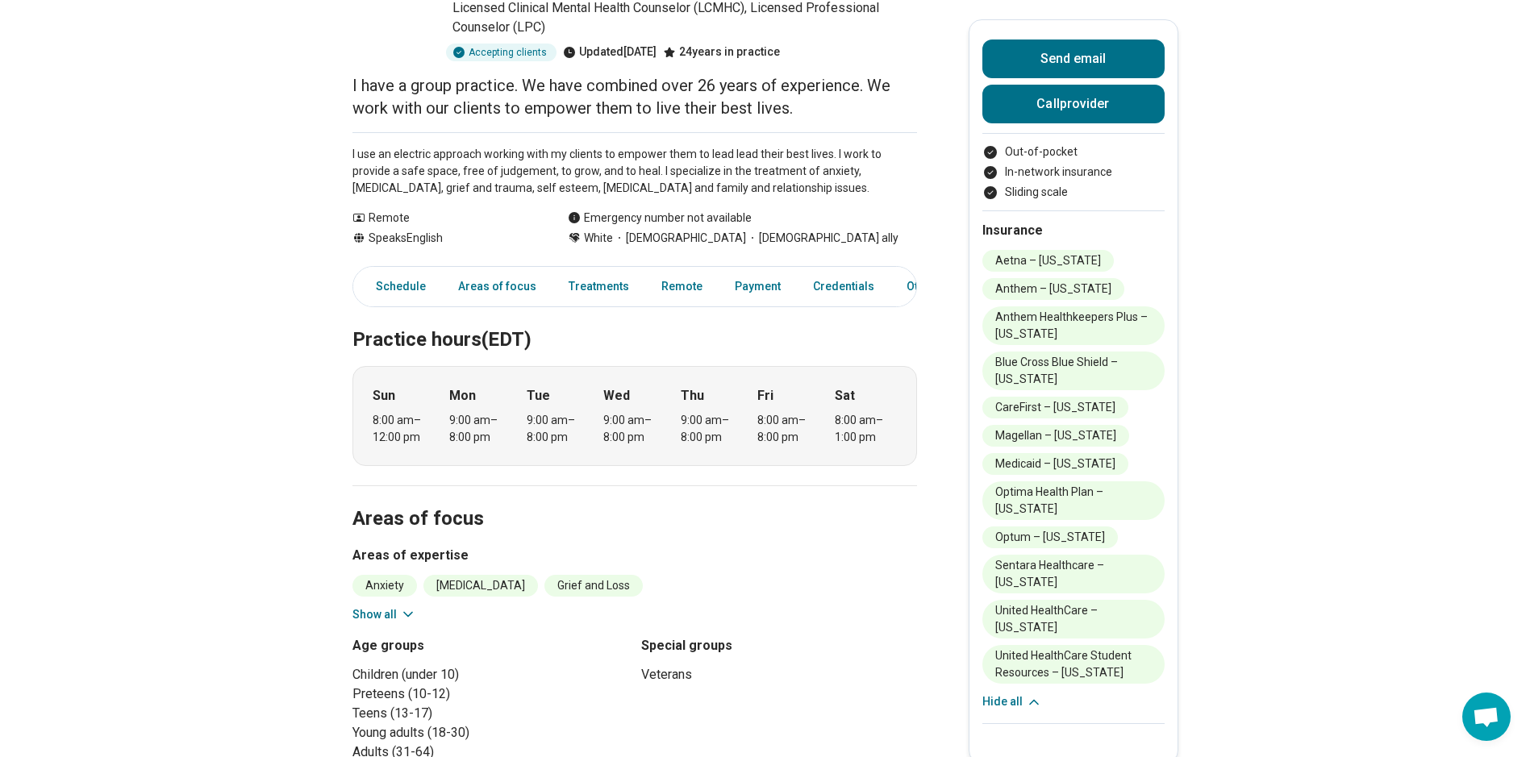
scroll to position [242, 0]
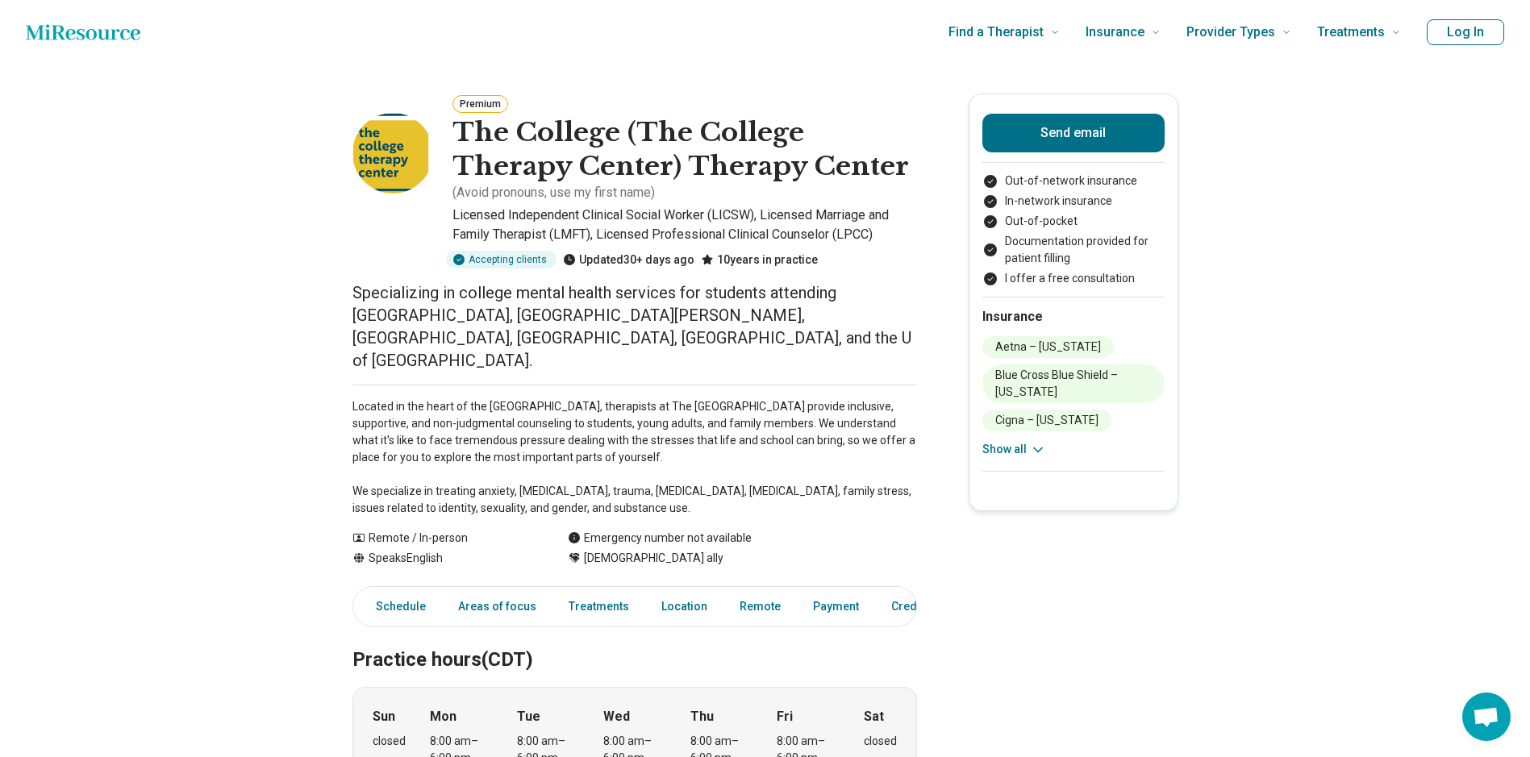
click at [1018, 450] on button "Show all" at bounding box center [1014, 449] width 64 height 17
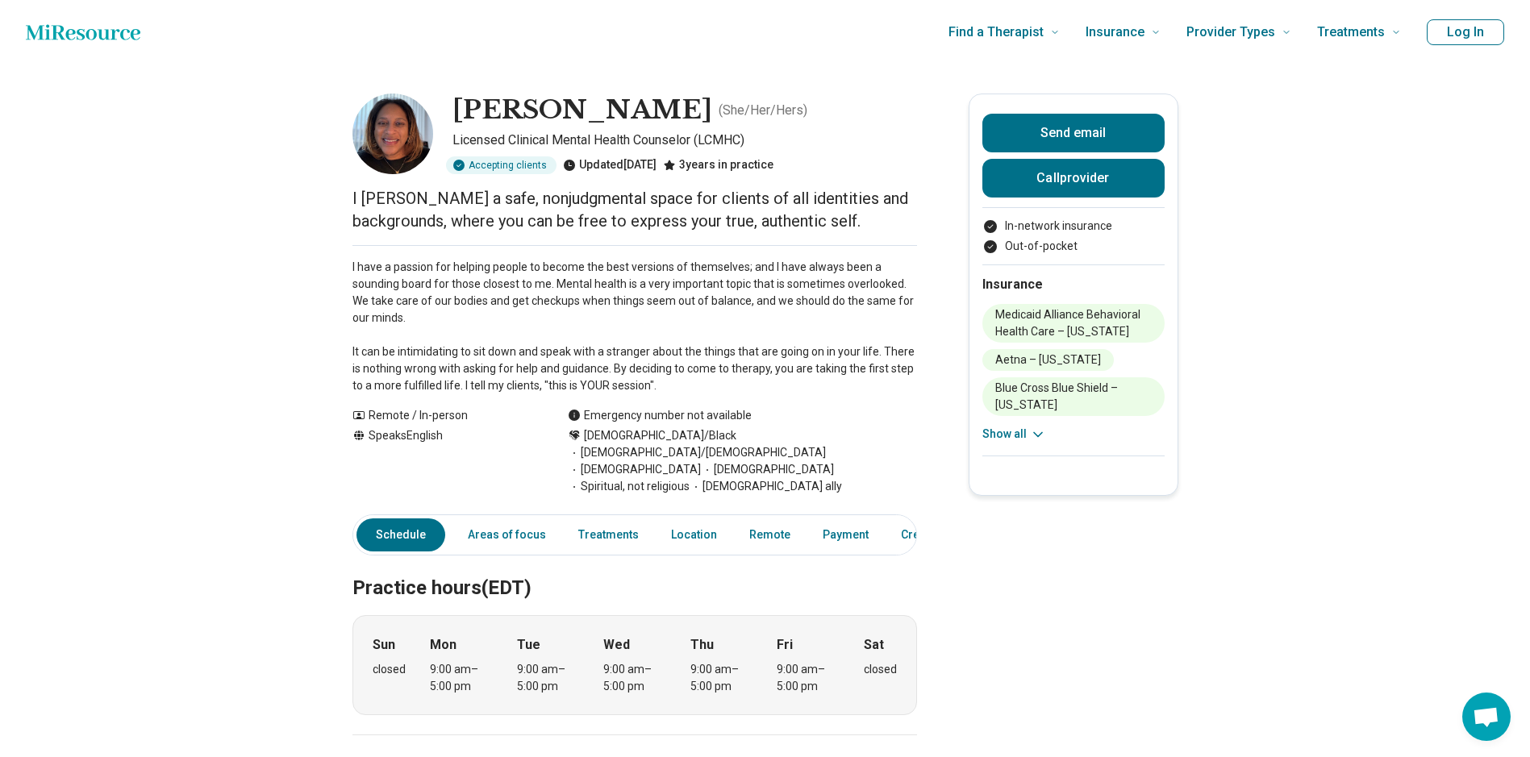
click at [1016, 431] on button "Show all" at bounding box center [1014, 434] width 64 height 17
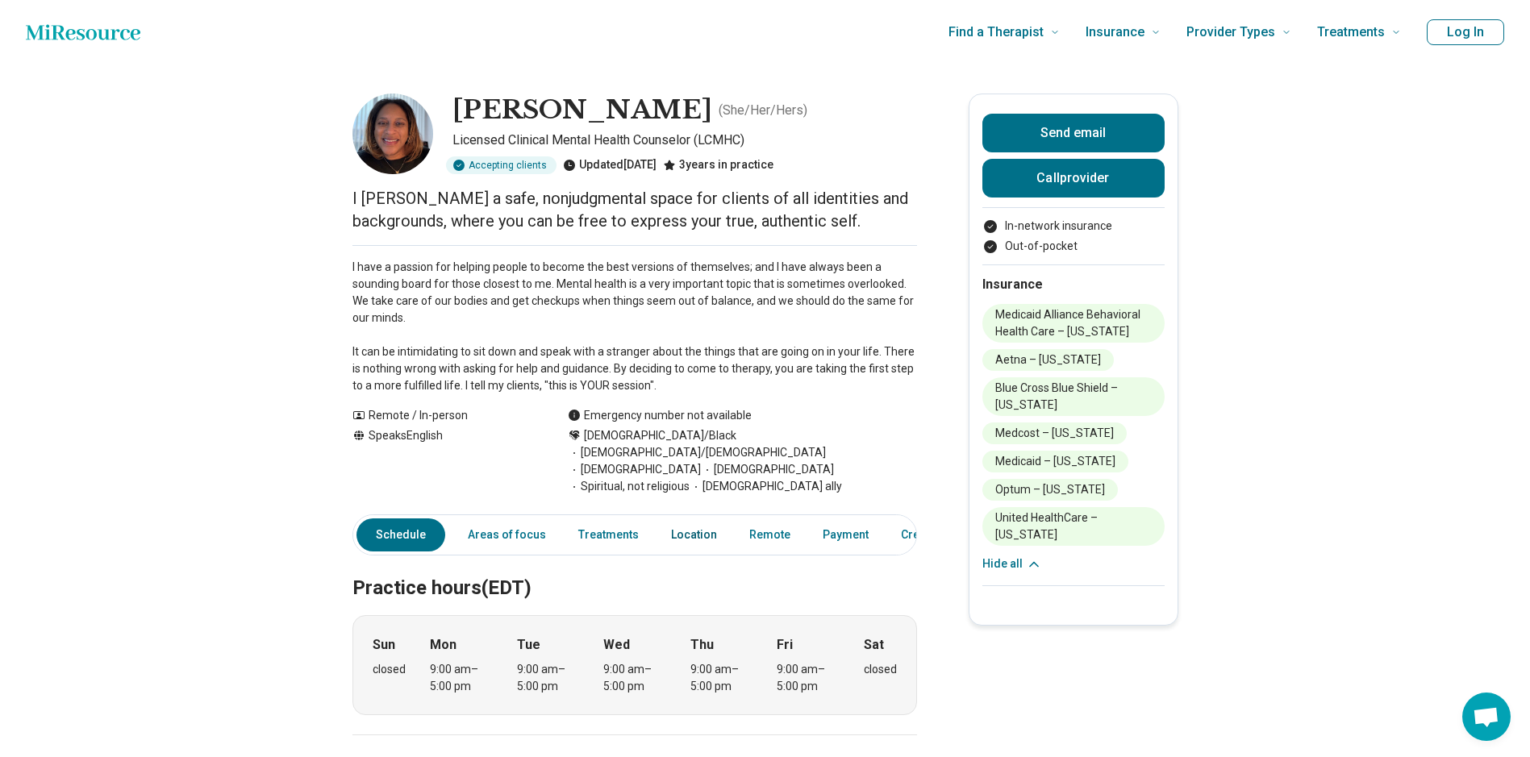
click at [686, 519] on link "Location" at bounding box center [693, 535] width 65 height 33
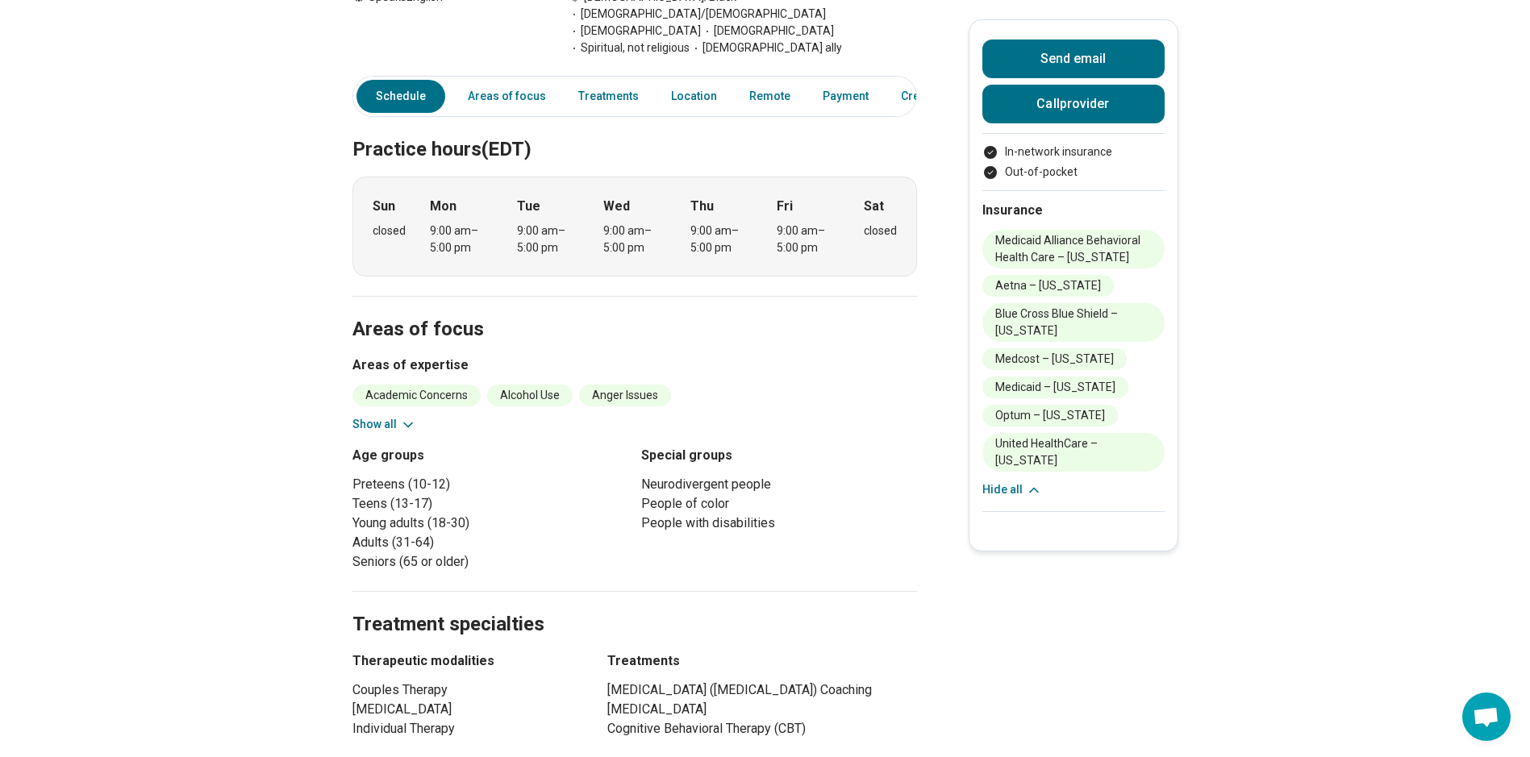
scroll to position [413, 0]
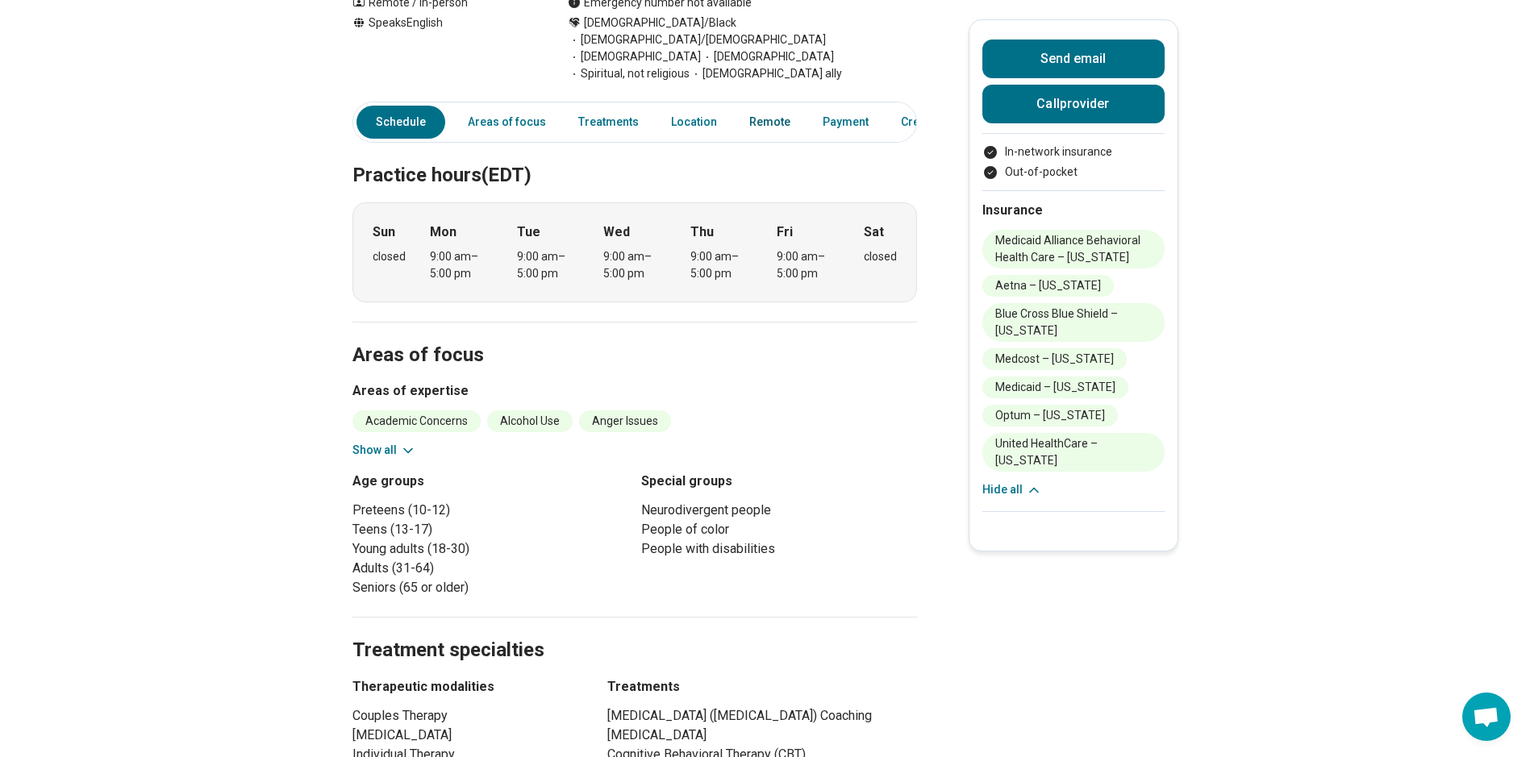
click at [778, 115] on link "Remote" at bounding box center [770, 122] width 60 height 33
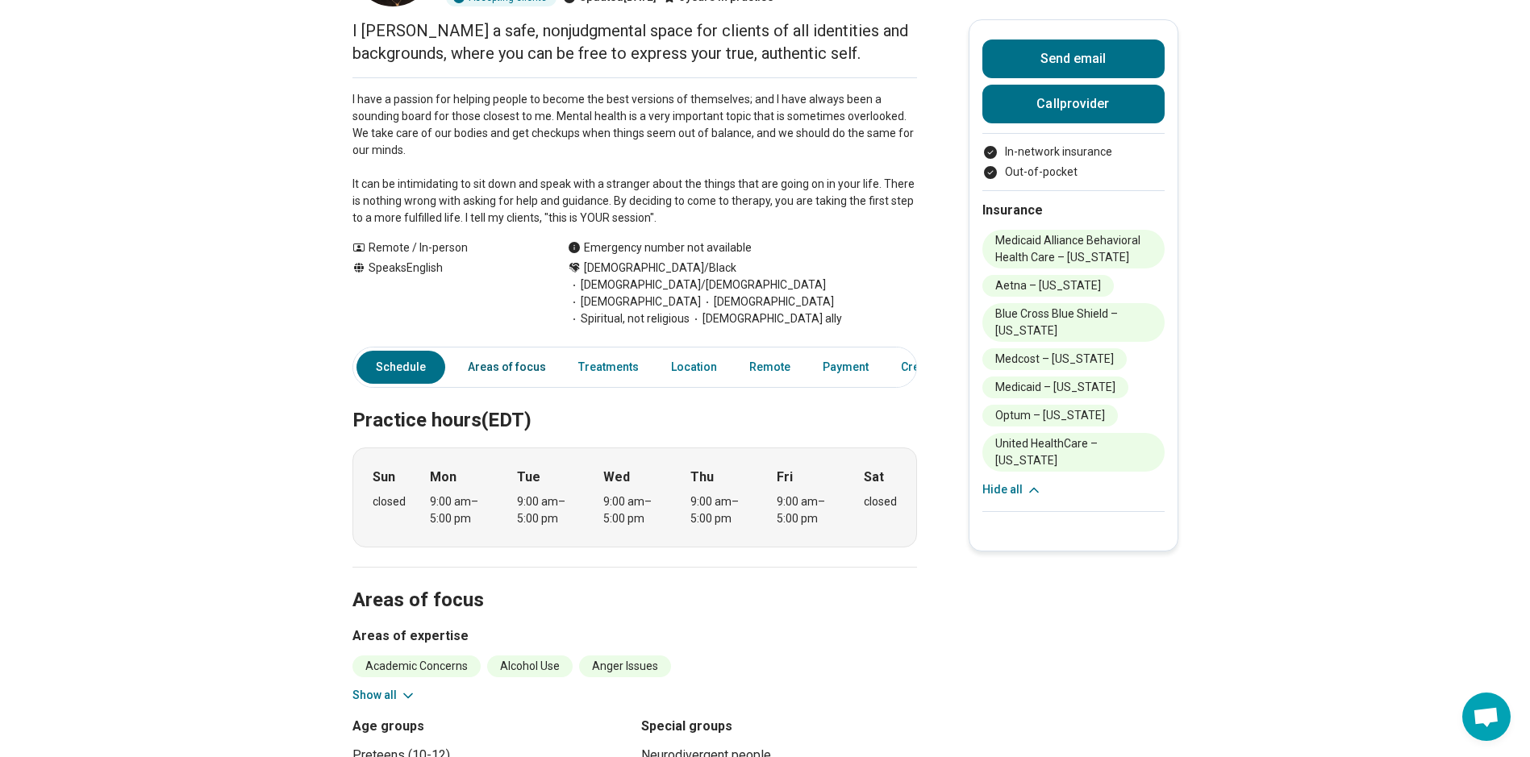
scroll to position [0, 0]
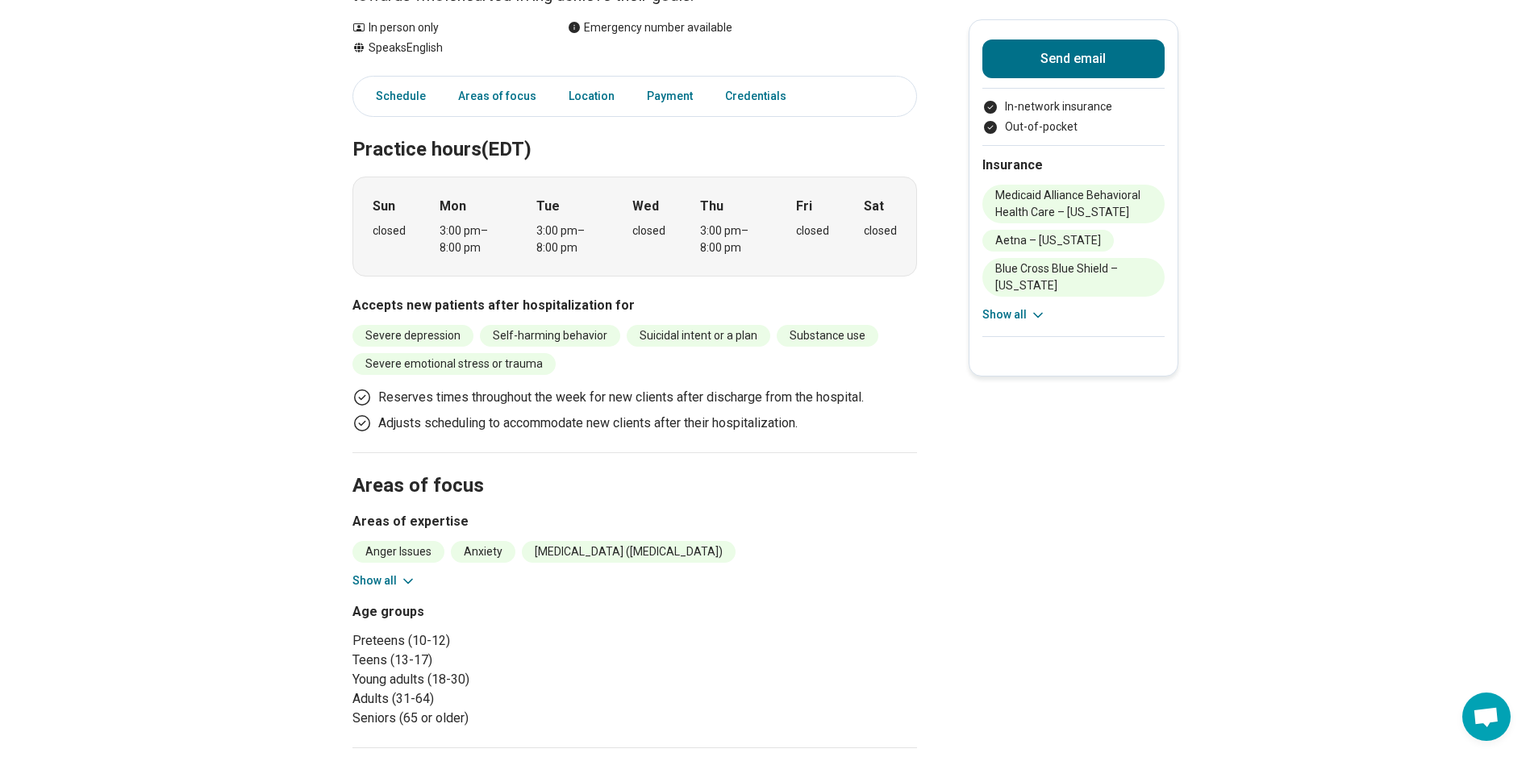
scroll to position [242, 0]
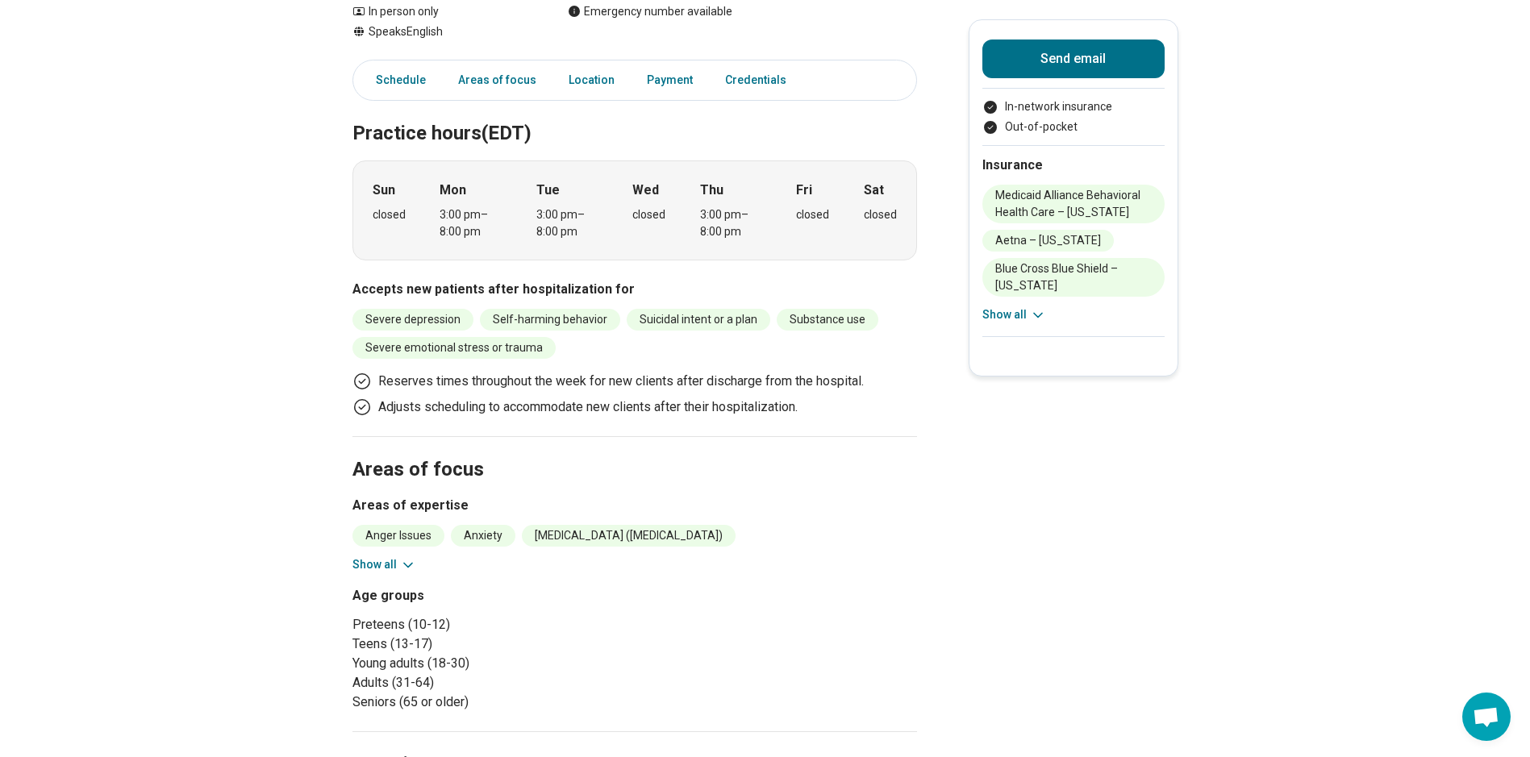
click at [402, 568] on button "Show all" at bounding box center [384, 564] width 64 height 17
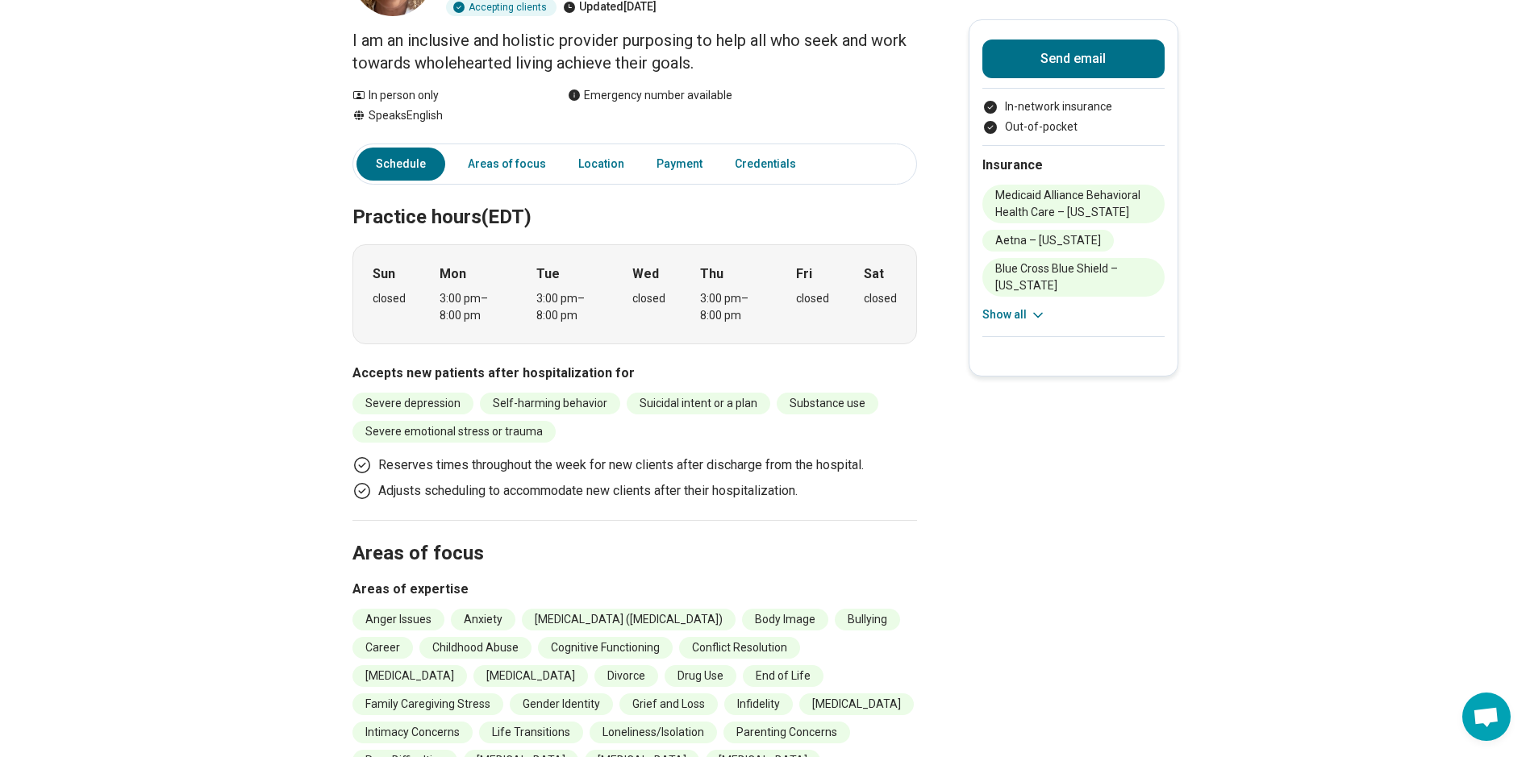
scroll to position [0, 0]
